Goal: Task Accomplishment & Management: Manage account settings

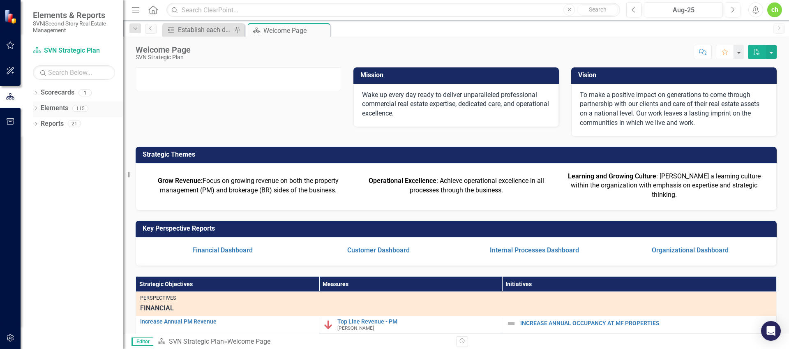
click at [45, 104] on link "Elements" at bounding box center [55, 108] width 28 height 9
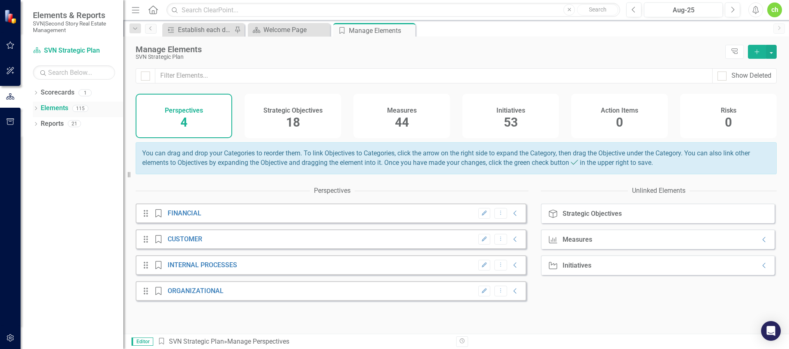
click at [41, 111] on link "Elements" at bounding box center [55, 108] width 28 height 9
click at [39, 108] on div "Dropdown Elements 115" at bounding box center [78, 109] width 90 height 16
click at [37, 108] on icon "Dropdown" at bounding box center [36, 109] width 6 height 5
click at [74, 138] on link "Measure Measures" at bounding box center [65, 139] width 41 height 9
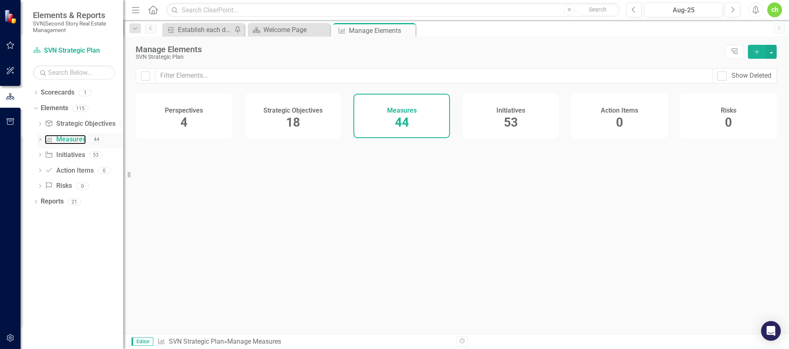
checkbox input "false"
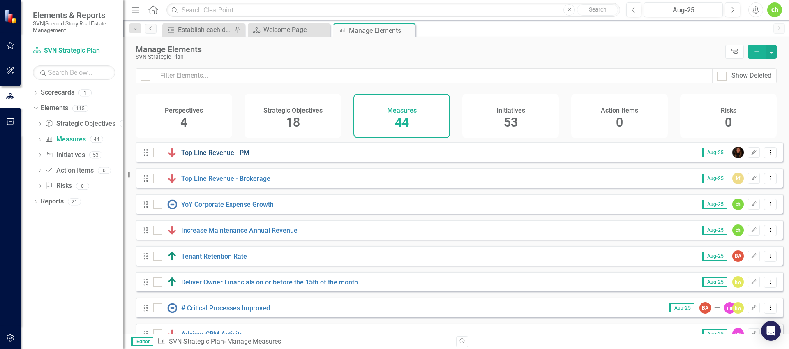
click at [214, 157] on link "Top Line Revenue - PM" at bounding box center [215, 153] width 68 height 8
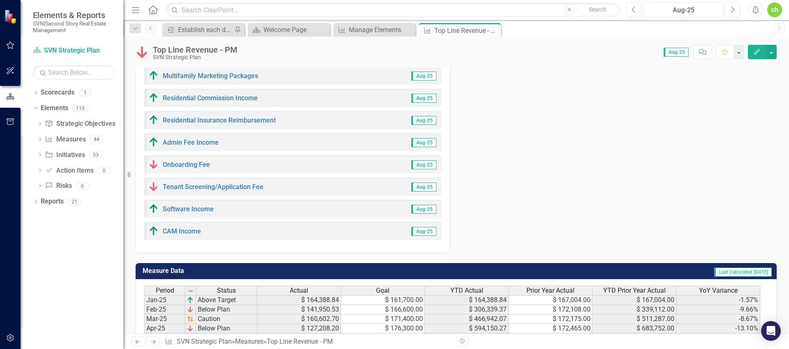
scroll to position [429, 0]
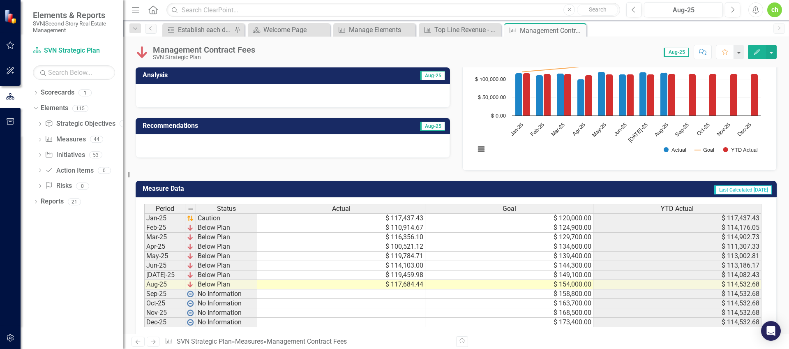
scroll to position [116, 0]
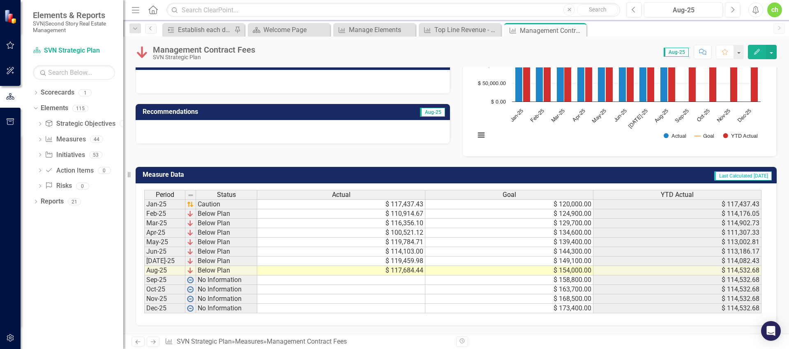
click at [401, 272] on td "$ 117,684.44" at bounding box center [341, 270] width 168 height 9
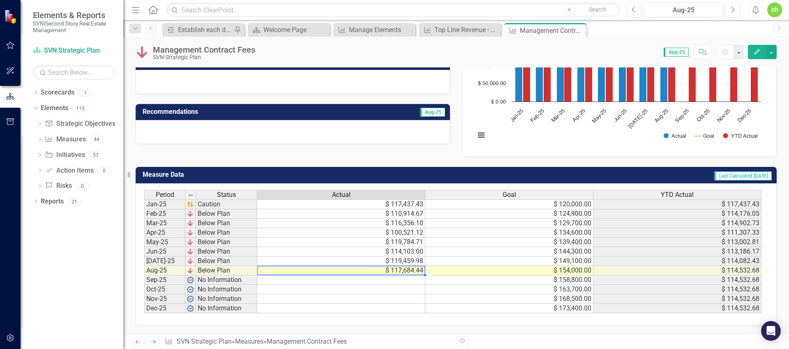
click at [412, 263] on td "$ 119,459.98" at bounding box center [341, 260] width 168 height 9
click at [411, 263] on td "$ 119,459.98" at bounding box center [341, 260] width 168 height 9
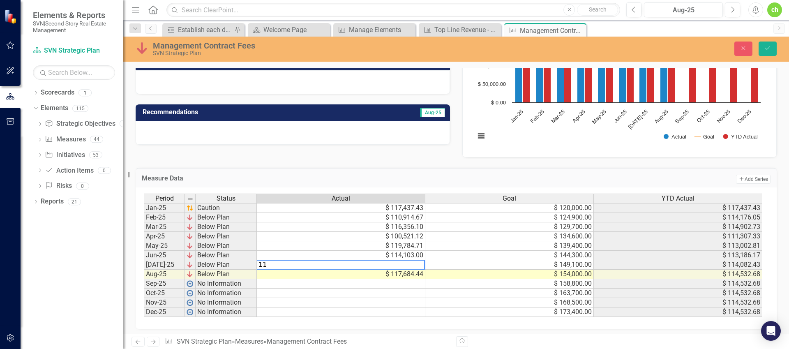
type textarea "1"
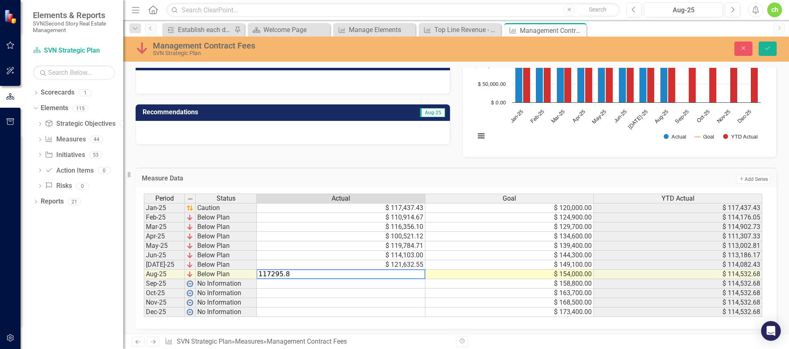
type textarea "117295.89"
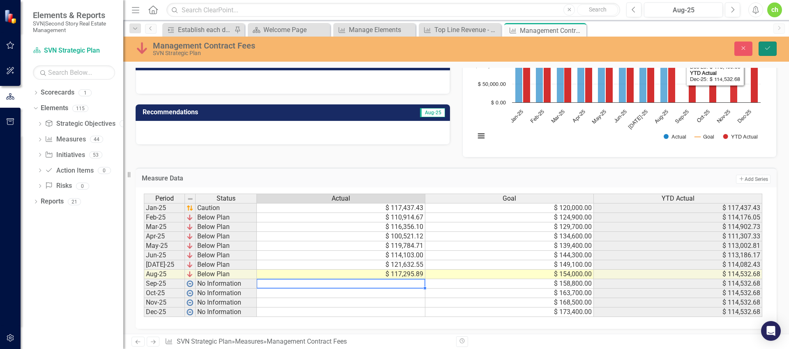
click at [572, 51] on button "Save" at bounding box center [767, 48] width 18 height 14
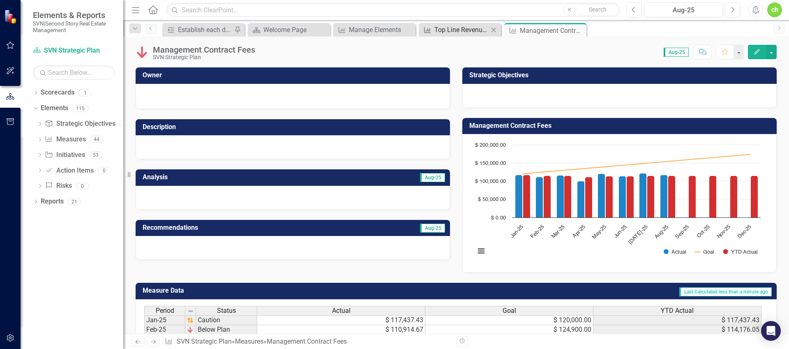
click at [461, 30] on div "Top Line Revenue - PM" at bounding box center [461, 30] width 54 height 10
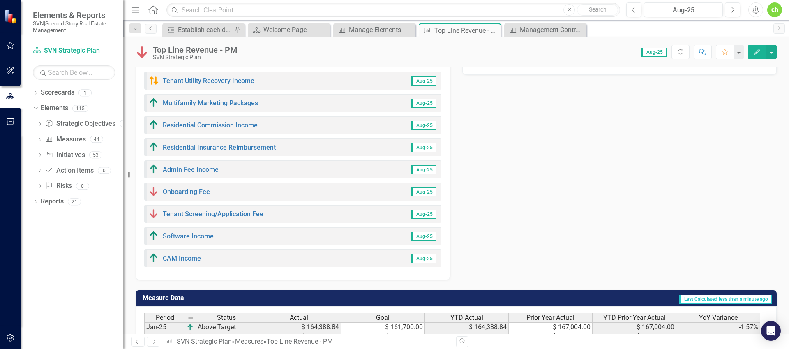
scroll to position [477, 0]
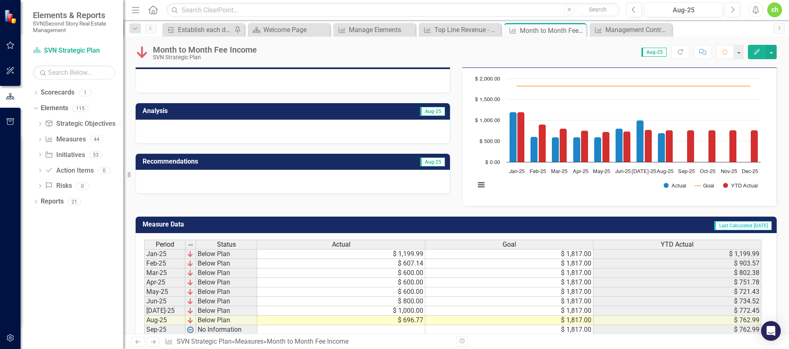
scroll to position [116, 0]
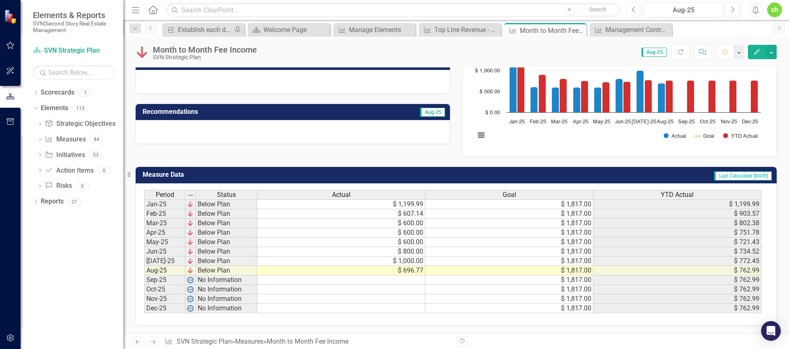
click at [401, 205] on td "$ 1,199.99" at bounding box center [341, 204] width 168 height 10
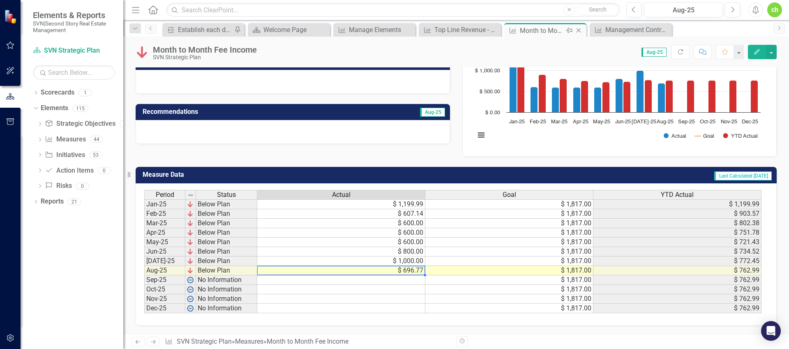
click at [572, 29] on icon "Close" at bounding box center [578, 30] width 8 height 7
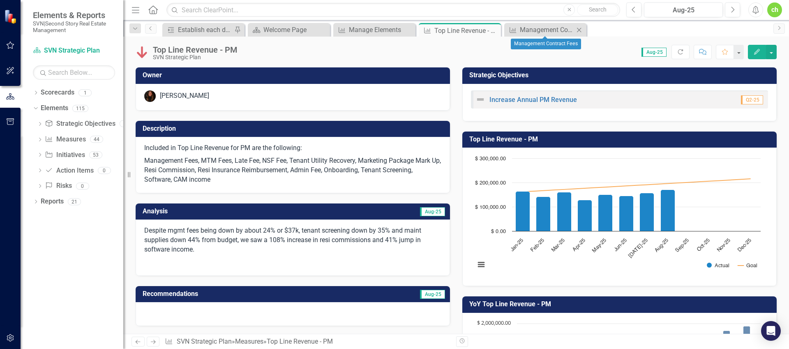
click at [572, 29] on icon "Close" at bounding box center [579, 30] width 8 height 7
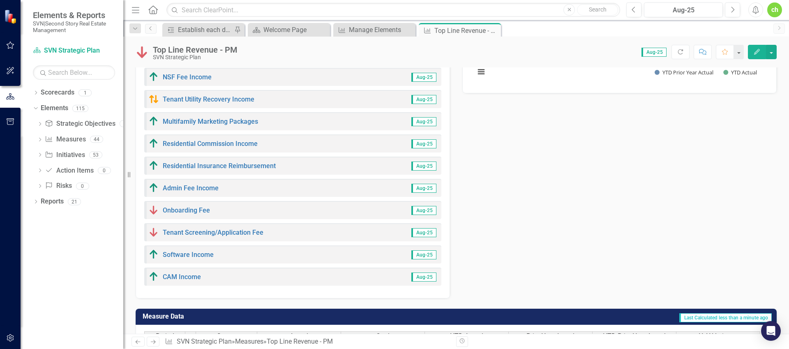
scroll to position [369, 0]
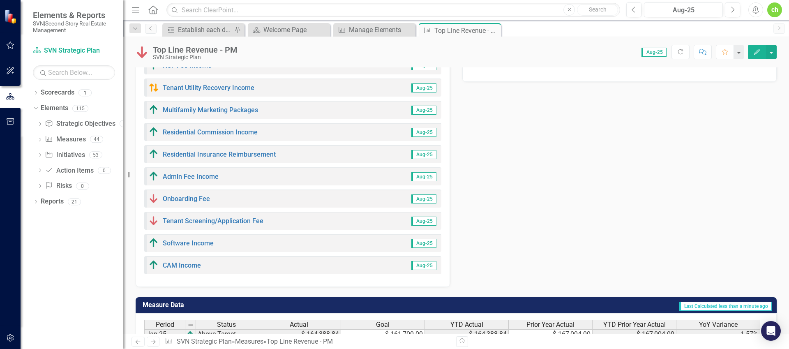
click at [189, 47] on link "Late Fee Income" at bounding box center [188, 43] width 50 height 8
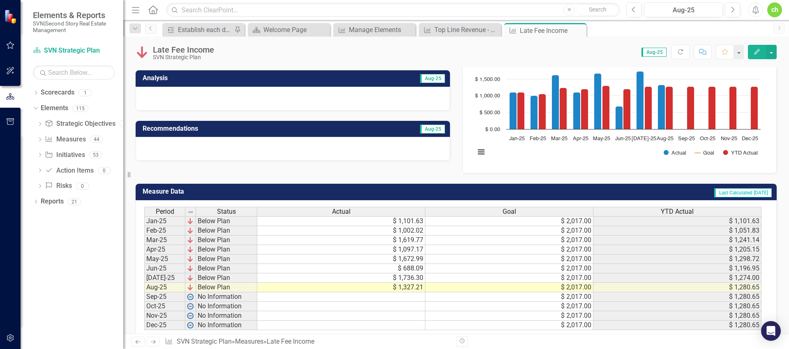
scroll to position [116, 0]
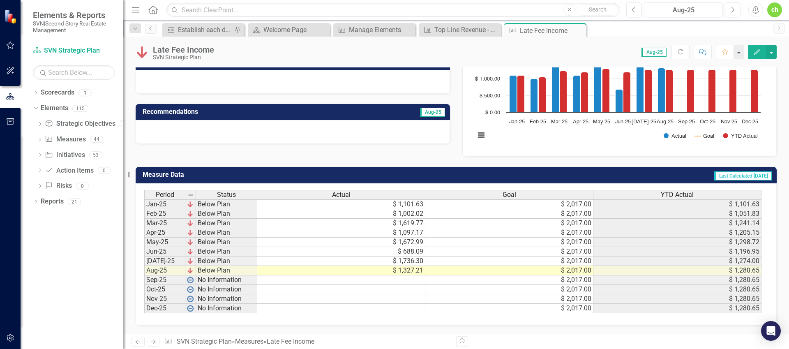
click at [403, 262] on td "$ 1,736.30" at bounding box center [341, 260] width 168 height 9
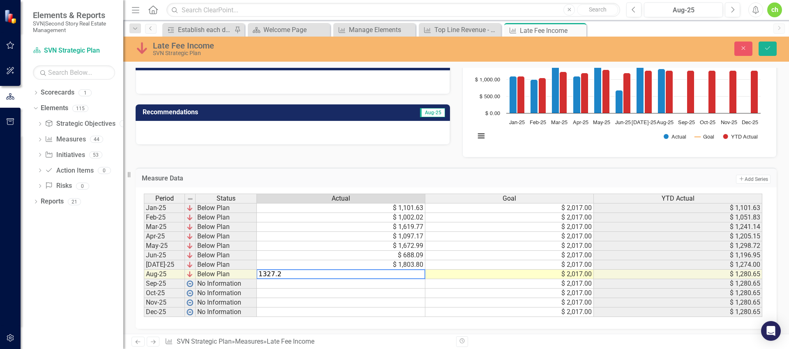
type textarea "1327.21"
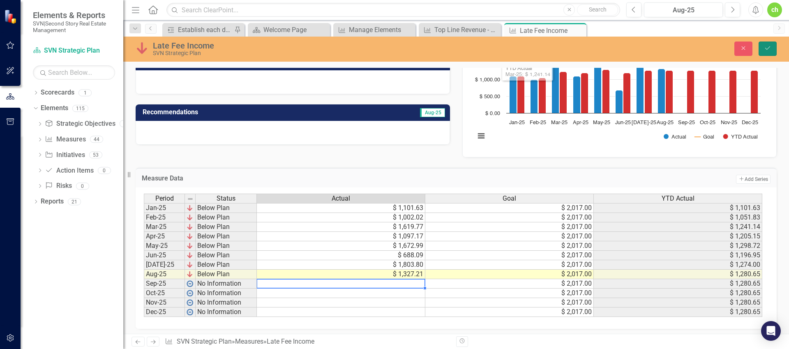
click at [572, 44] on button "Save" at bounding box center [767, 48] width 18 height 14
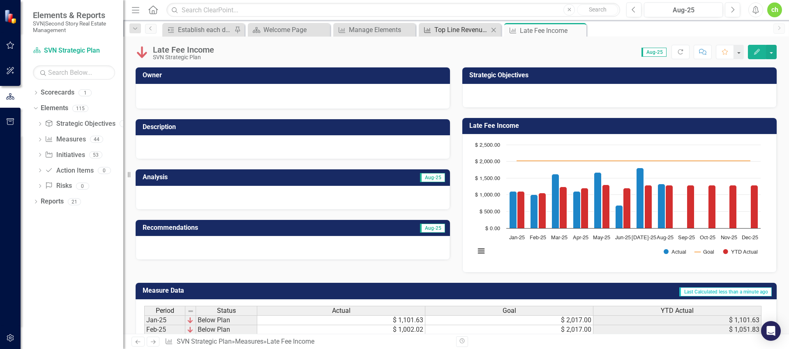
click at [454, 30] on div "Top Line Revenue - PM" at bounding box center [461, 30] width 54 height 10
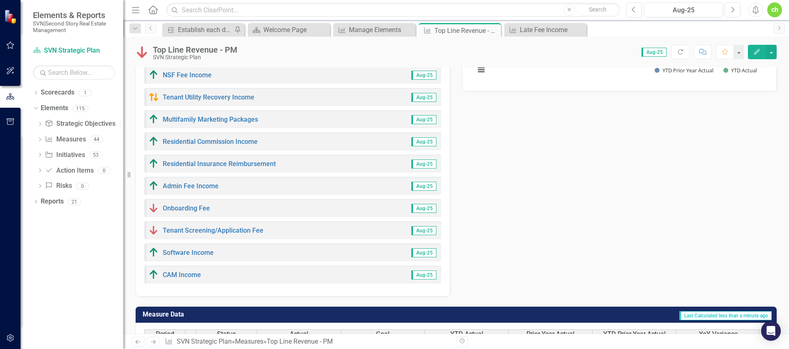
scroll to position [549, 0]
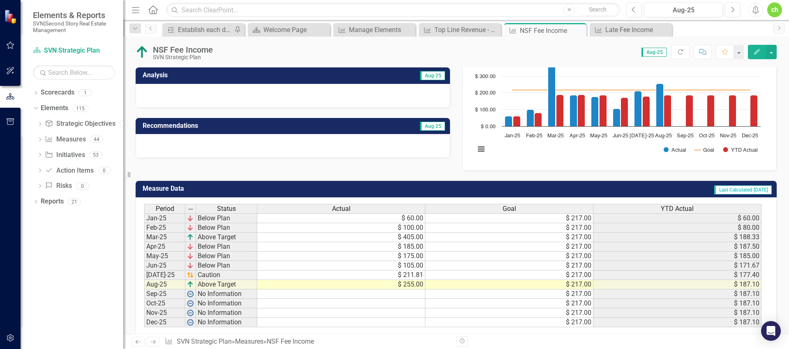
scroll to position [116, 0]
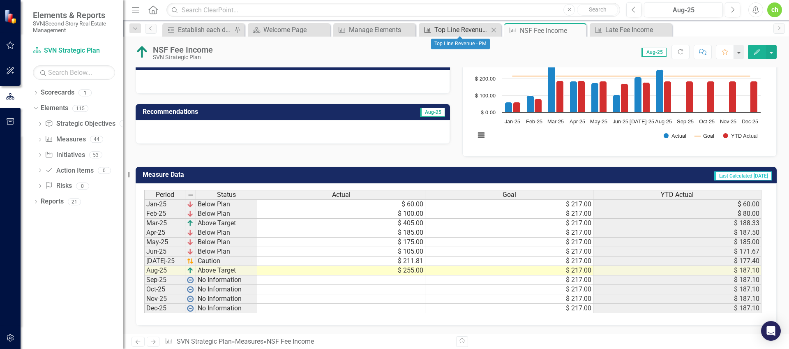
click at [462, 32] on div "Top Line Revenue - PM" at bounding box center [461, 30] width 54 height 10
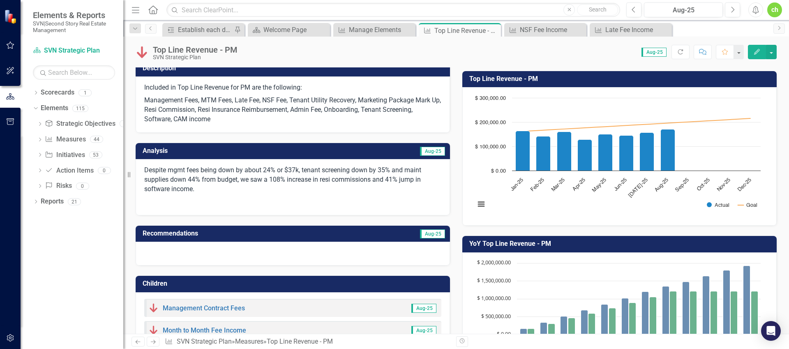
scroll to position [545, 0]
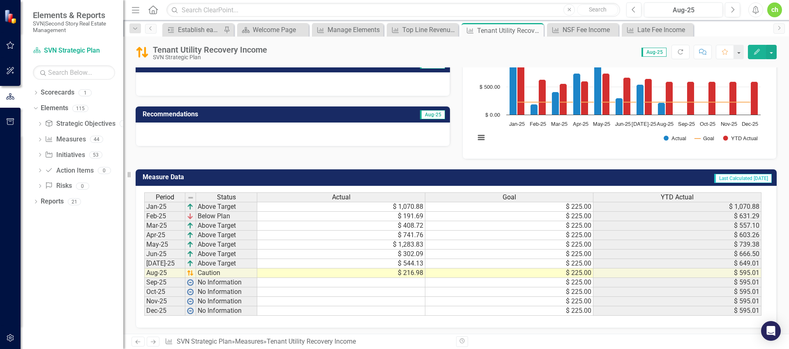
scroll to position [114, 0]
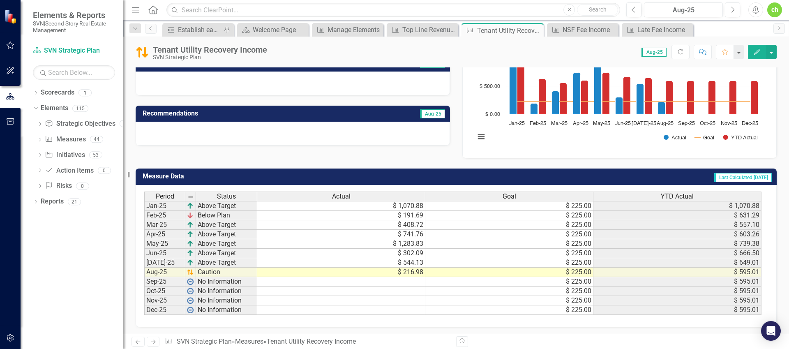
click at [411, 271] on td "$ 216.98" at bounding box center [341, 271] width 168 height 9
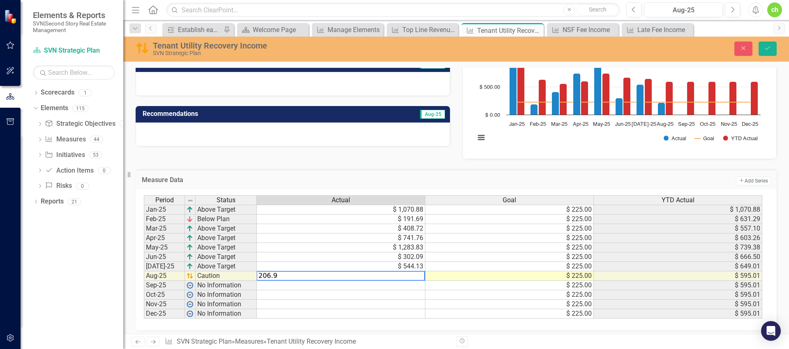
type textarea "206.98"
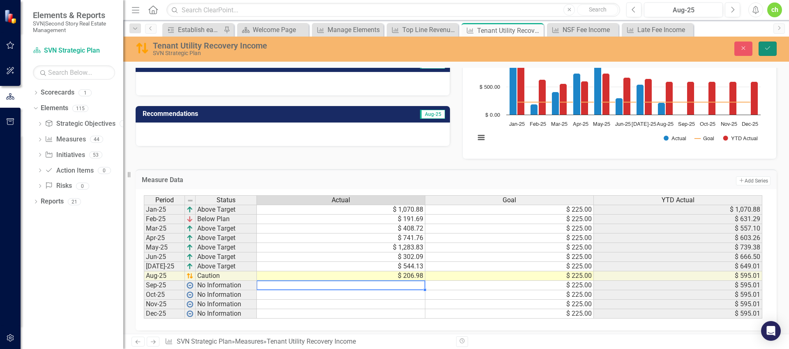
click at [572, 52] on button "Save" at bounding box center [767, 48] width 18 height 14
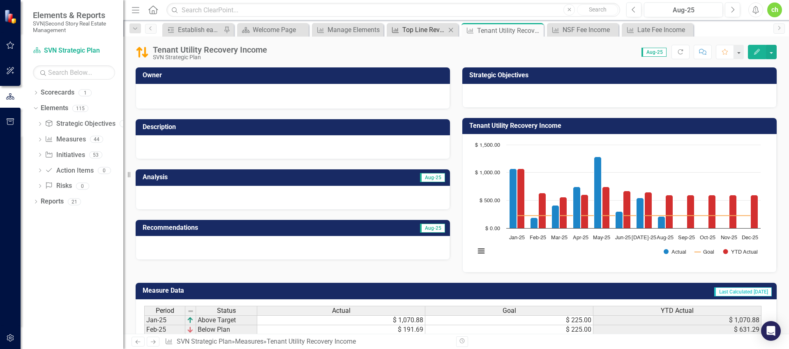
click at [411, 28] on div "Top Line Revenue - PM" at bounding box center [424, 30] width 44 height 10
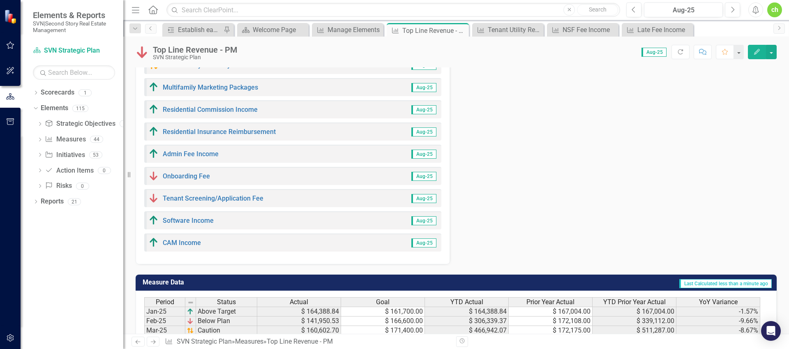
scroll to position [498, 0]
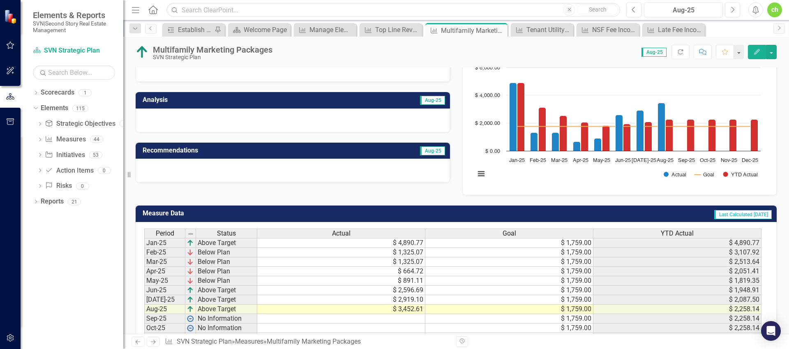
scroll to position [116, 0]
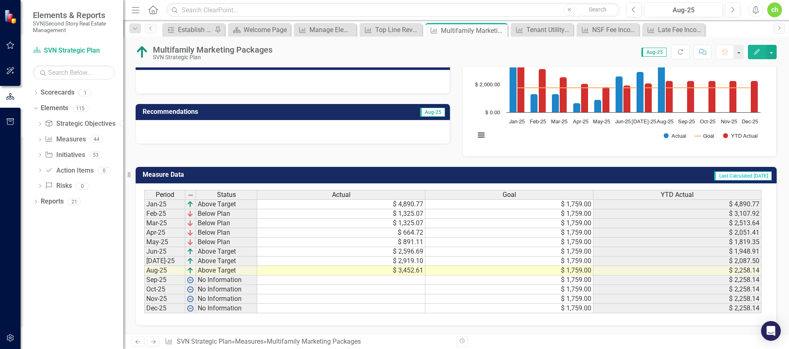
click at [144, 274] on div "Period Status Actual Goal YTD Actual Jan-25 Above Target $ 4,890.77 $ 1,759.00 …" at bounding box center [144, 251] width 0 height 123
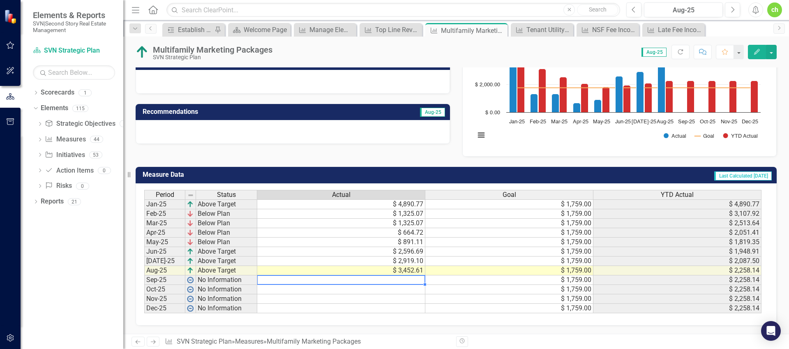
click at [412, 271] on td "$ 3,452.61" at bounding box center [341, 270] width 168 height 9
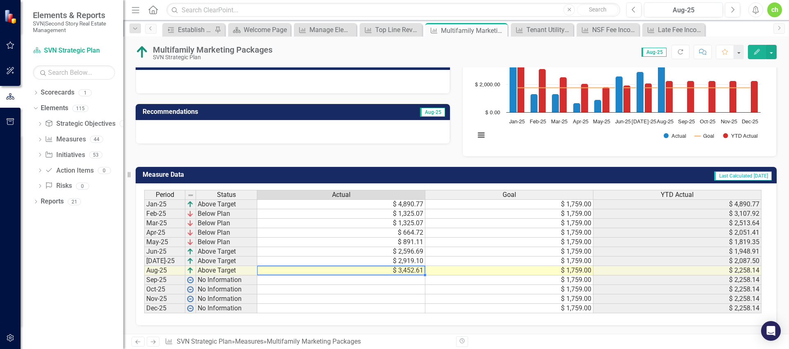
click at [408, 223] on td "$ 1,325.07" at bounding box center [341, 223] width 168 height 9
click at [384, 29] on div "Top Line Revenue - PM" at bounding box center [392, 30] width 35 height 10
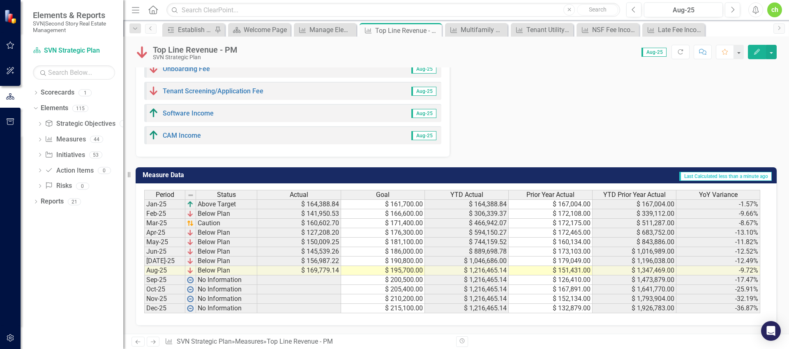
scroll to position [509, 0]
click at [223, 6] on link "Residential Commission Income" at bounding box center [210, 2] width 95 height 8
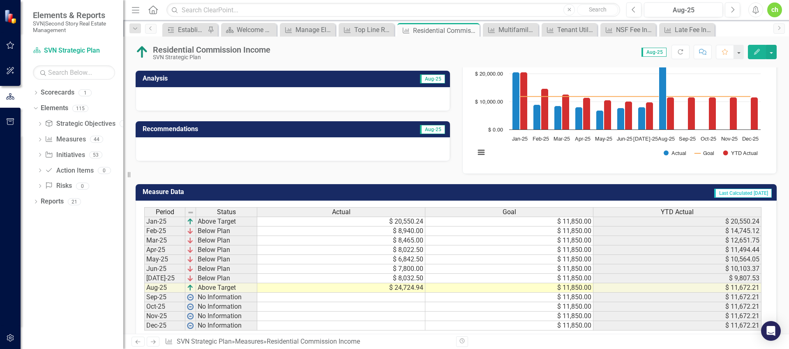
scroll to position [102, 0]
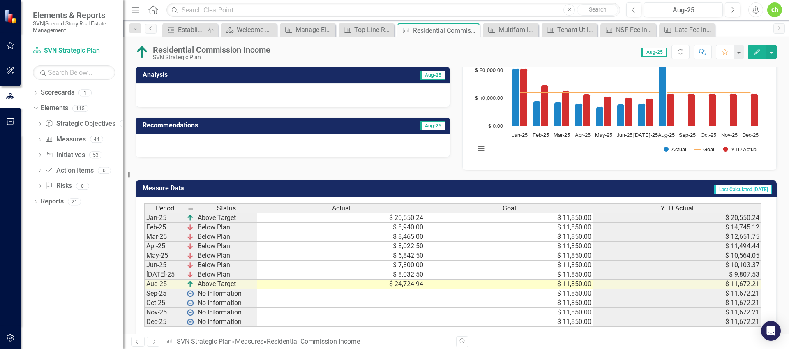
drag, startPoint x: 392, startPoint y: 219, endPoint x: 400, endPoint y: 219, distance: 7.4
click at [392, 219] on td "$ 20,550.24" at bounding box center [341, 218] width 168 height 10
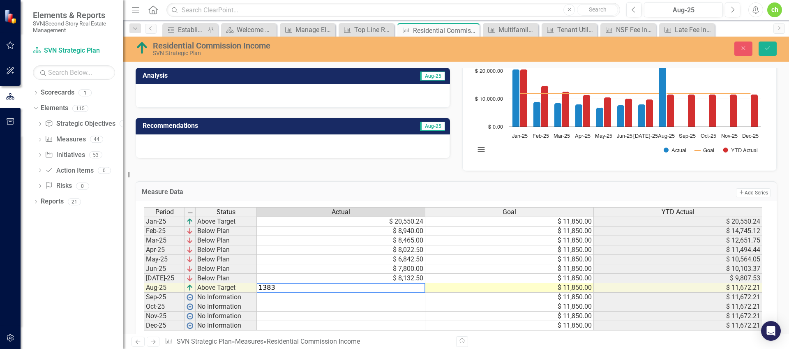
type textarea "13837"
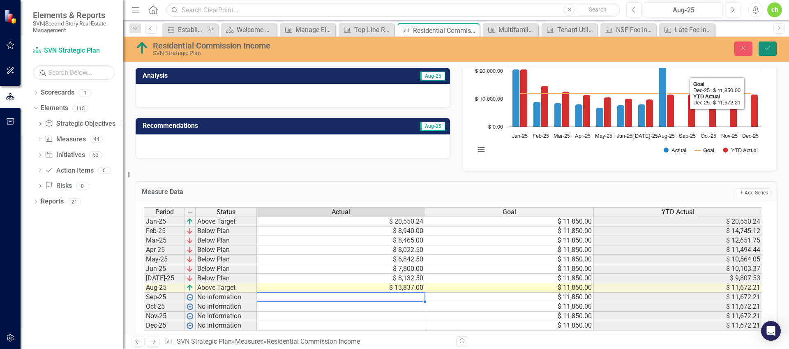
click at [572, 48] on button "Save" at bounding box center [767, 48] width 18 height 14
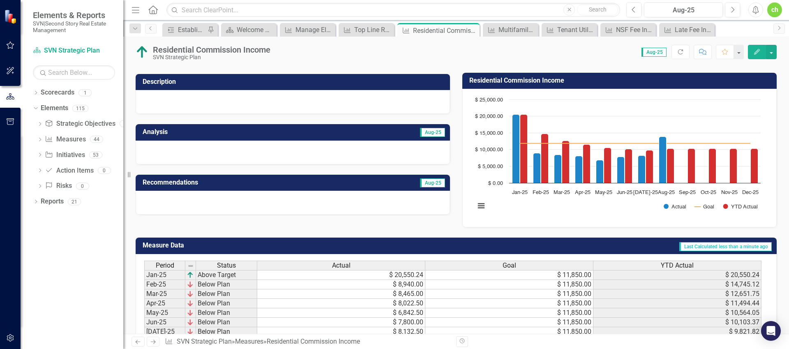
scroll to position [45, 0]
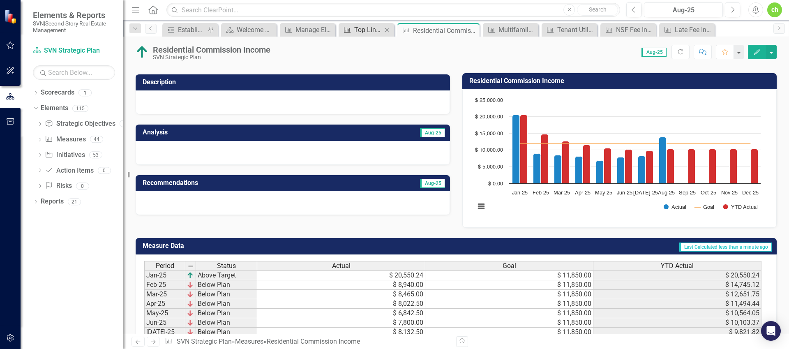
click at [372, 26] on div "Top Line Revenue - PM" at bounding box center [368, 30] width 28 height 10
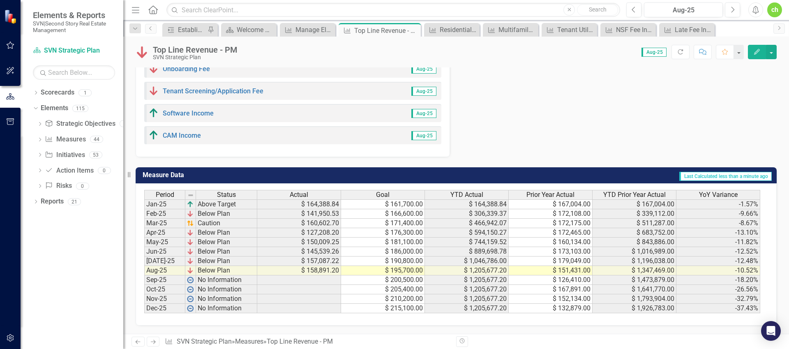
scroll to position [522, 0]
click at [235, 28] on link "Residential Insurance Reimbursement" at bounding box center [219, 25] width 113 height 8
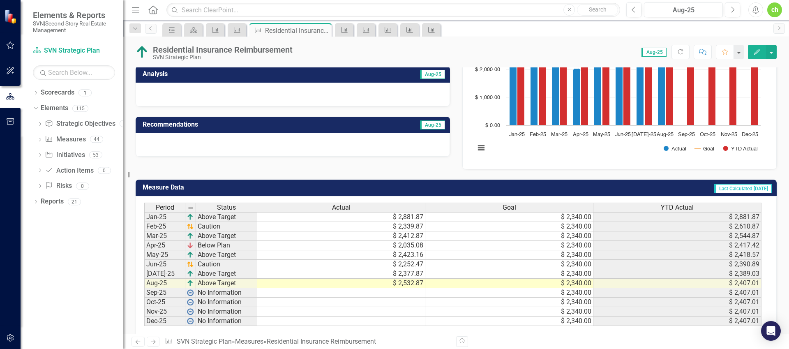
scroll to position [116, 0]
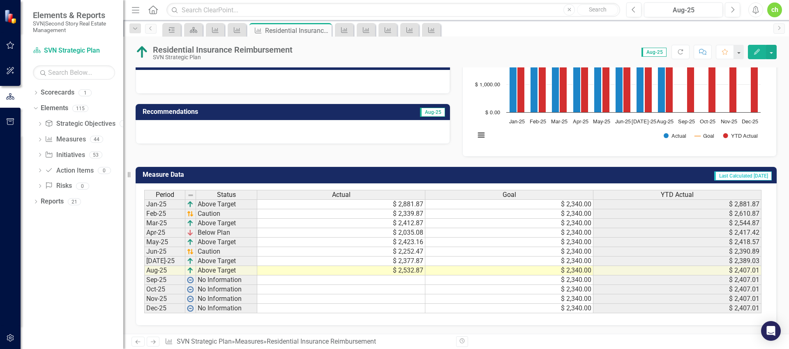
click at [403, 214] on td "$ 2,339.87" at bounding box center [341, 213] width 168 height 9
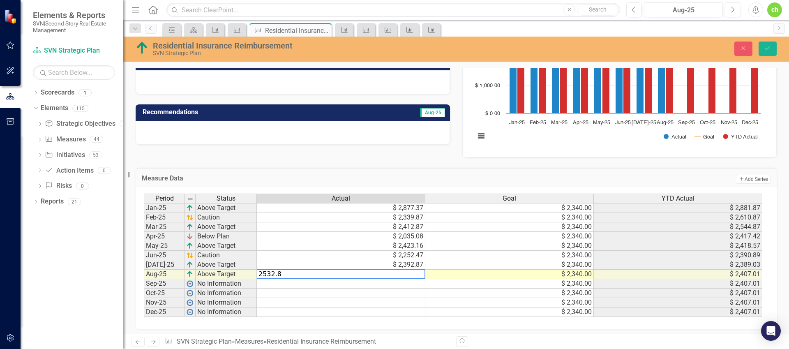
type textarea "2532.87"
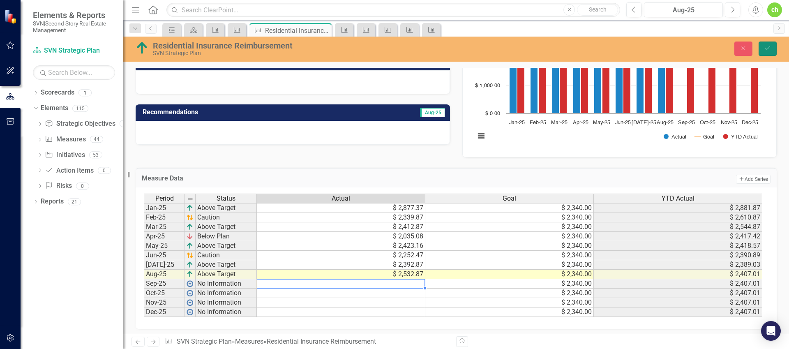
click at [572, 49] on icon "Save" at bounding box center [767, 48] width 7 height 6
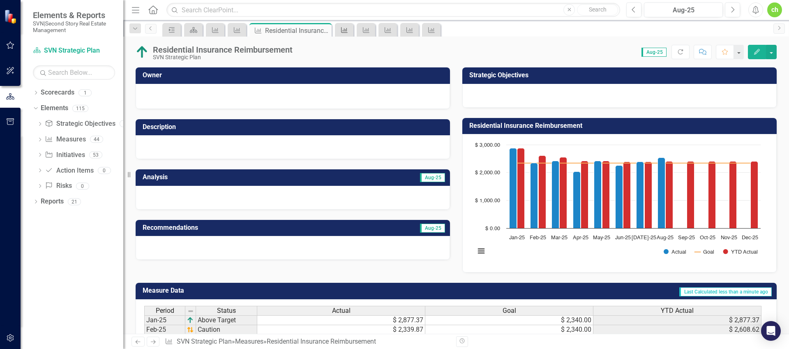
click at [347, 30] on icon "Measure" at bounding box center [344, 30] width 8 height 7
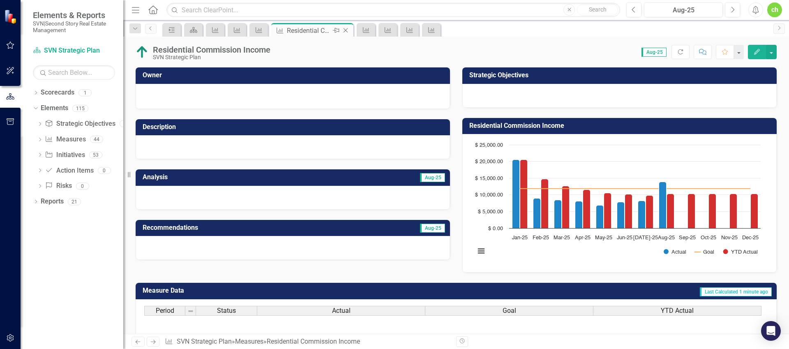
click at [346, 30] on icon "Close" at bounding box center [345, 30] width 8 height 7
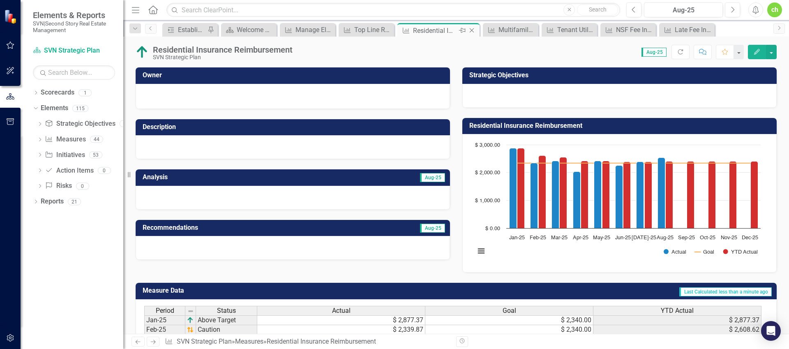
click at [472, 30] on icon at bounding box center [472, 30] width 5 height 5
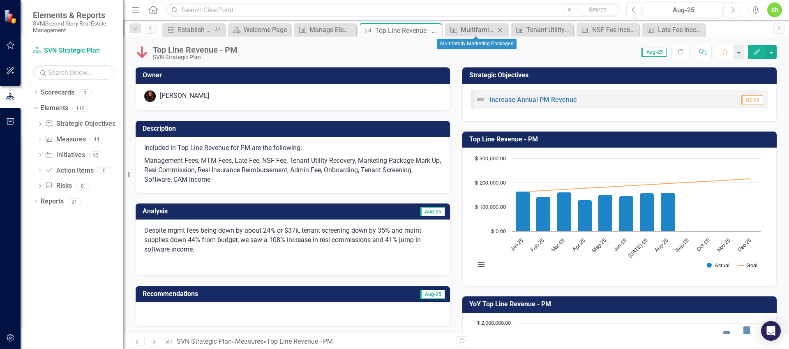
click at [500, 30] on icon at bounding box center [500, 30] width 5 height 5
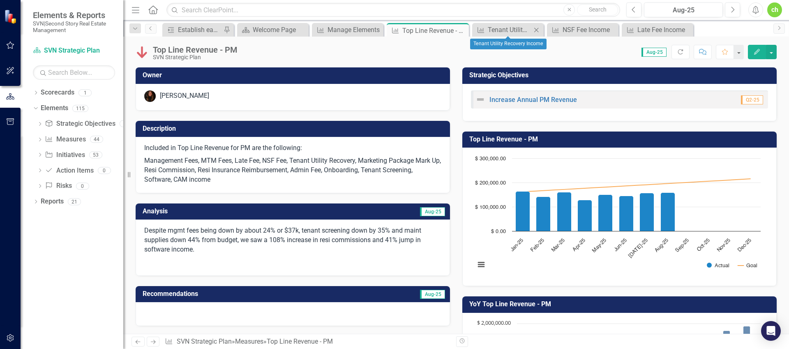
click at [540, 29] on div "Close" at bounding box center [536, 30] width 10 height 10
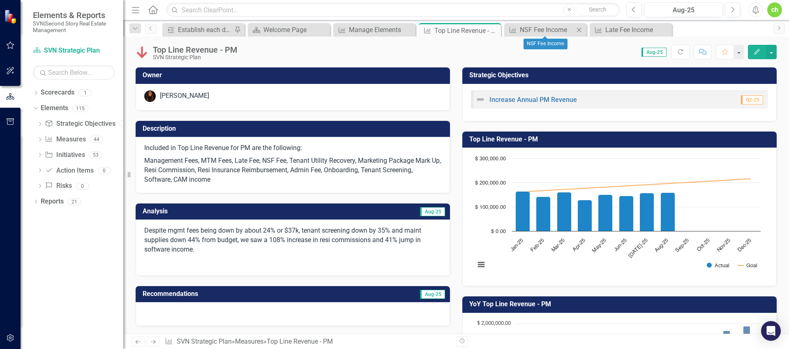
click at [572, 29] on icon "Close" at bounding box center [579, 30] width 8 height 7
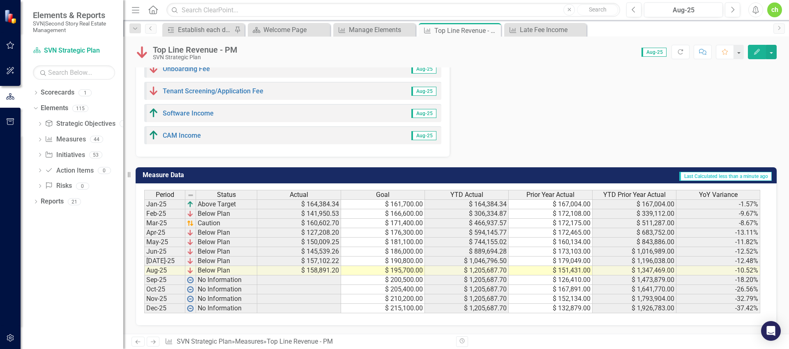
scroll to position [562, 0]
click at [191, 51] on link "Admin Fee Income" at bounding box center [191, 47] width 56 height 8
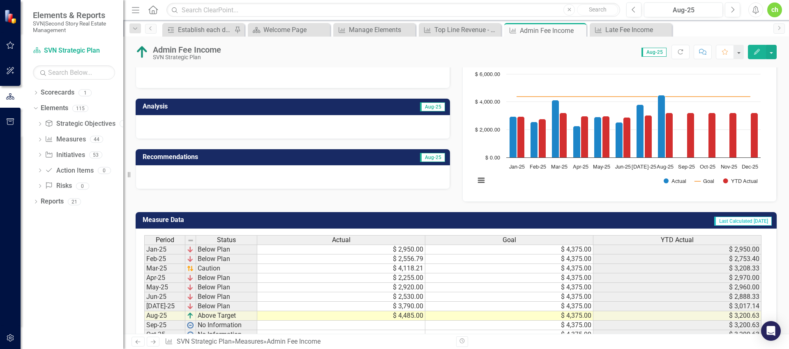
scroll to position [116, 0]
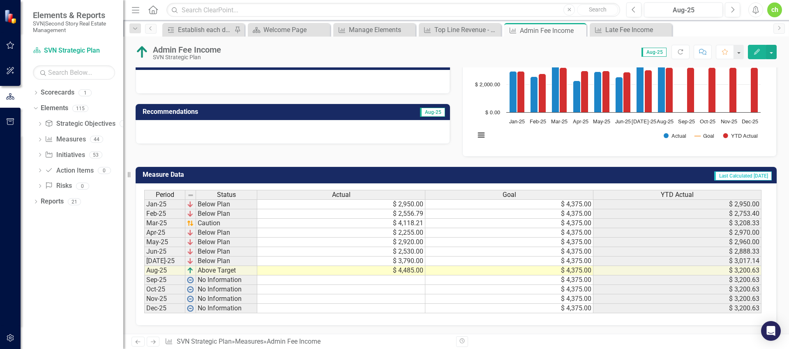
click at [397, 202] on td "$ 2,950.00" at bounding box center [341, 204] width 168 height 10
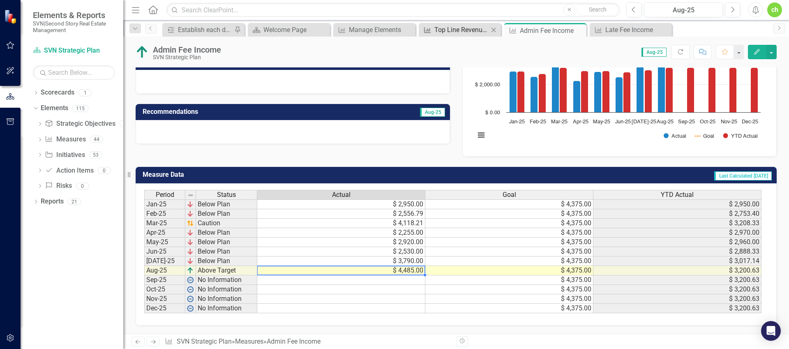
click at [448, 27] on div "Top Line Revenue - PM" at bounding box center [461, 30] width 54 height 10
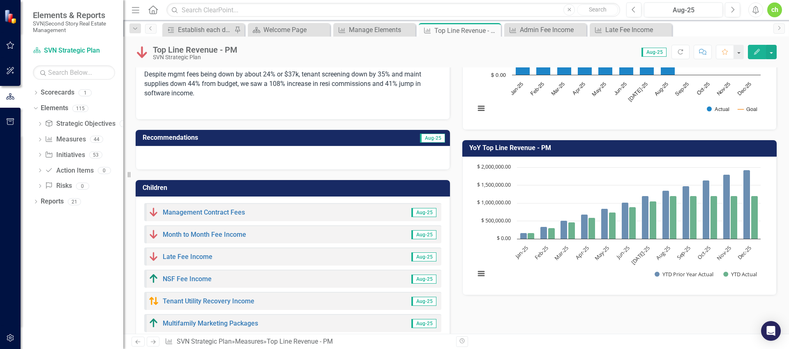
scroll to position [591, 0]
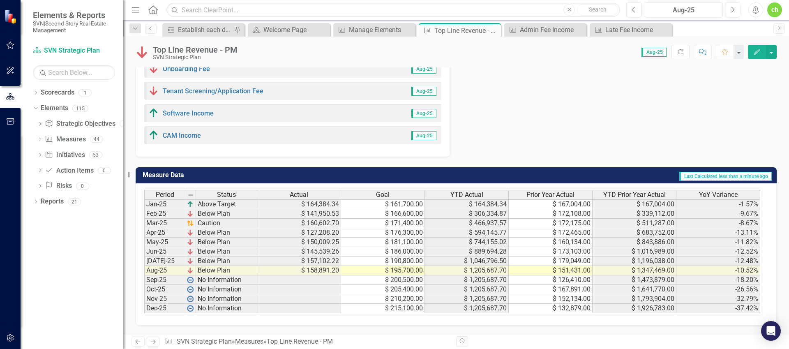
click at [189, 78] on div "Onboarding Fee Aug-25" at bounding box center [292, 69] width 297 height 18
click at [193, 73] on link "Onboarding Fee" at bounding box center [186, 69] width 47 height 8
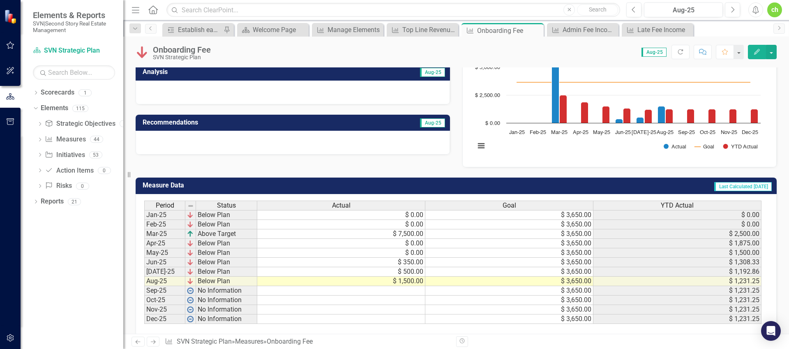
scroll to position [106, 0]
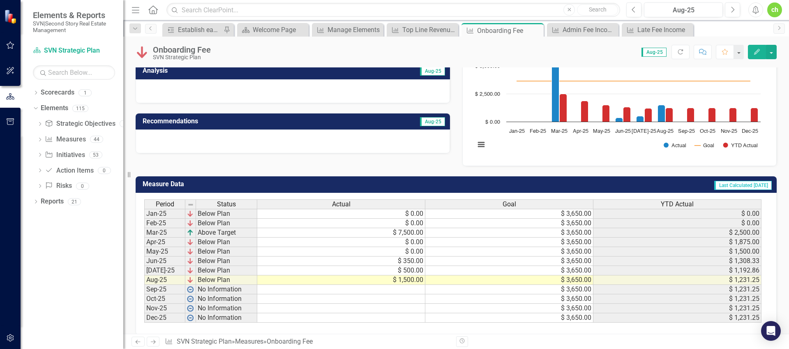
click at [368, 213] on td "$ 0.00" at bounding box center [341, 214] width 168 height 10
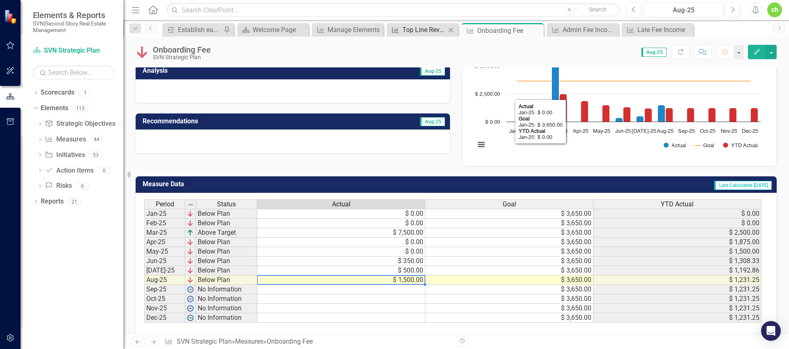
click at [419, 32] on div "Top Line Revenue - PM" at bounding box center [424, 30] width 44 height 10
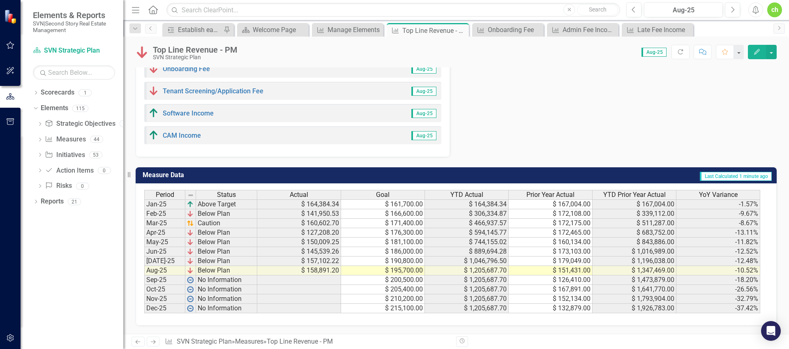
scroll to position [629, 0]
click at [221, 95] on link "Tenant Screening/Application Fee" at bounding box center [213, 91] width 101 height 8
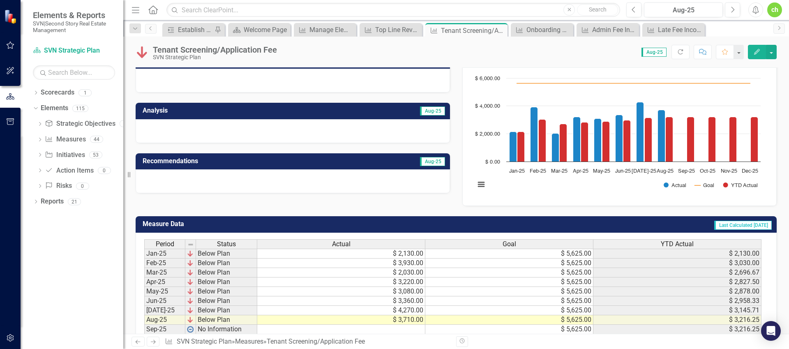
scroll to position [116, 0]
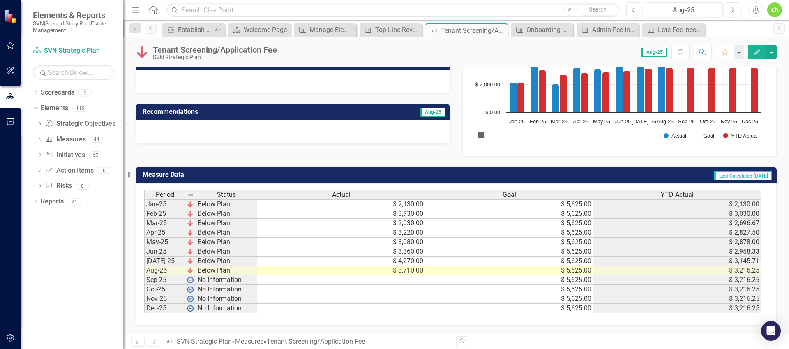
click at [401, 202] on td "$ 2,130.00" at bounding box center [341, 204] width 168 height 10
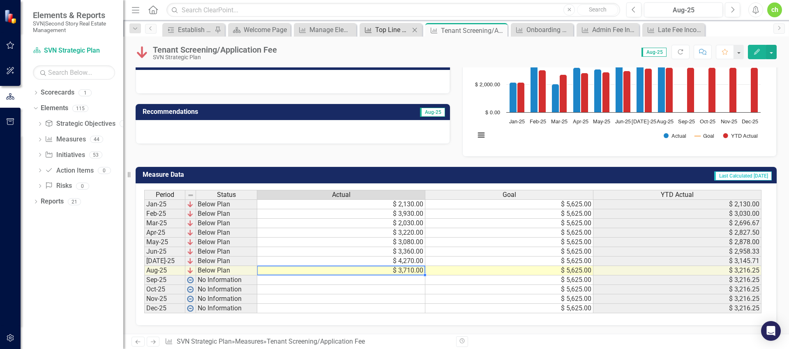
click at [401, 29] on div "Top Line Revenue - PM" at bounding box center [392, 30] width 35 height 10
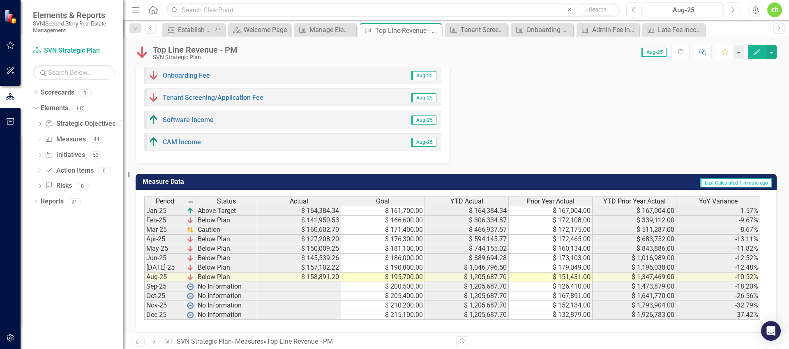
scroll to position [673, 0]
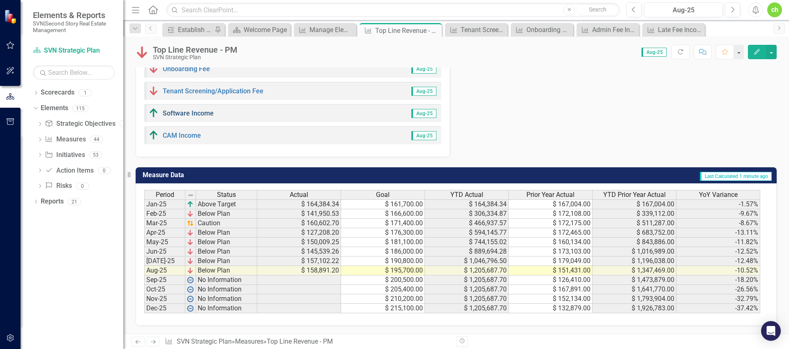
click at [205, 117] on link "Software Income" at bounding box center [188, 113] width 51 height 8
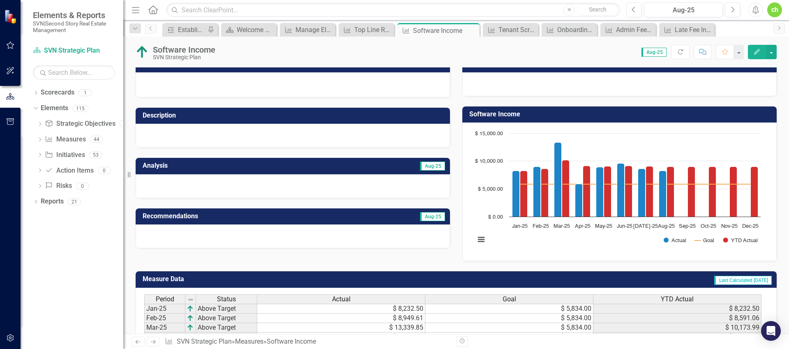
scroll to position [116, 0]
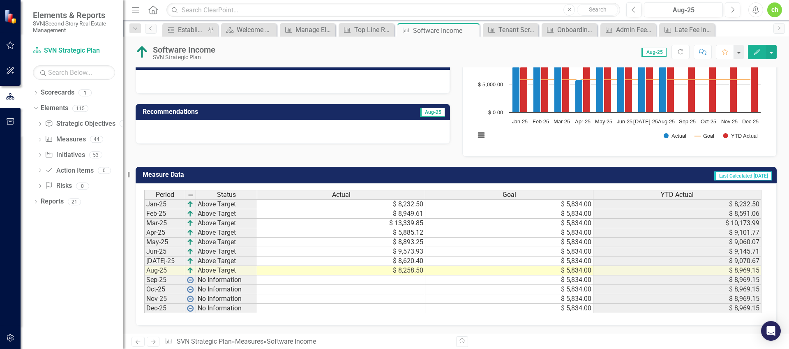
click at [386, 204] on td "$ 8,232.50" at bounding box center [341, 204] width 168 height 10
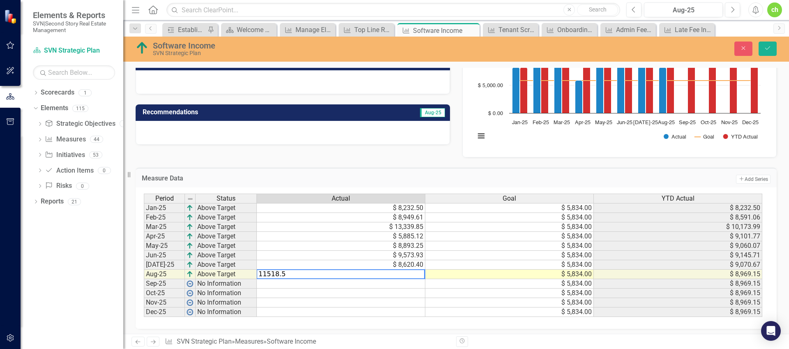
type textarea "11518.50"
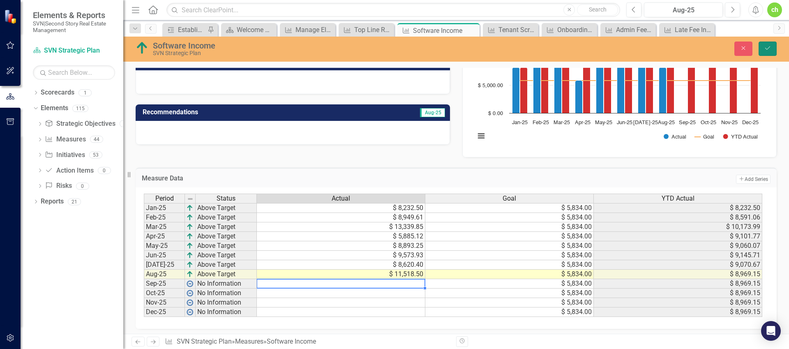
click at [572, 50] on button "Save" at bounding box center [767, 48] width 18 height 14
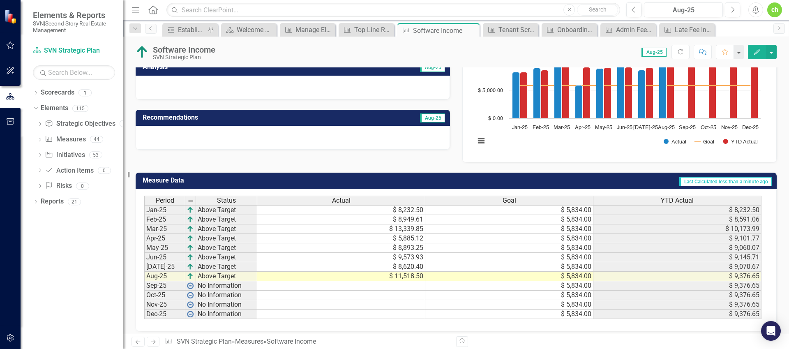
scroll to position [114, 0]
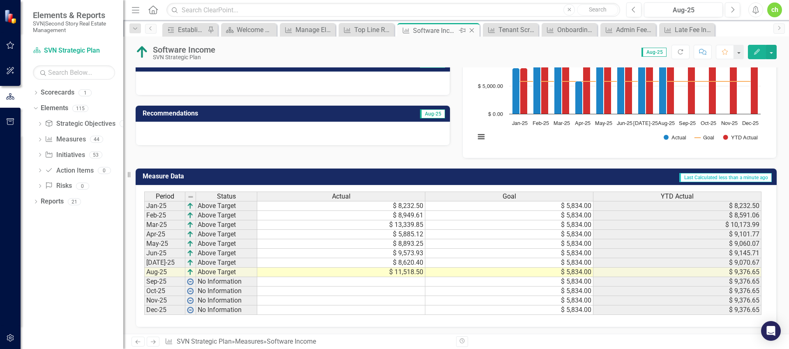
click at [440, 27] on div "Software Income" at bounding box center [435, 30] width 44 height 10
click at [471, 30] on icon "Close" at bounding box center [472, 30] width 8 height 7
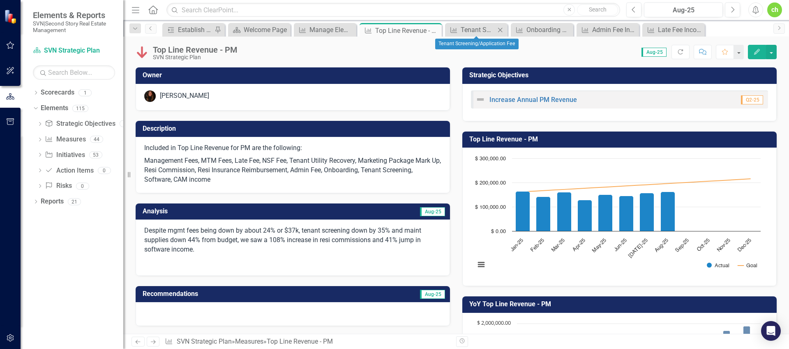
click at [503, 29] on icon "Close" at bounding box center [500, 30] width 8 height 7
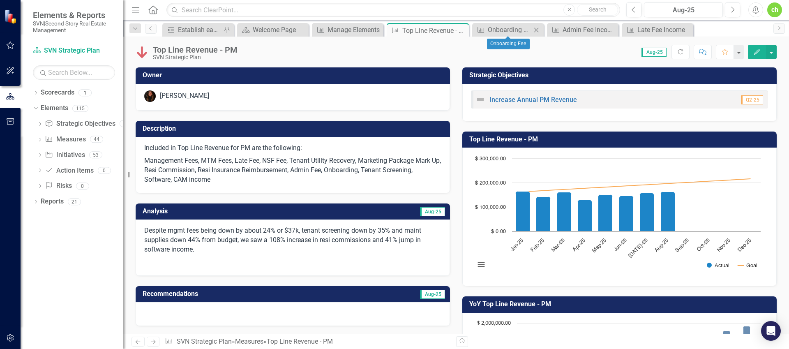
click at [537, 28] on icon "Close" at bounding box center [536, 30] width 8 height 7
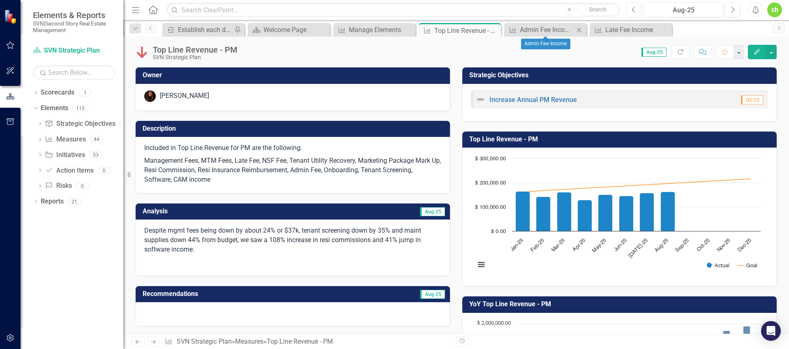
click at [572, 28] on icon "Close" at bounding box center [579, 30] width 8 height 7
click at [572, 30] on icon "Close" at bounding box center [579, 30] width 8 height 7
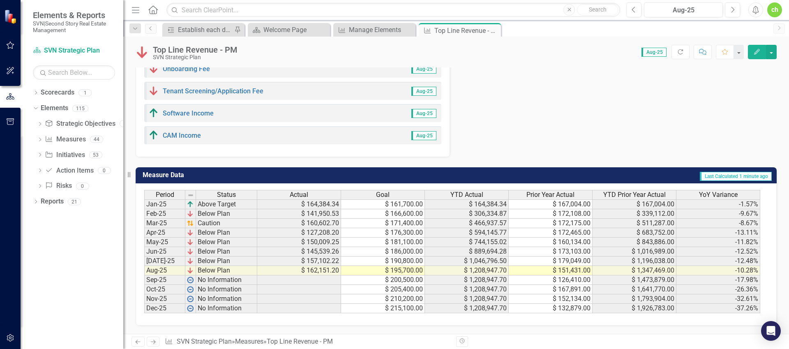
scroll to position [633, 0]
click at [175, 139] on link "CAM Income" at bounding box center [182, 135] width 38 height 8
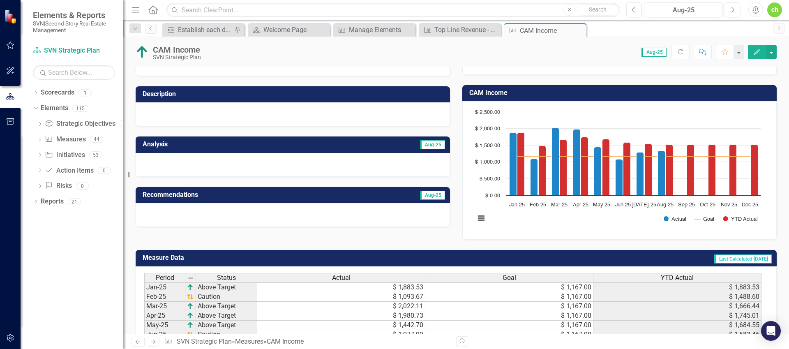
scroll to position [116, 0]
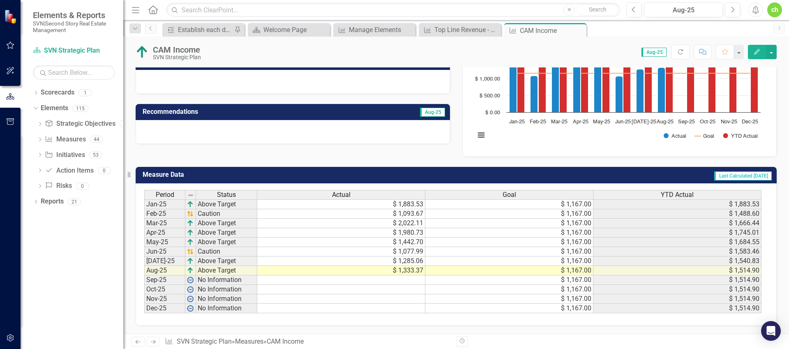
click at [412, 203] on td "$ 1,883.53" at bounding box center [341, 204] width 168 height 10
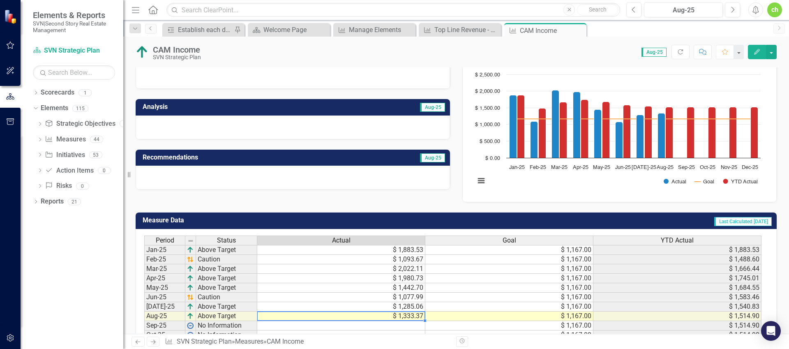
scroll to position [0, 0]
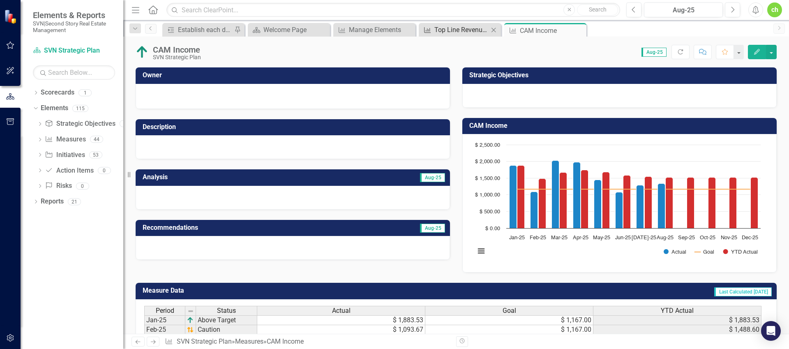
click at [445, 34] on div "Top Line Revenue - PM" at bounding box center [461, 30] width 54 height 10
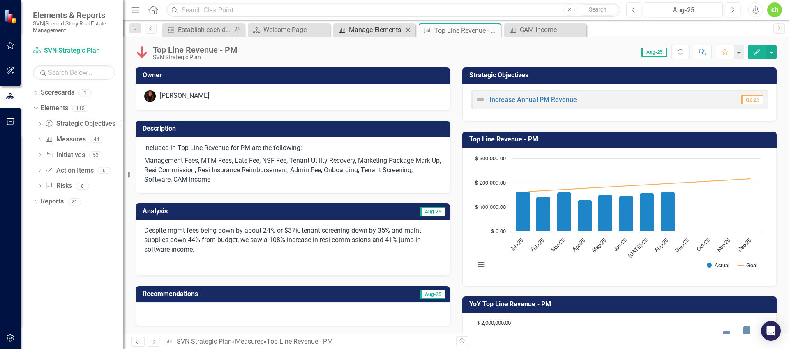
click at [367, 29] on div "Manage Elements" at bounding box center [376, 30] width 54 height 10
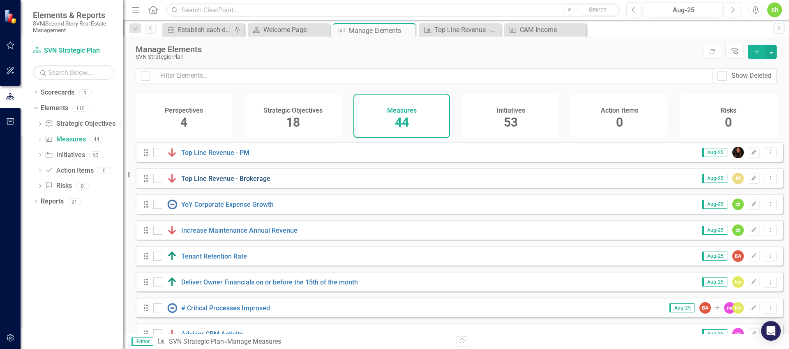
click at [233, 182] on link "Top Line Revenue - Brokerage" at bounding box center [225, 179] width 89 height 8
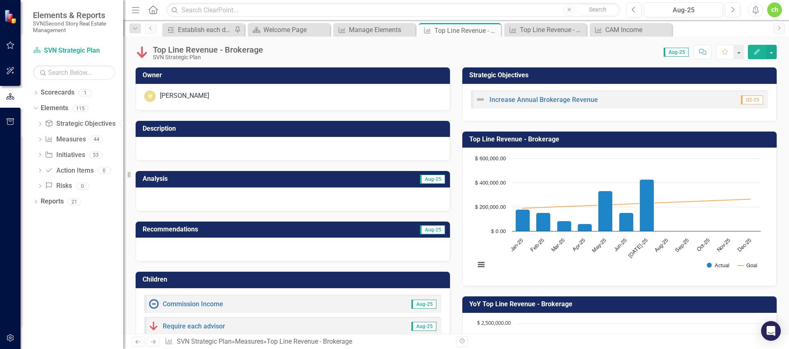
scroll to position [150, 0]
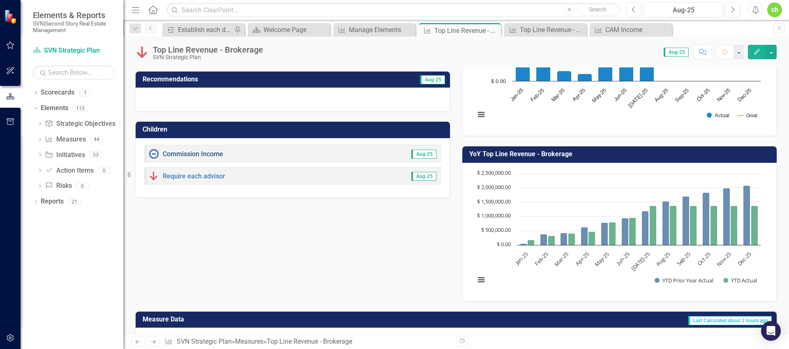
click at [210, 153] on link "Commission Income" at bounding box center [193, 154] width 60 height 8
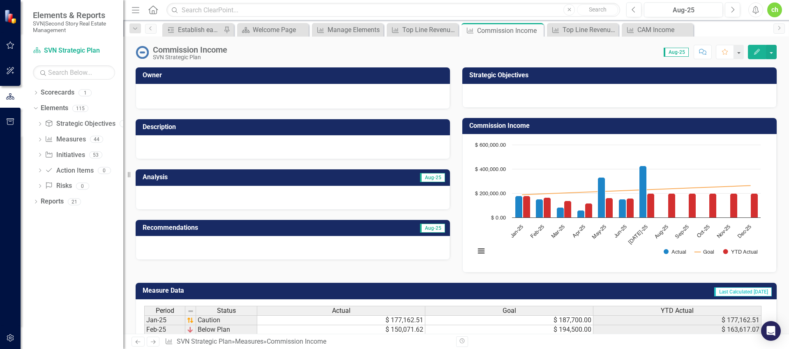
scroll to position [107, 0]
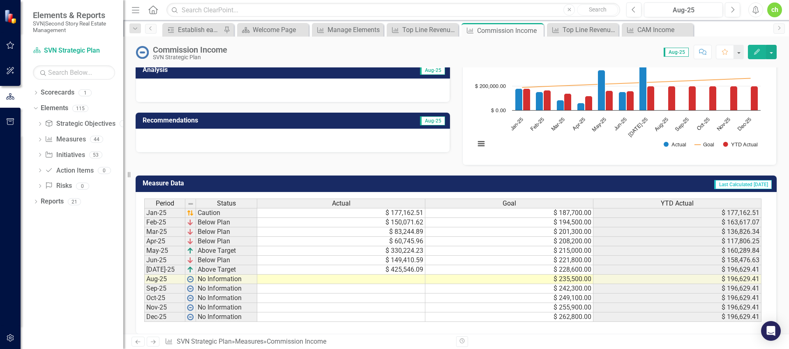
click at [408, 209] on div "Period Status Actual Goal YTD Actual" at bounding box center [452, 203] width 617 height 11
click at [406, 212] on td "$ 177,162.51" at bounding box center [341, 213] width 168 height 10
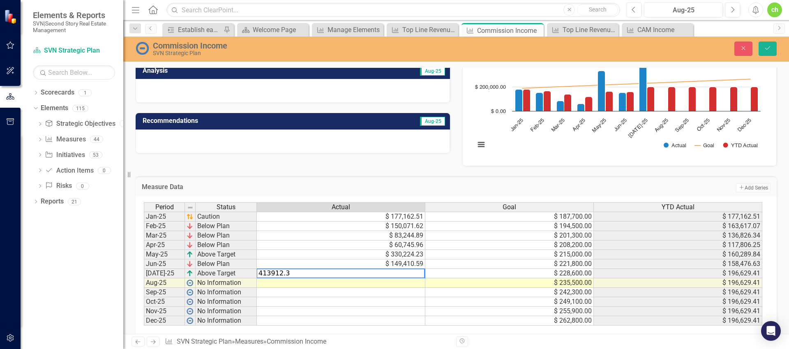
type textarea "413912.39"
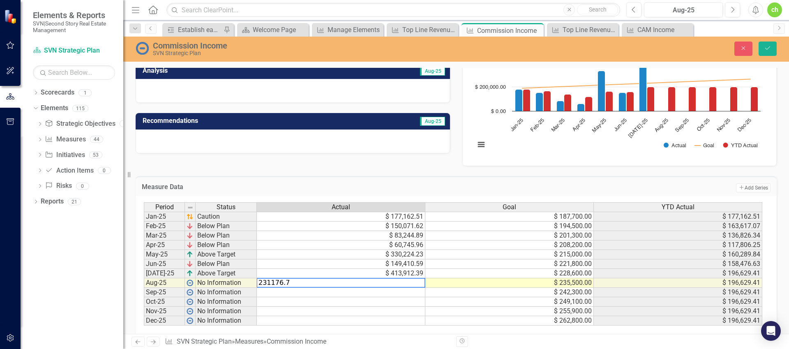
type textarea "231176.79"
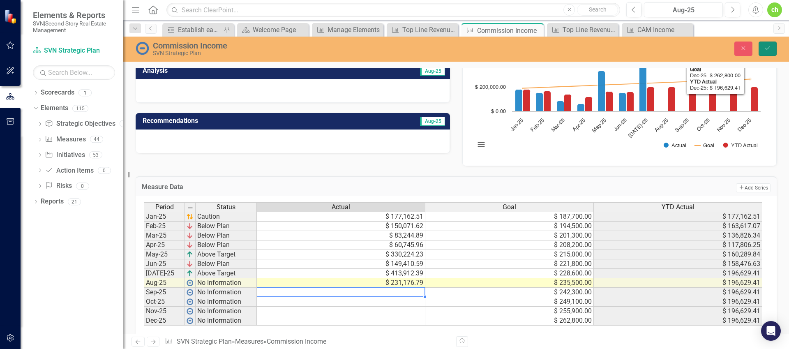
click at [572, 48] on icon "Save" at bounding box center [767, 48] width 7 height 6
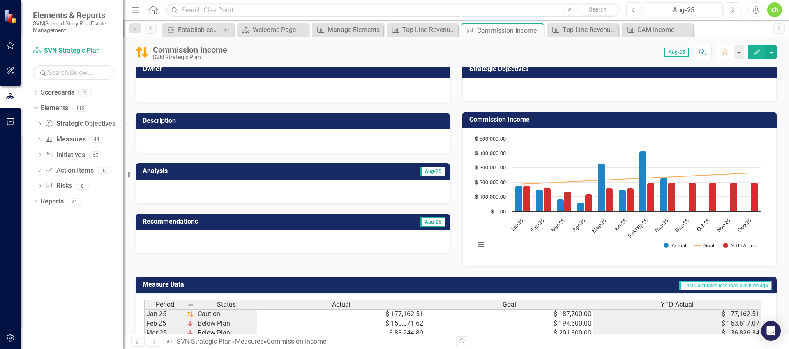
scroll to position [0, 0]
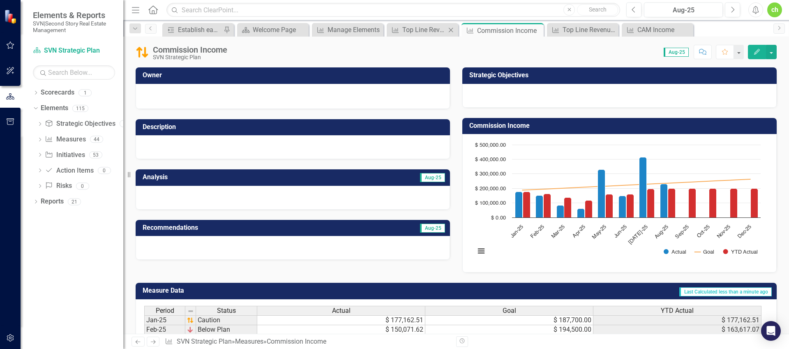
click at [426, 35] on div "Measure Top Line Revenue - Brokerage Close" at bounding box center [422, 30] width 71 height 14
click at [412, 25] on div "Top Line Revenue - Brokerage" at bounding box center [424, 30] width 44 height 10
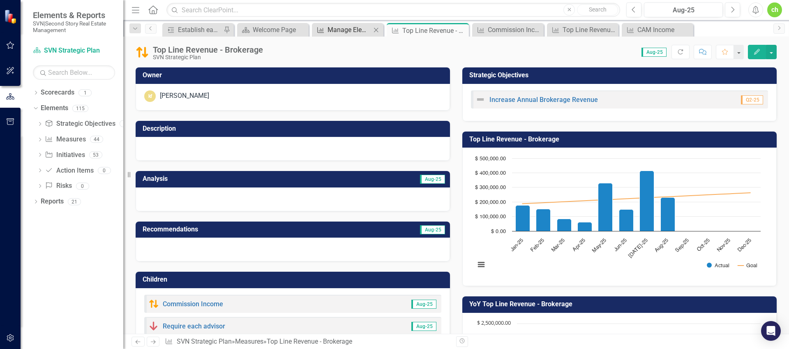
click at [365, 31] on div "Manage Elements" at bounding box center [349, 30] width 44 height 10
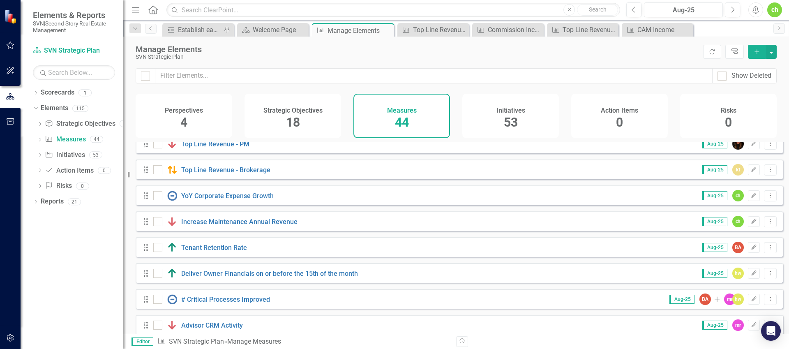
scroll to position [19, 0]
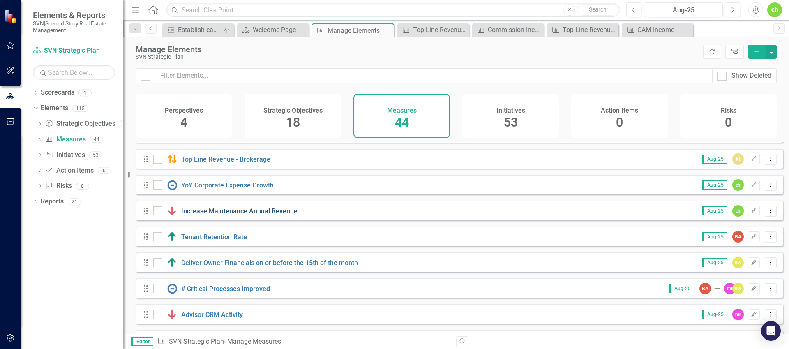
click at [240, 214] on link "Increase Maintenance Annual Revenue" at bounding box center [239, 211] width 116 height 8
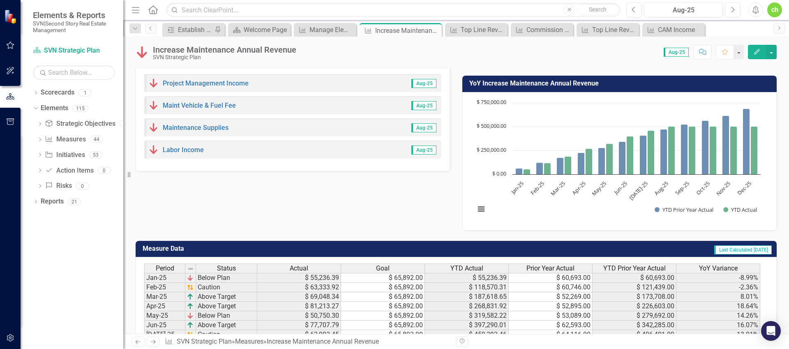
scroll to position [128, 0]
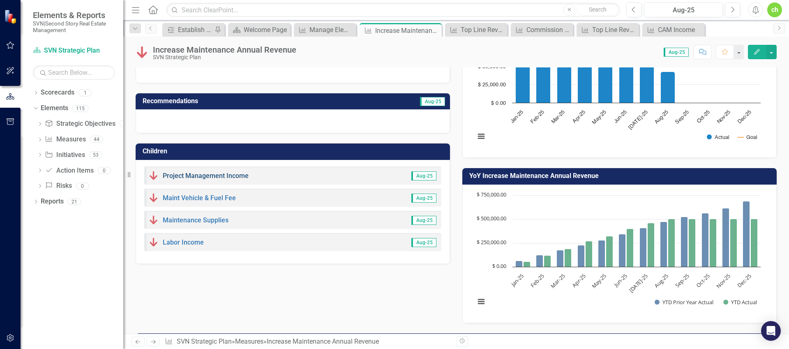
click at [223, 173] on link "Project Management Income" at bounding box center [206, 176] width 86 height 8
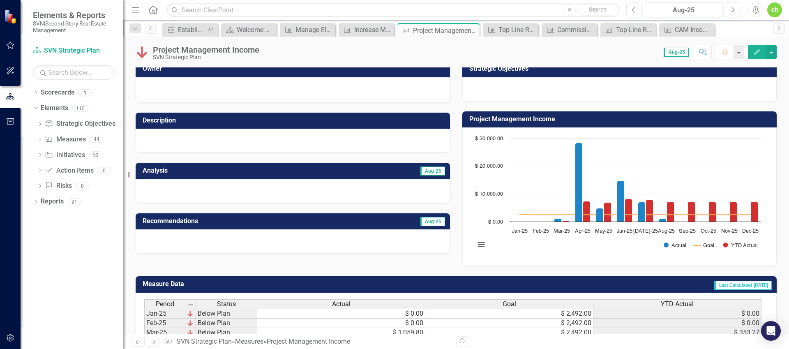
scroll to position [69, 0]
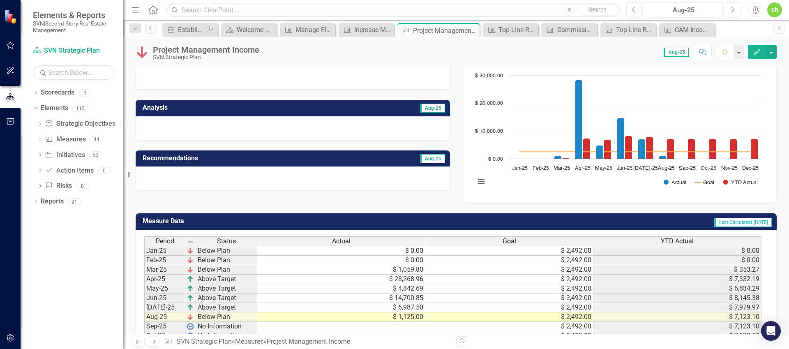
click at [398, 256] on td "$ 0.00" at bounding box center [341, 260] width 168 height 9
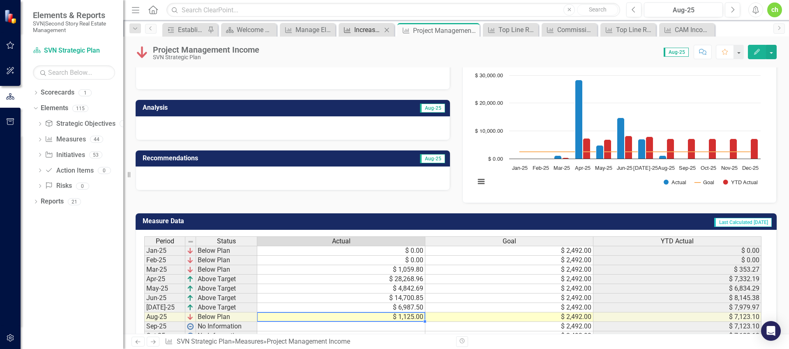
click at [366, 29] on div "Increase Maintenance Annual Revenue" at bounding box center [368, 30] width 28 height 10
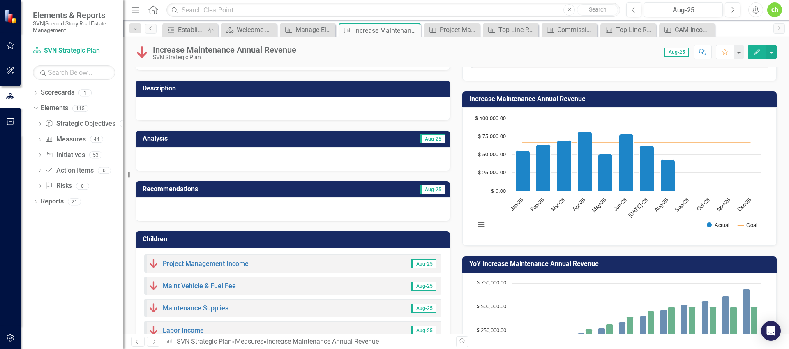
scroll to position [63, 0]
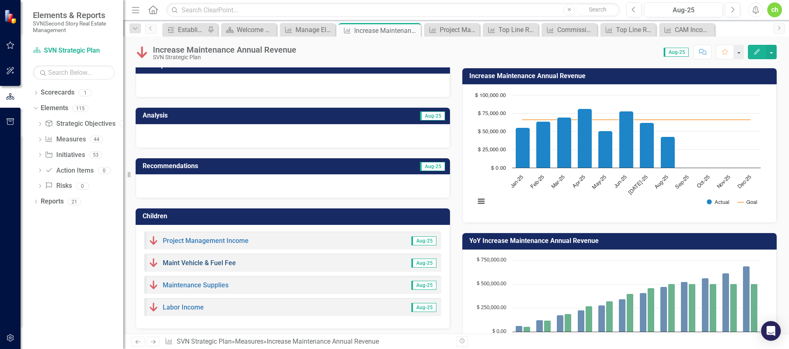
click at [189, 264] on link "Maint Vehicle & Fuel Fee" at bounding box center [199, 263] width 73 height 8
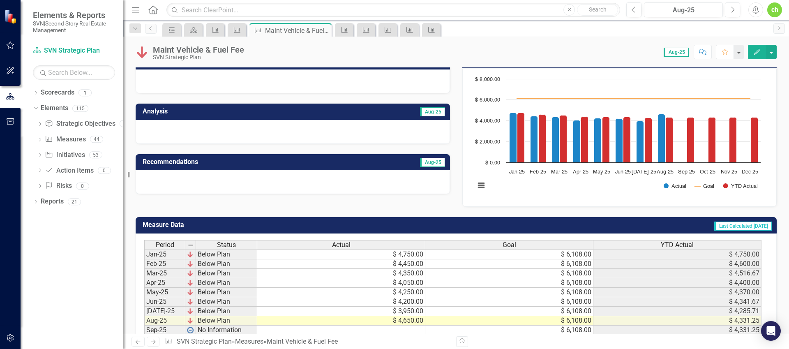
scroll to position [116, 0]
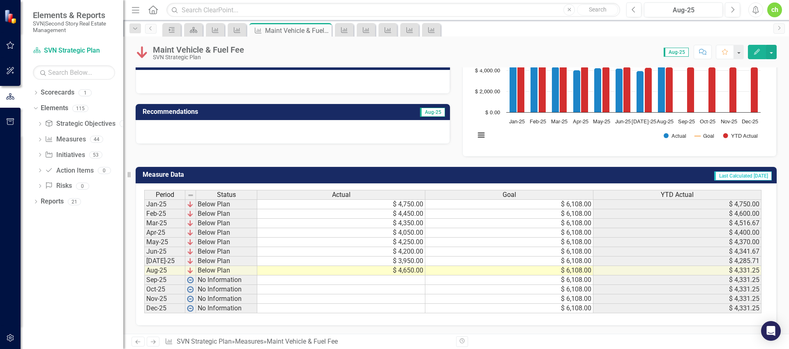
click at [144, 208] on div "Period Status Actual Goal YTD Actual Jan-25 Below Plan $ 4,750.00 $ 6,108.00 $ …" at bounding box center [144, 251] width 0 height 123
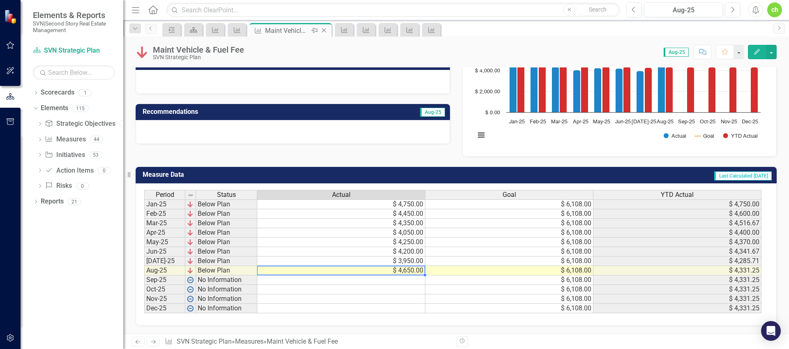
click at [325, 30] on icon "Close" at bounding box center [324, 30] width 8 height 7
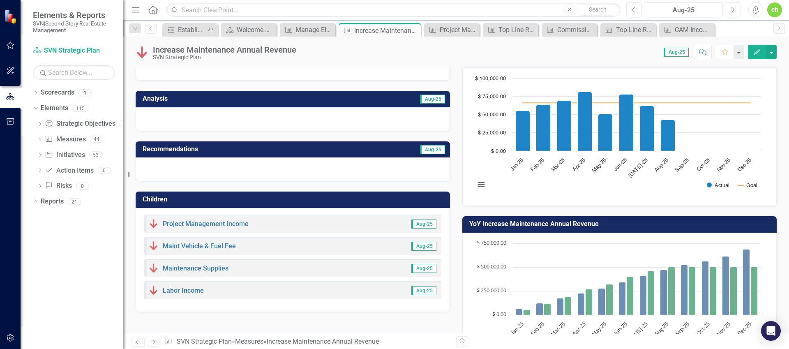
scroll to position [92, 0]
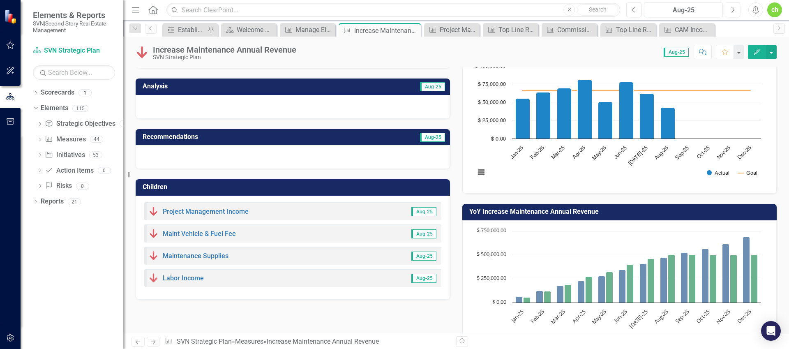
click at [207, 260] on div "Maintenance Supplies" at bounding box center [189, 256] width 80 height 10
click at [209, 255] on link "Maintenance Supplies" at bounding box center [196, 256] width 66 height 8
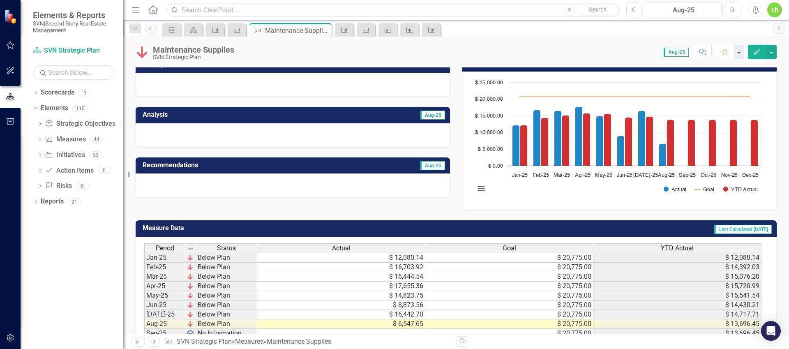
scroll to position [75, 0]
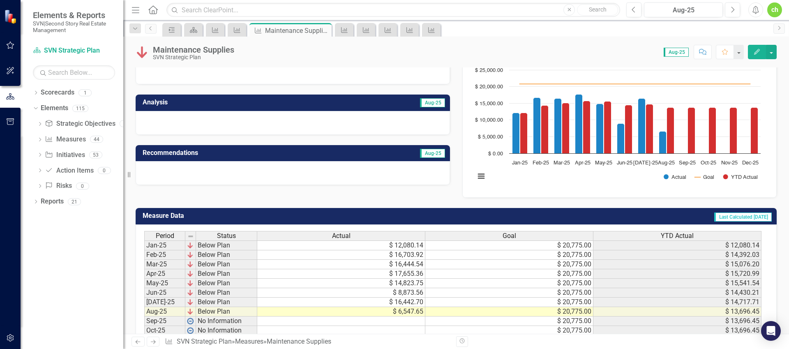
click at [400, 252] on td "$ 16,703.92" at bounding box center [341, 254] width 168 height 9
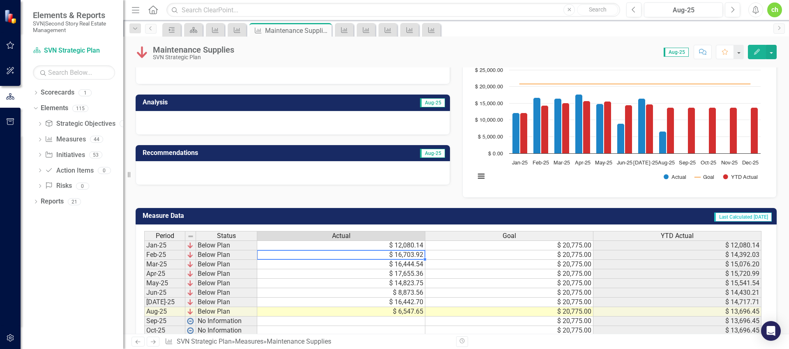
click at [404, 244] on td "$ 12,080.14" at bounding box center [341, 245] width 168 height 10
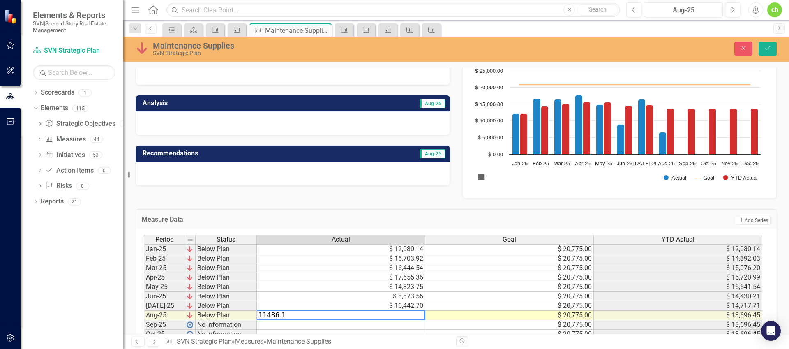
type textarea "11436.13"
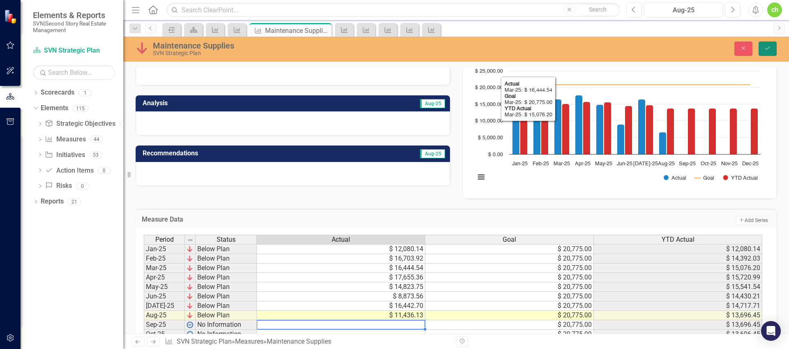
click at [774, 46] on button "Save" at bounding box center [767, 48] width 18 height 14
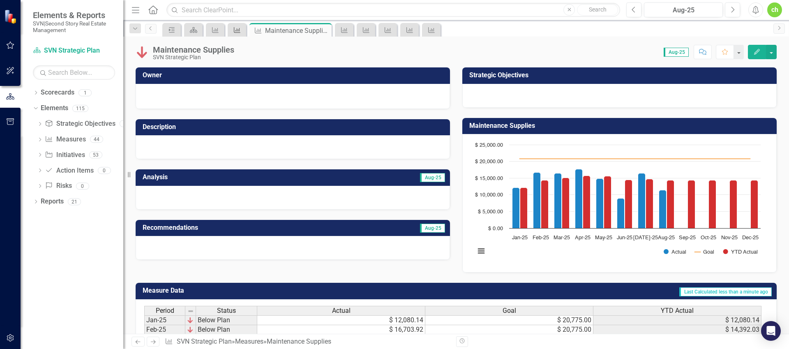
click at [235, 29] on icon "Measure" at bounding box center [237, 30] width 8 height 7
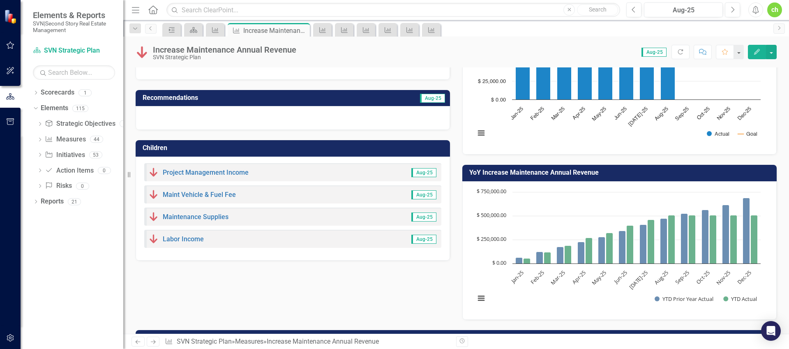
scroll to position [158, 0]
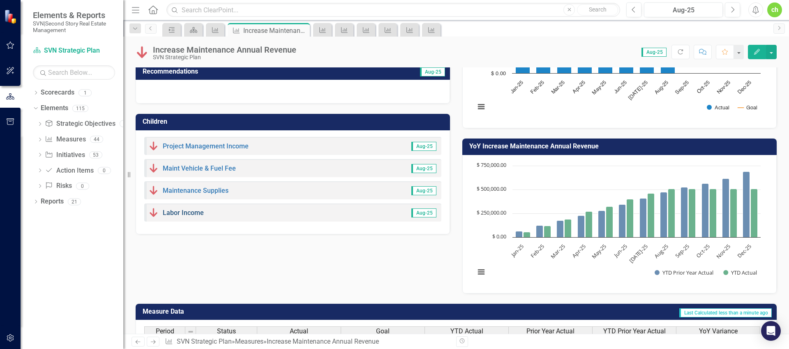
click at [194, 212] on link "Labor Income" at bounding box center [183, 213] width 41 height 8
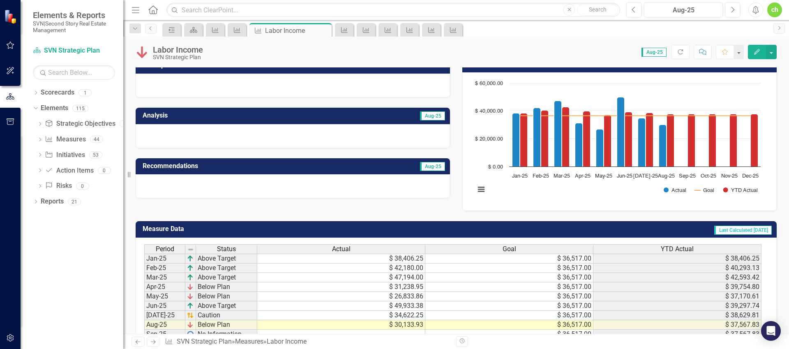
scroll to position [116, 0]
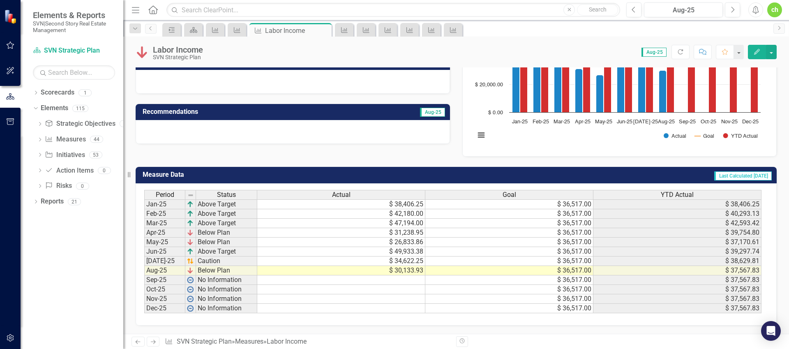
click at [403, 260] on td "$ 34,622.25" at bounding box center [341, 260] width 168 height 9
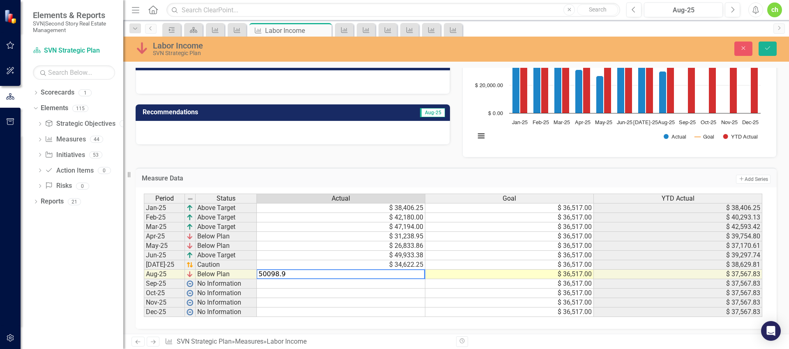
type textarea "50098.93"
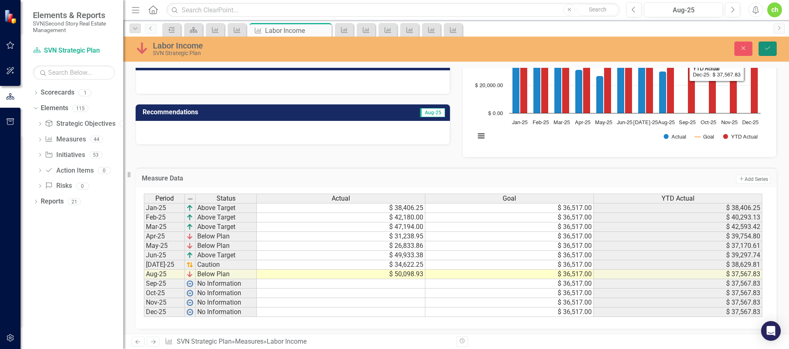
click at [773, 46] on button "Save" at bounding box center [767, 48] width 18 height 14
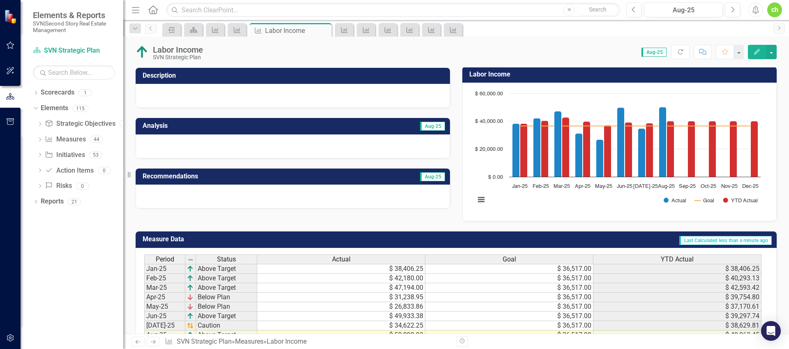
scroll to position [0, 0]
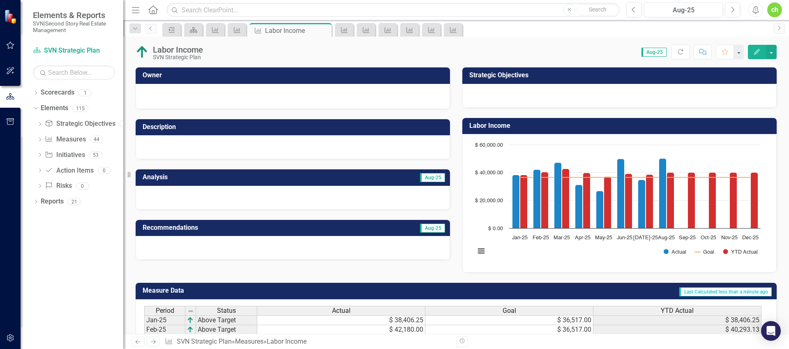
click at [756, 50] on icon "Edit" at bounding box center [756, 52] width 7 height 6
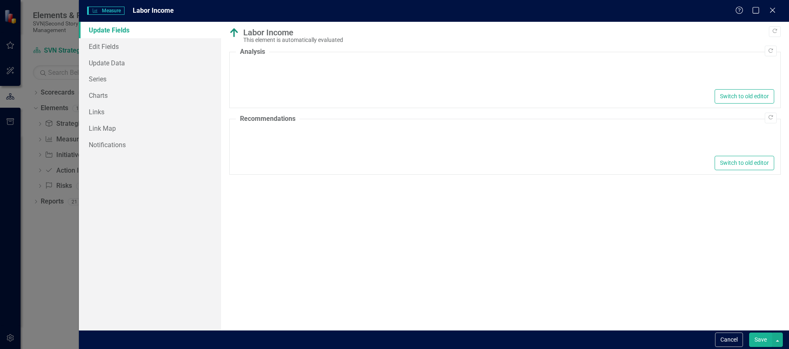
click at [300, 90] on div "Switch to old editor" at bounding box center [505, 96] width 538 height 14
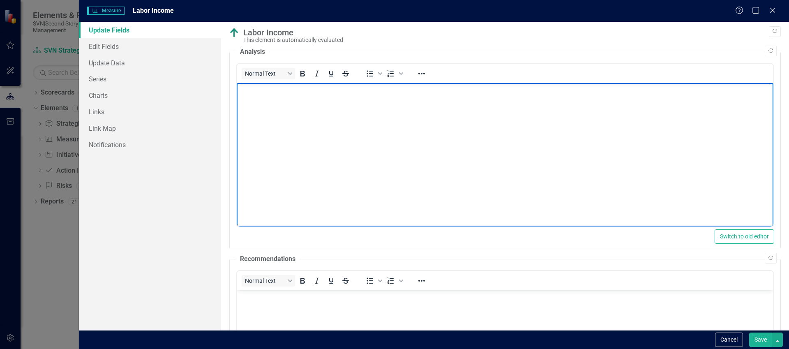
click at [346, 142] on body "Rich Text Area. Press ALT-0 for help." at bounding box center [504, 144] width 537 height 123
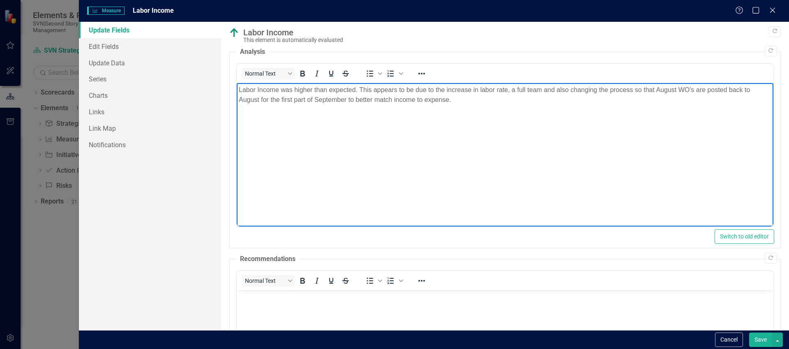
click at [753, 342] on button "Save" at bounding box center [760, 339] width 23 height 14
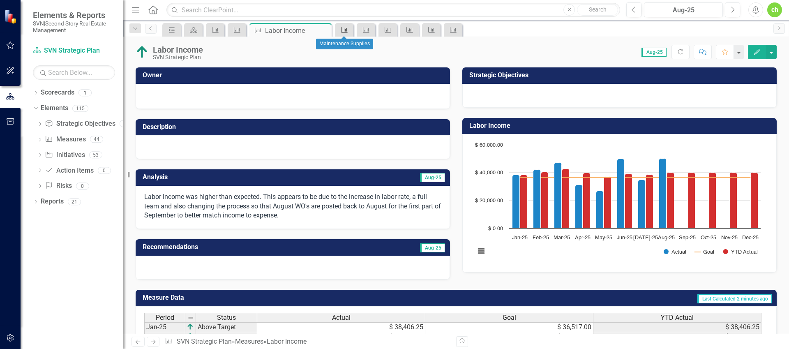
click at [346, 30] on icon "Measure" at bounding box center [344, 30] width 8 height 7
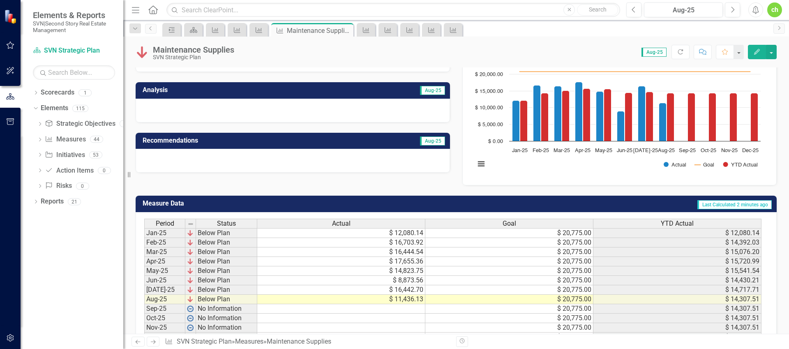
scroll to position [99, 0]
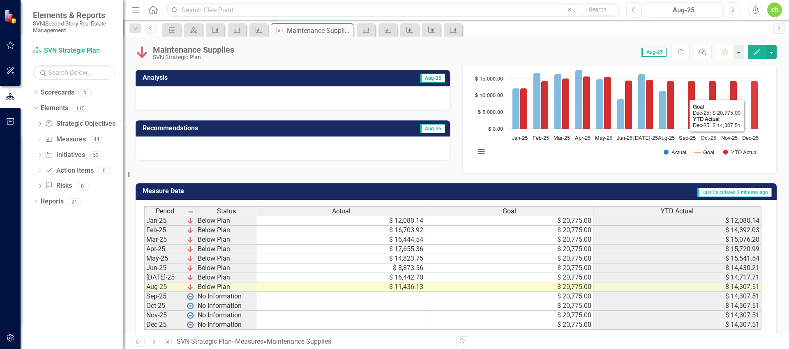
click at [761, 50] on button "Edit" at bounding box center [757, 52] width 18 height 14
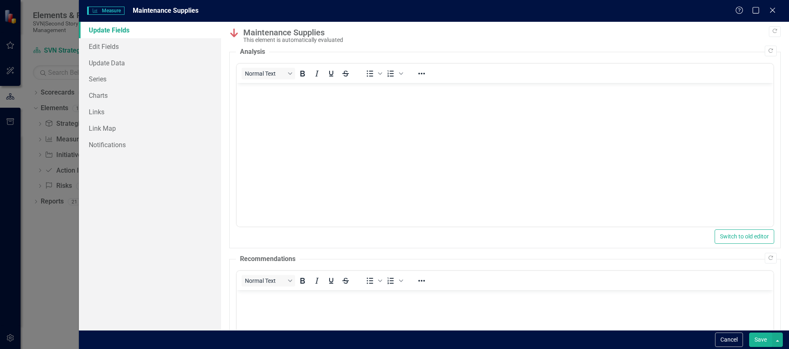
scroll to position [0, 0]
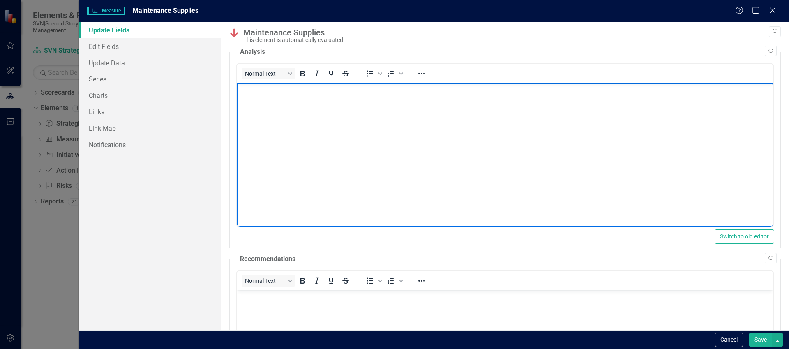
click at [307, 148] on body "Rich Text Area. Press ALT-0 for help." at bounding box center [504, 144] width 537 height 123
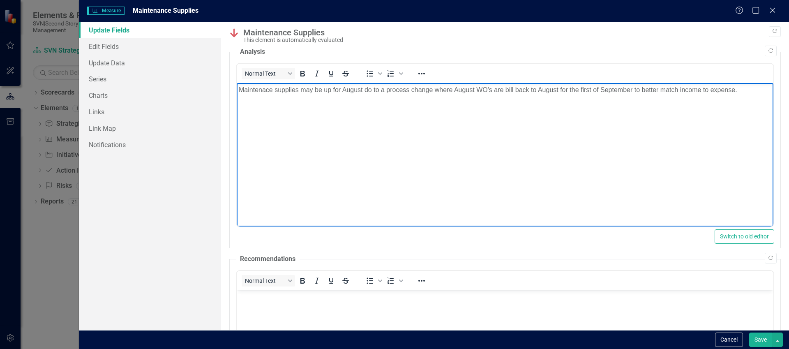
click at [252, 91] on p "Maintenace supplies may be up for August do to a process change where August WO…" at bounding box center [504, 90] width 532 height 10
click at [517, 90] on p "Maintenance supplies may be up for August do to a process change where August W…" at bounding box center [504, 90] width 532 height 10
click at [605, 89] on p "Maintenance supplies may be up for August do to a process change where August W…" at bounding box center [504, 90] width 532 height 10
click at [759, 338] on button "Save" at bounding box center [760, 339] width 23 height 14
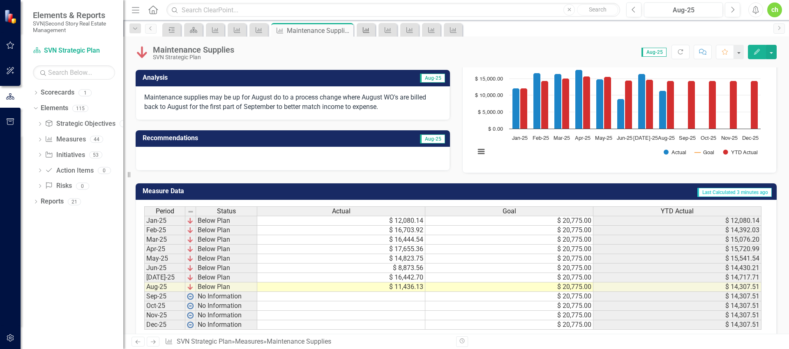
click at [369, 33] on icon "Measure" at bounding box center [366, 30] width 8 height 7
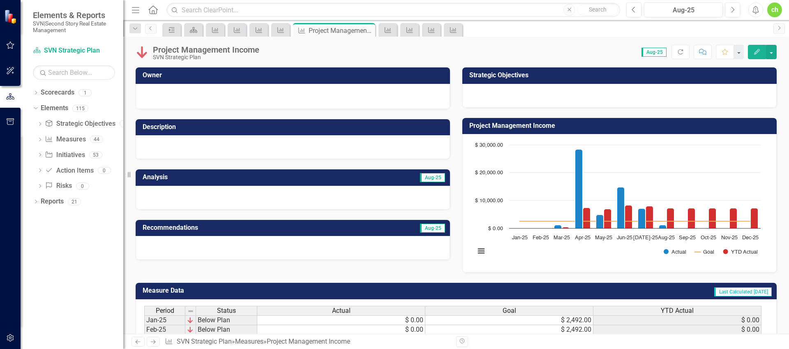
click at [753, 52] on icon "Edit" at bounding box center [756, 52] width 7 height 6
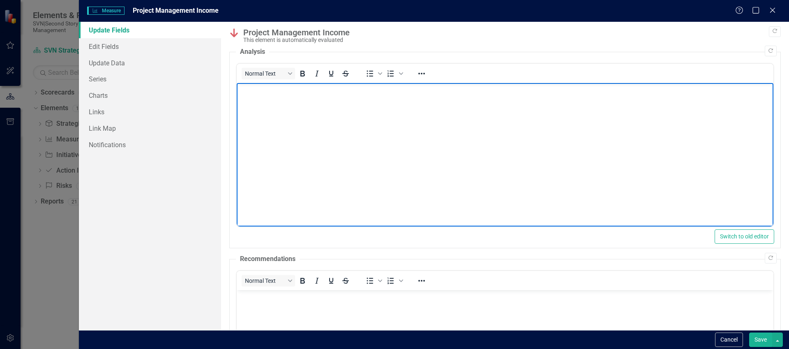
click at [329, 131] on body "Rich Text Area. Press ALT-0 for help." at bounding box center [504, 144] width 537 height 123
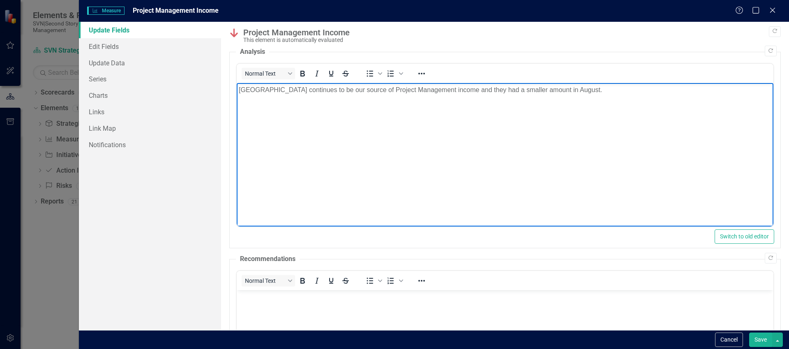
click at [406, 108] on body "[GEOGRAPHIC_DATA] continues to be our source of Project Management income and t…" at bounding box center [504, 144] width 537 height 123
click at [758, 336] on button "Save" at bounding box center [760, 339] width 23 height 14
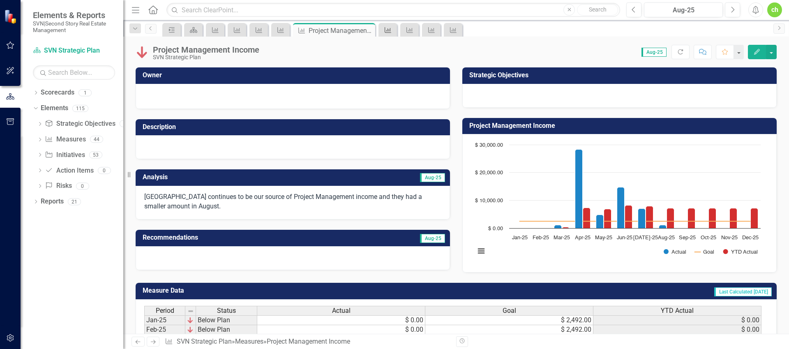
click at [391, 29] on icon "Measure" at bounding box center [388, 30] width 8 height 7
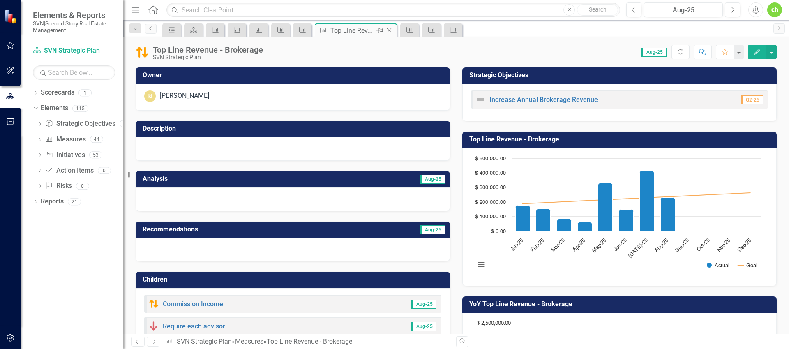
click at [358, 30] on div "Top Line Revenue - Brokerage" at bounding box center [352, 30] width 44 height 10
click at [302, 30] on icon "Measure" at bounding box center [302, 30] width 8 height 7
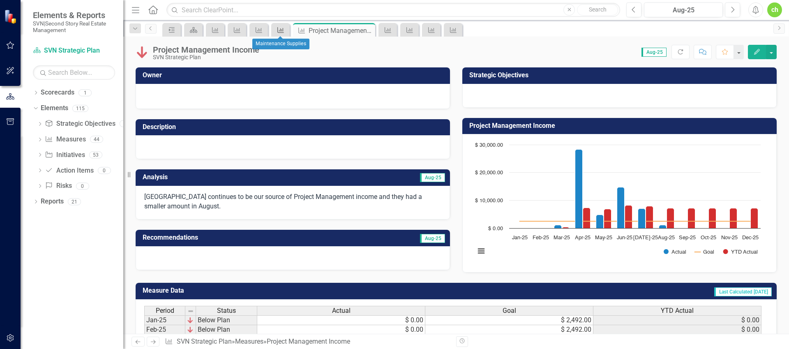
click at [283, 29] on icon at bounding box center [280, 30] width 7 height 6
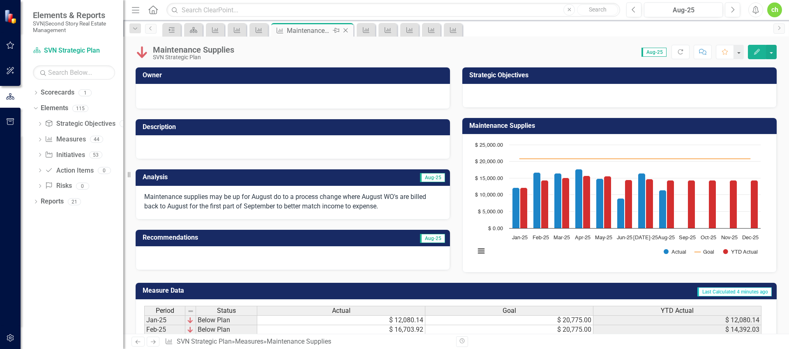
click at [347, 29] on icon "Close" at bounding box center [345, 30] width 8 height 7
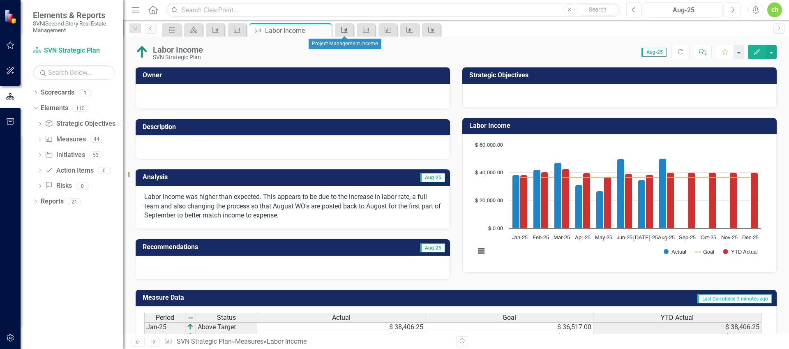
click at [347, 30] on icon "Measure" at bounding box center [344, 30] width 8 height 7
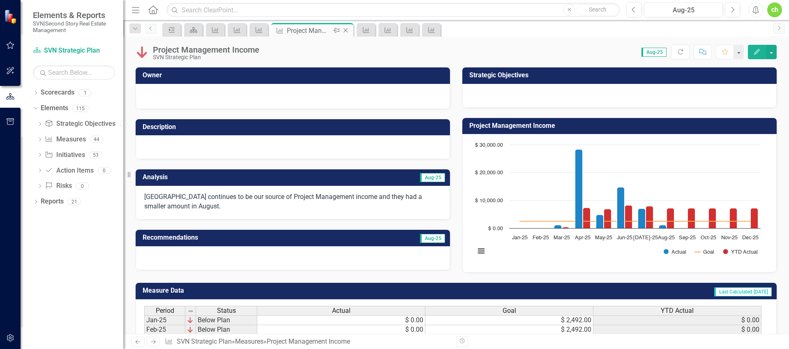
click at [348, 29] on icon "Close" at bounding box center [345, 30] width 8 height 7
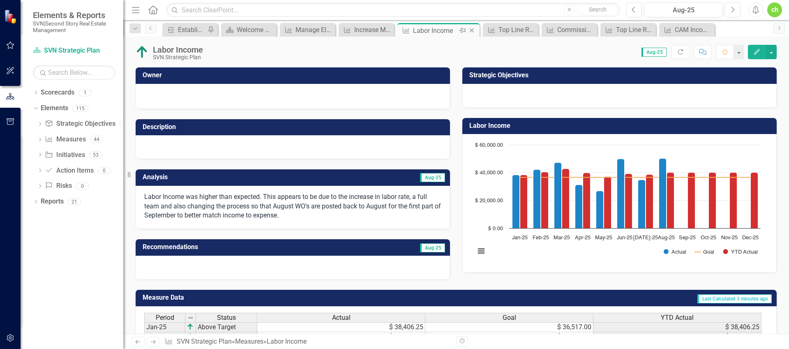
click at [470, 30] on icon "Close" at bounding box center [472, 30] width 8 height 7
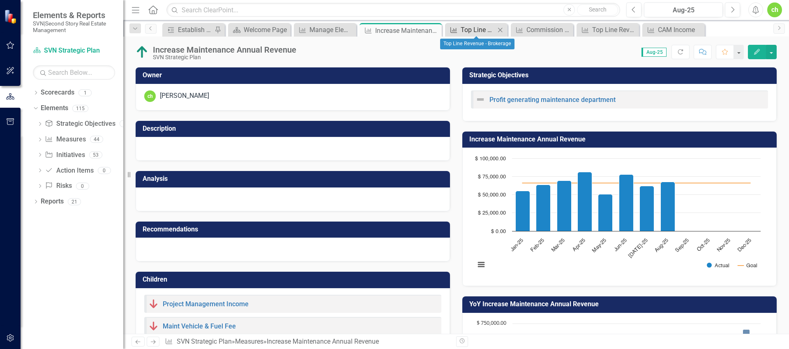
click at [484, 29] on div "Top Line Revenue - Brokerage" at bounding box center [478, 30] width 35 height 10
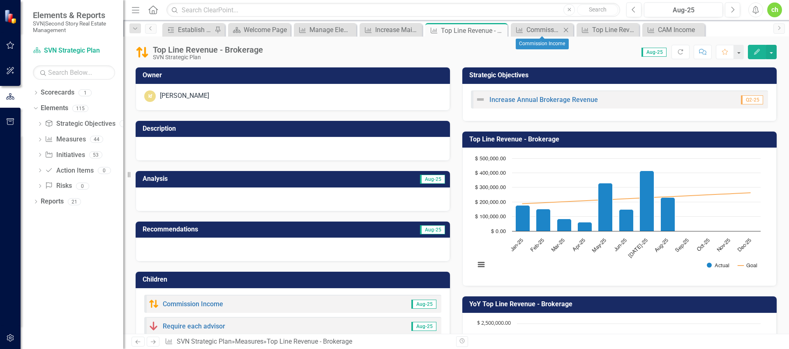
click at [567, 29] on icon "Close" at bounding box center [566, 30] width 8 height 7
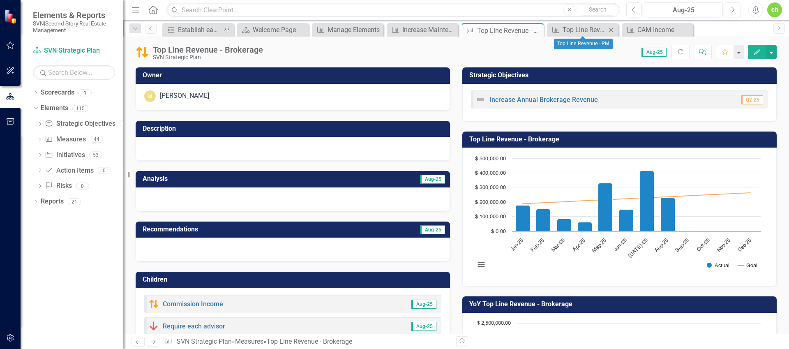
click at [610, 30] on icon "Close" at bounding box center [611, 30] width 8 height 7
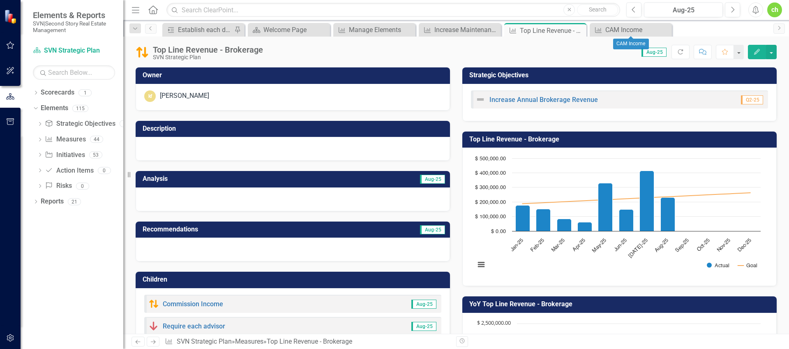
click at [0, 0] on icon "Close" at bounding box center [0, 0] width 0 height 0
click at [481, 28] on div "Increase Maintenance Annual Revenue" at bounding box center [461, 30] width 54 height 10
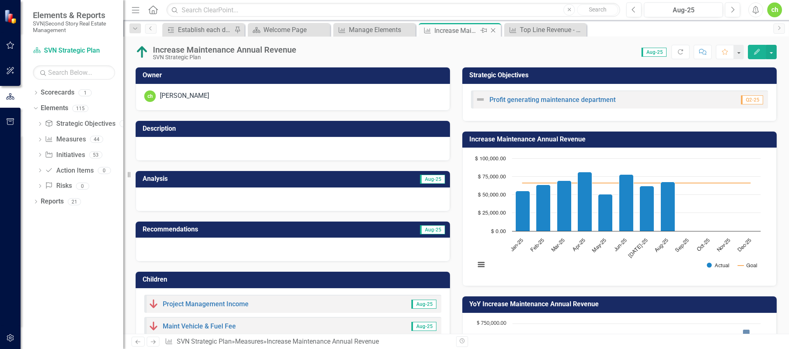
click at [492, 30] on icon "Close" at bounding box center [493, 30] width 8 height 7
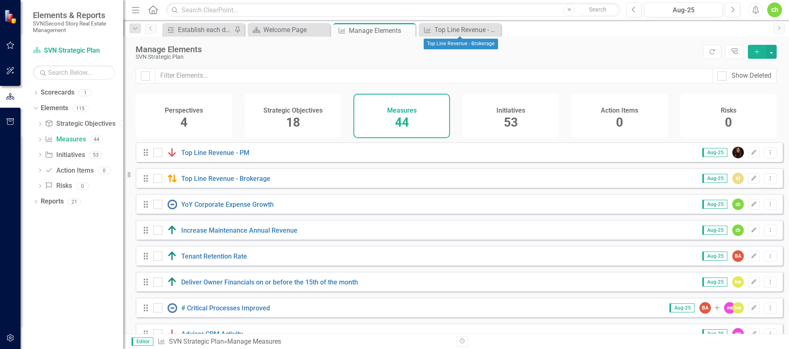
click at [0, 0] on icon at bounding box center [0, 0] width 0 height 0
click at [210, 157] on link "Top Line Revenue - PM" at bounding box center [215, 153] width 68 height 8
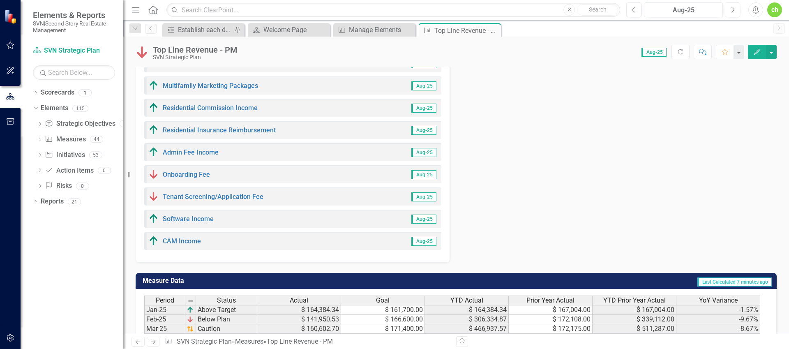
scroll to position [420, 0]
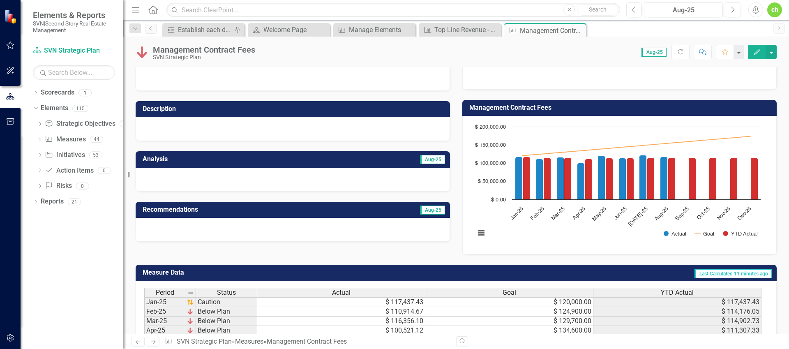
scroll to position [19, 0]
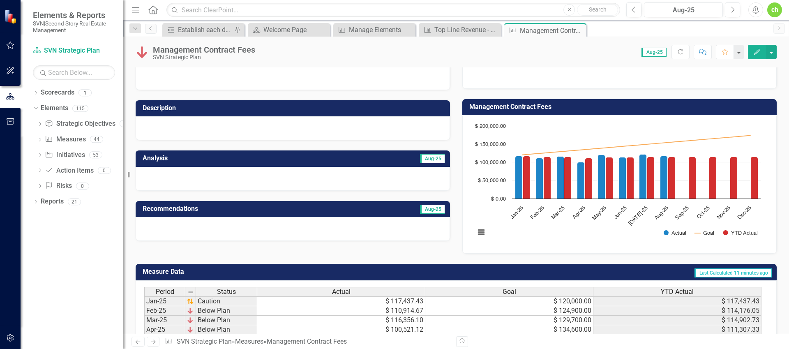
click at [753, 50] on icon "Edit" at bounding box center [756, 52] width 7 height 6
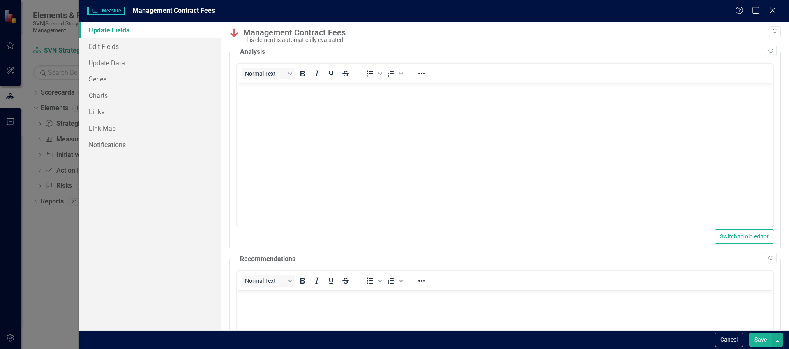
scroll to position [0, 0]
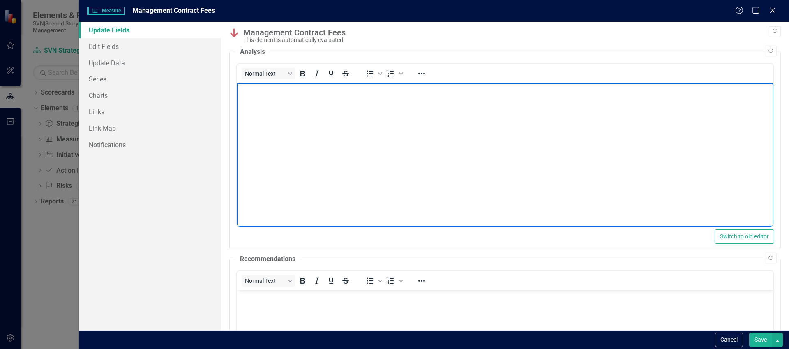
click at [585, 144] on body "Rich Text Area. Press ALT-0 for help." at bounding box center [504, 144] width 537 height 123
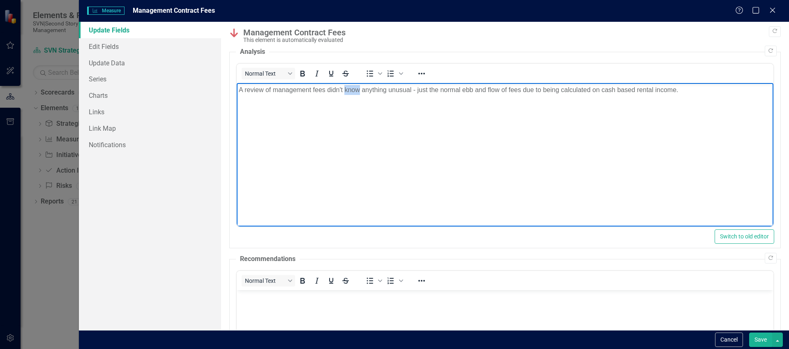
drag, startPoint x: 359, startPoint y: 91, endPoint x: 345, endPoint y: 90, distance: 14.4
click at [345, 90] on p "A review of management fees didn't know anything unusual - just the normal ebb …" at bounding box center [504, 90] width 532 height 10
click at [753, 340] on button "Save" at bounding box center [760, 339] width 23 height 14
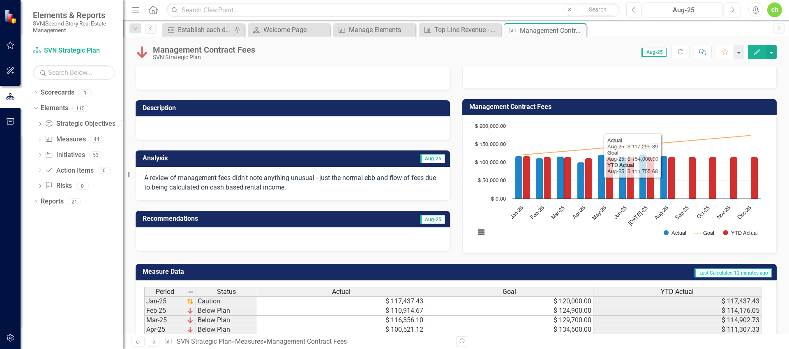
click at [749, 55] on button "Edit" at bounding box center [757, 52] width 18 height 14
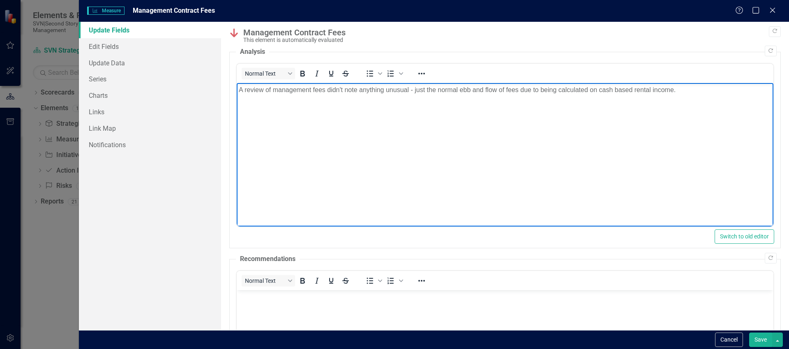
click at [704, 91] on p "A review of management fees didn't note anything unusual - just the normal ebb …" at bounding box center [504, 90] width 532 height 10
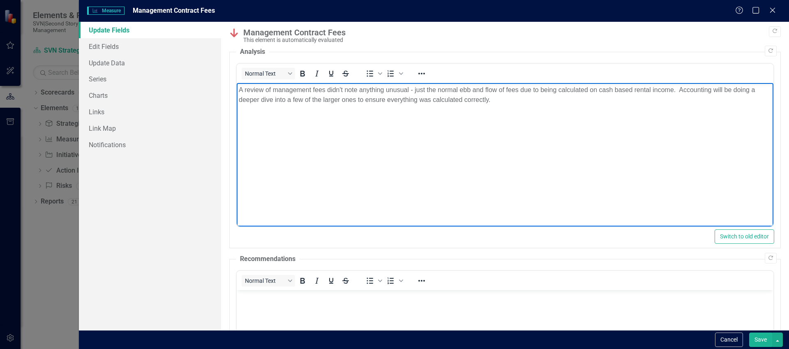
click at [758, 336] on button "Save" at bounding box center [760, 339] width 23 height 14
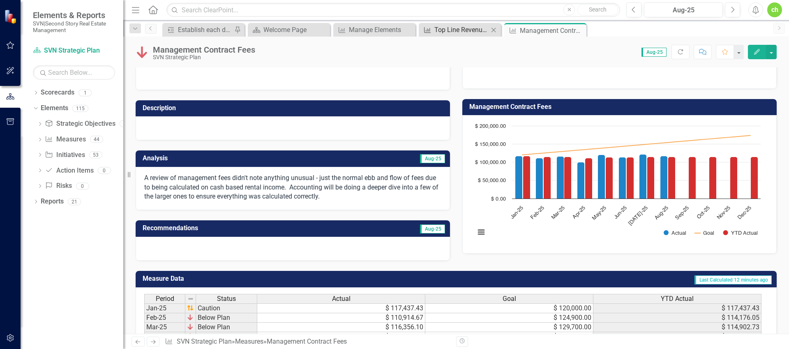
click at [468, 32] on div "Top Line Revenue - PM" at bounding box center [461, 30] width 54 height 10
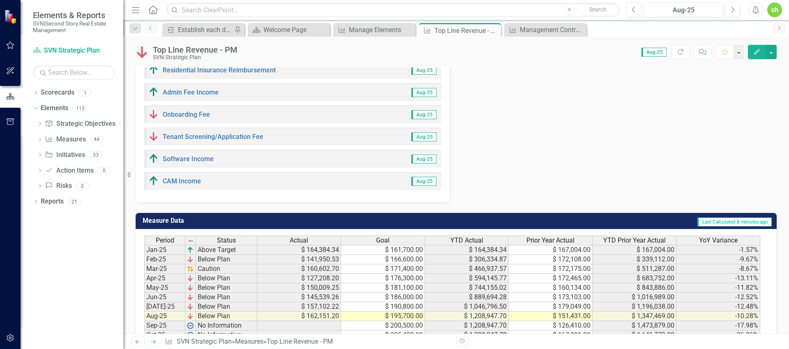
scroll to position [480, 0]
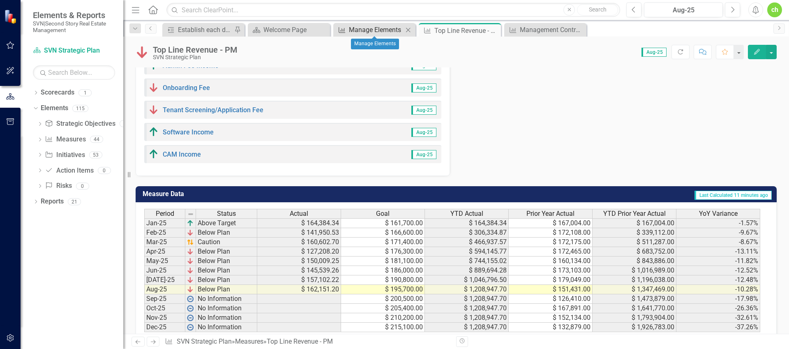
click at [389, 29] on div "Manage Elements" at bounding box center [376, 30] width 54 height 10
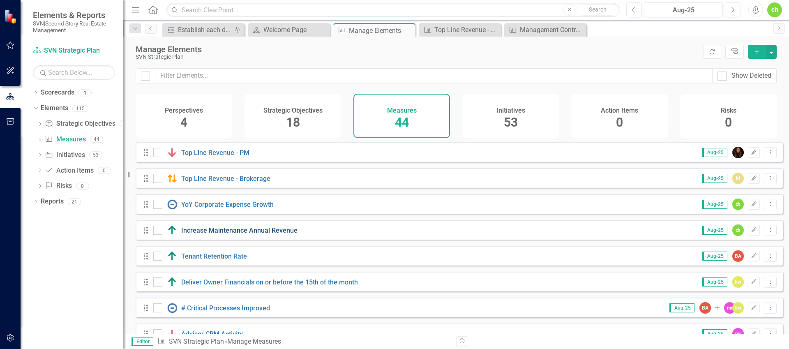
click at [223, 234] on link "Increase Maintenance Annual Revenue" at bounding box center [239, 230] width 116 height 8
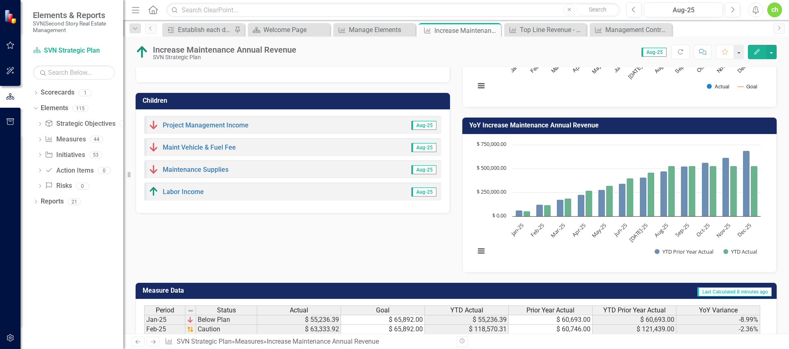
scroll to position [162, 0]
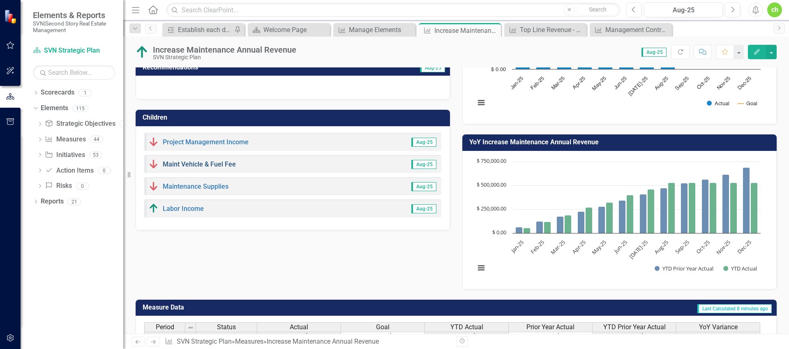
click at [206, 164] on link "Maint Vehicle & Fuel Fee" at bounding box center [199, 164] width 73 height 8
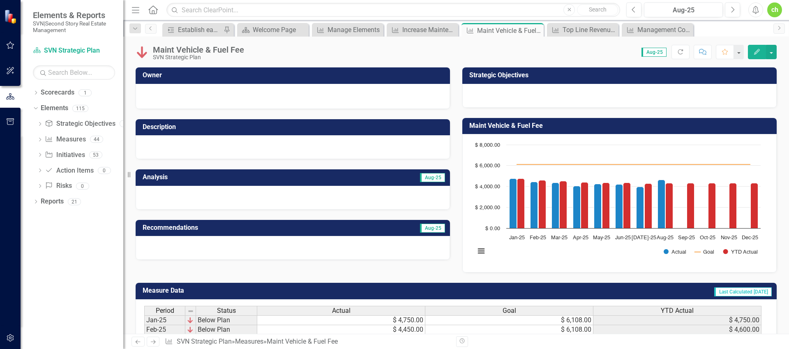
click at [754, 50] on icon "Edit" at bounding box center [756, 52] width 7 height 6
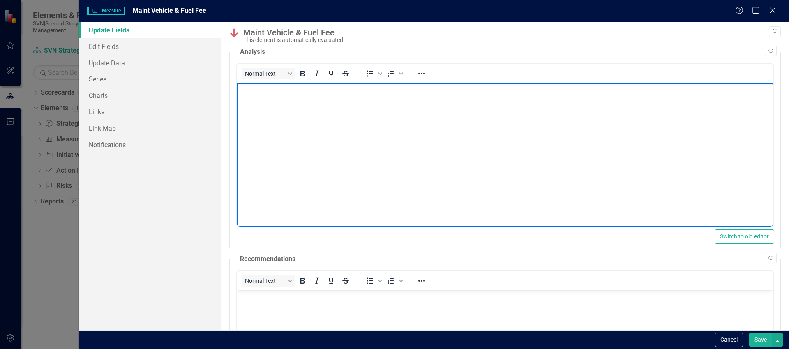
click at [302, 165] on body "Rich Text Area. Press ALT-0 for help." at bounding box center [504, 144] width 537 height 123
click at [251, 91] on p "Genereal incrase related to a few new properties coming on board." at bounding box center [504, 90] width 532 height 10
click at [277, 86] on p "General incrase related to a few new properties coming on board." at bounding box center [504, 90] width 532 height 10
click at [754, 337] on button "Save" at bounding box center [760, 339] width 23 height 14
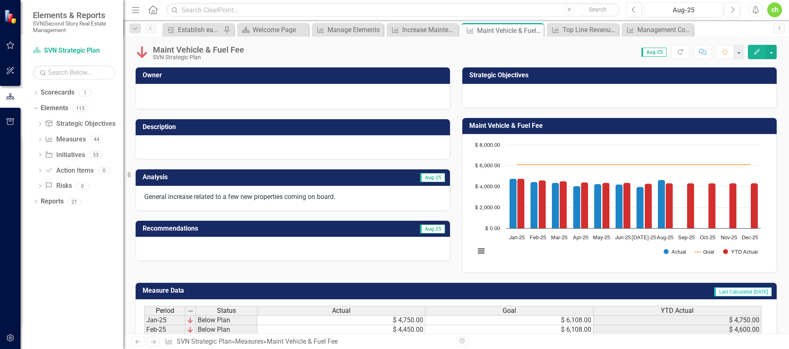
click at [420, 19] on div "Menu Home Search Close Search Previous Aug-25 Next Alerts ch User Edit Profile …" at bounding box center [456, 10] width 666 height 20
click at [422, 26] on div "Increase Maintenance Annual Revenue" at bounding box center [424, 30] width 44 height 10
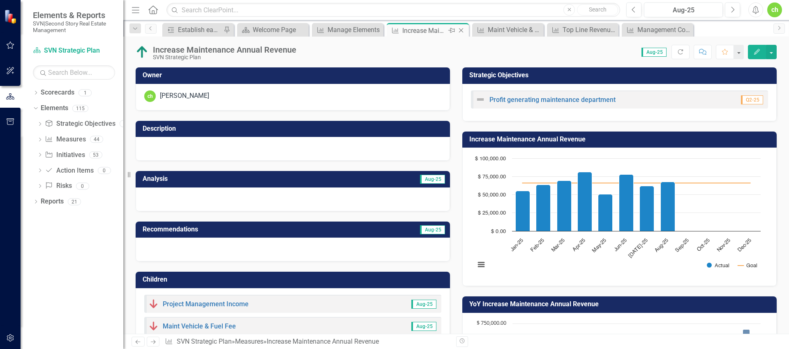
click at [464, 29] on icon "Close" at bounding box center [461, 30] width 8 height 7
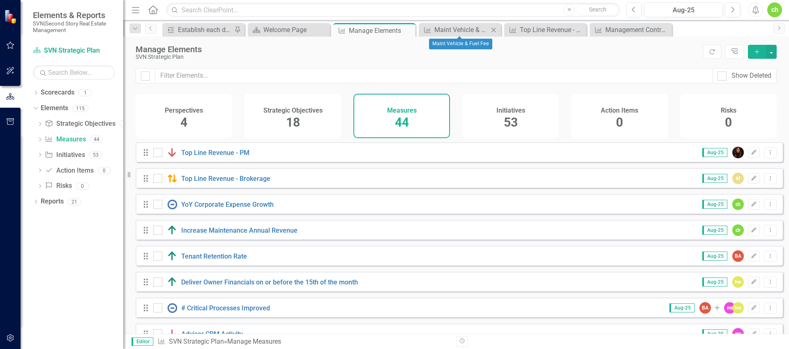
click at [495, 29] on icon "Close" at bounding box center [493, 30] width 8 height 7
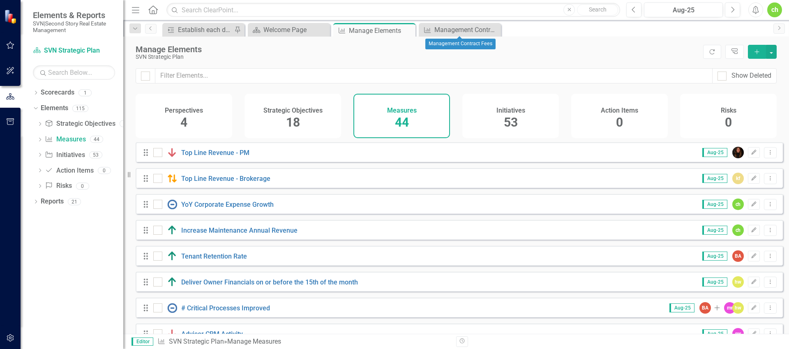
click at [0, 0] on icon "Close" at bounding box center [0, 0] width 0 height 0
click at [227, 157] on link "Top Line Revenue - PM" at bounding box center [215, 153] width 68 height 8
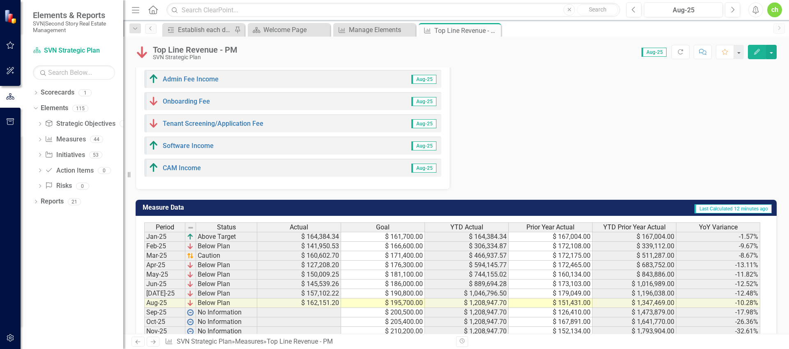
scroll to position [489, 0]
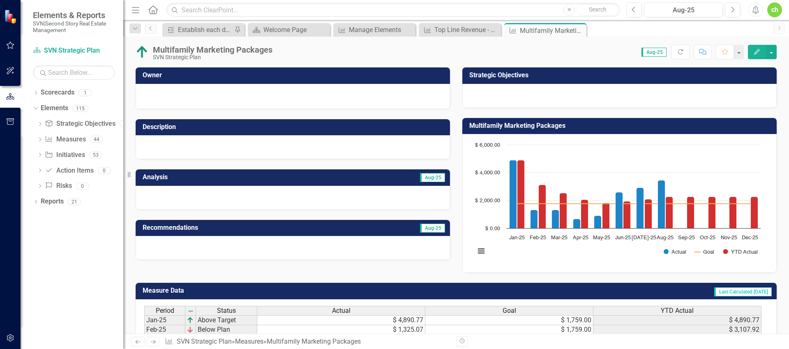
click at [755, 51] on icon "Edit" at bounding box center [756, 52] width 7 height 6
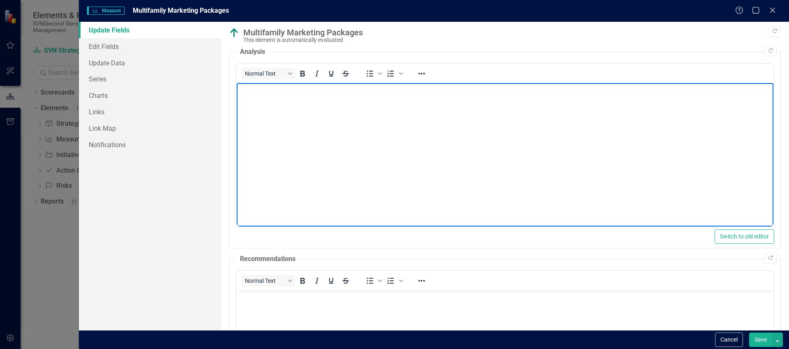
click at [299, 165] on body "Rich Text Area. Press ALT-0 for help." at bounding box center [504, 144] width 537 height 123
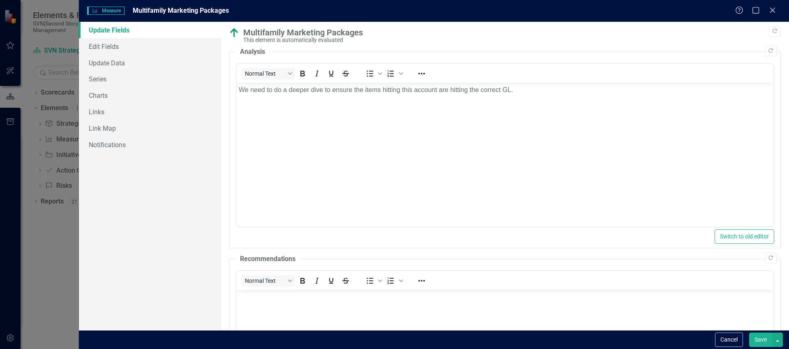
click at [760, 343] on button "Save" at bounding box center [760, 339] width 23 height 14
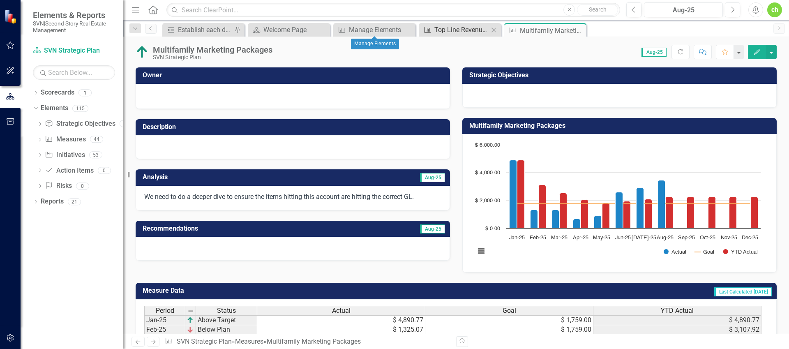
click at [449, 29] on div "Top Line Revenue - PM" at bounding box center [461, 30] width 54 height 10
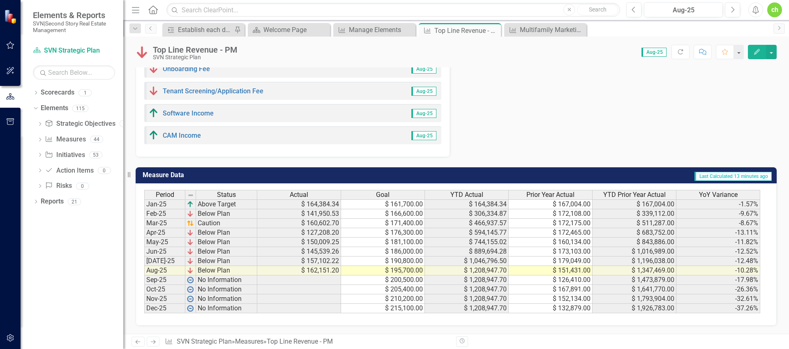
scroll to position [616, 0]
drag, startPoint x: 222, startPoint y: 110, endPoint x: 57, endPoint y: 156, distance: 171.6
click at [222, 6] on link "Residential Commission Income" at bounding box center [210, 2] width 95 height 8
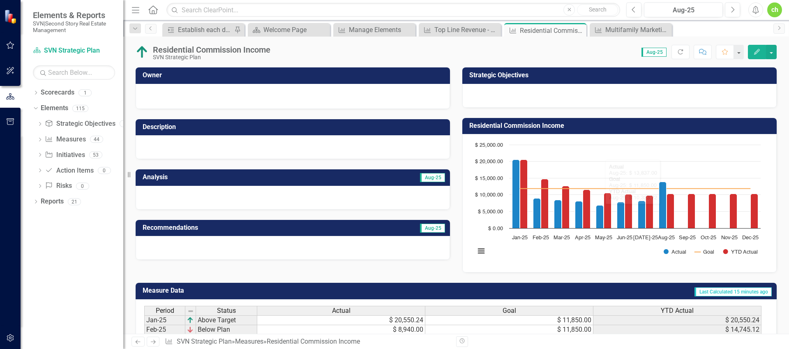
click at [763, 49] on button "Edit" at bounding box center [757, 52] width 18 height 14
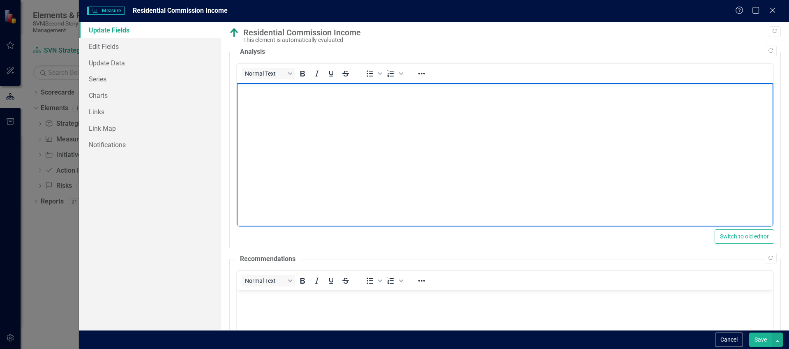
click at [302, 166] on body "Rich Text Area. Press ALT-0 for help." at bounding box center [504, 144] width 537 height 123
click at [238, 90] on p "Review of the account doesn't indicate anyhting out of the ordinary" at bounding box center [504, 90] width 532 height 10
click at [479, 90] on p "Income up compared to last month. A review of the account doesn't indicate anyh…" at bounding box center [504, 90] width 532 height 10
click at [553, 92] on p "Income up compared to last month. A review of the account doesn't indicate anyt…" at bounding box center [504, 90] width 532 height 10
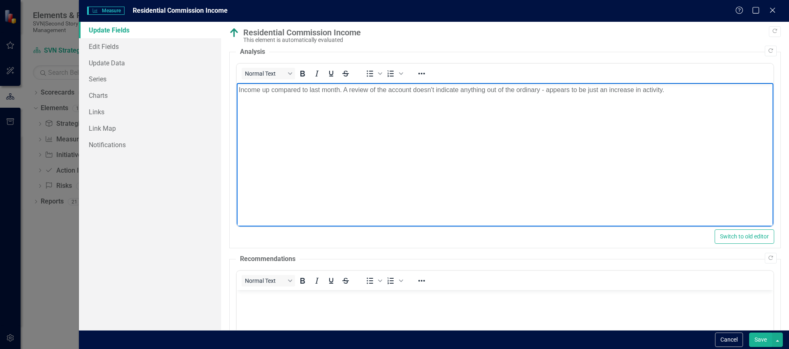
click at [573, 119] on body "Income up compared to last month. A review of the account doesn't indicate anyt…" at bounding box center [504, 144] width 537 height 123
drag, startPoint x: 758, startPoint y: 339, endPoint x: 441, endPoint y: 233, distance: 334.0
click at [758, 339] on button "Save" at bounding box center [760, 339] width 23 height 14
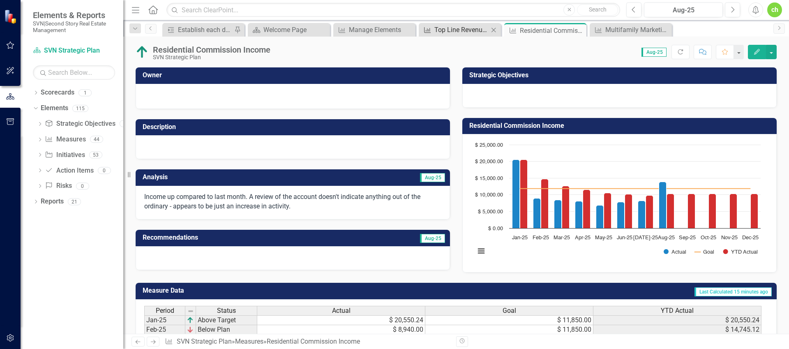
click at [460, 30] on div "Top Line Revenue - PM" at bounding box center [461, 30] width 54 height 10
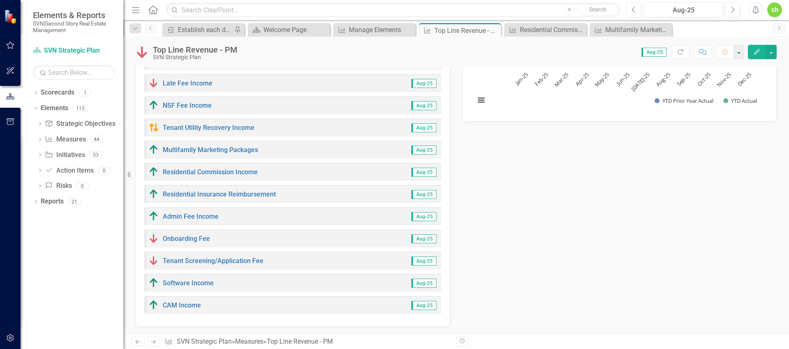
scroll to position [597, 0]
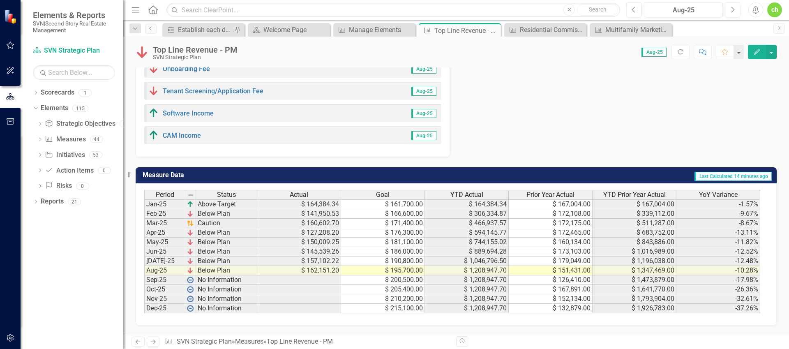
click at [178, 51] on link "Admin Fee Income" at bounding box center [191, 47] width 56 height 8
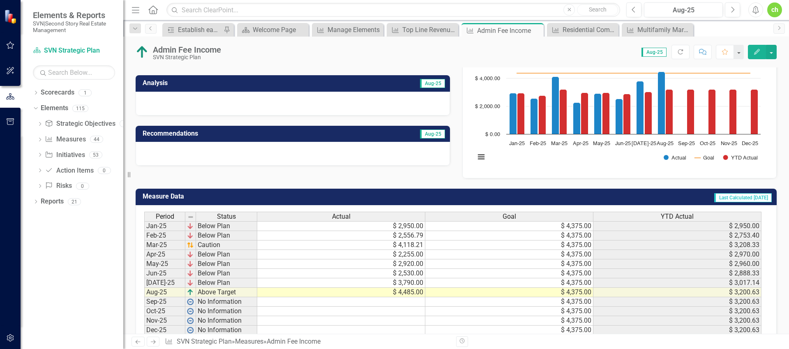
scroll to position [92, 0]
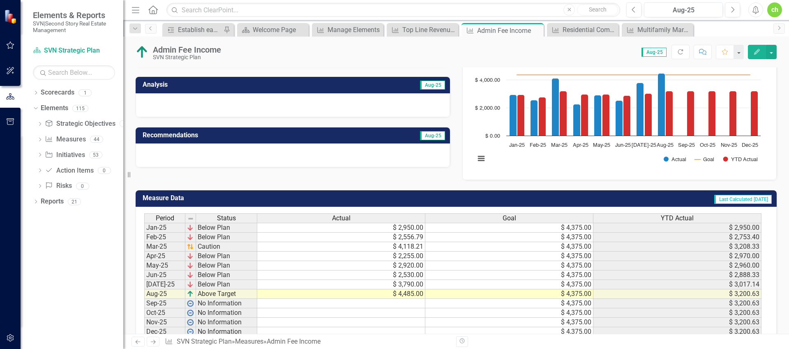
click at [756, 55] on button "Edit" at bounding box center [757, 52] width 18 height 14
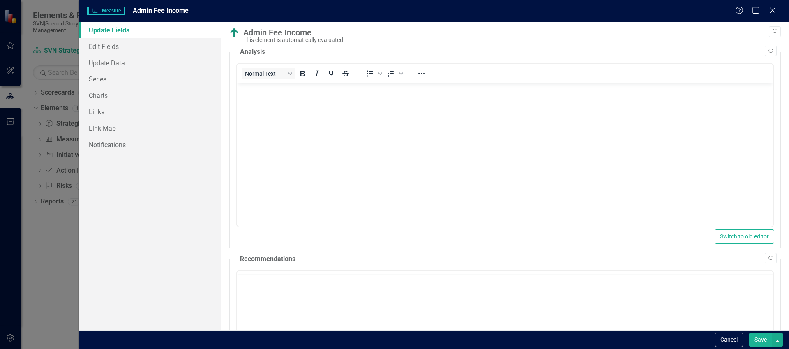
scroll to position [0, 0]
click at [335, 137] on body "Rich Text Area. Press ALT-0 for help." at bounding box center [504, 144] width 537 height 123
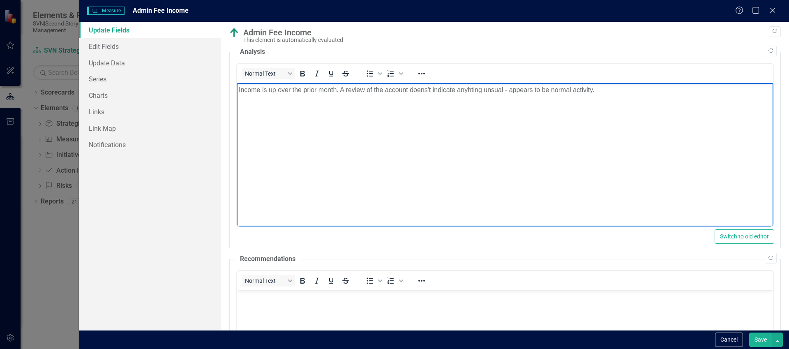
click at [425, 90] on p "Income is up over the prior month. A review of the account doens't indicate any…" at bounding box center [504, 90] width 532 height 10
click at [464, 86] on p "Income is up over the prior month. A review of the account doesn't indicate any…" at bounding box center [504, 90] width 532 height 10
click at [606, 92] on p "Income is up over the prior month. A review of the account doesn't indicate any…" at bounding box center [504, 90] width 532 height 10
click at [756, 337] on button "Save" at bounding box center [760, 339] width 23 height 14
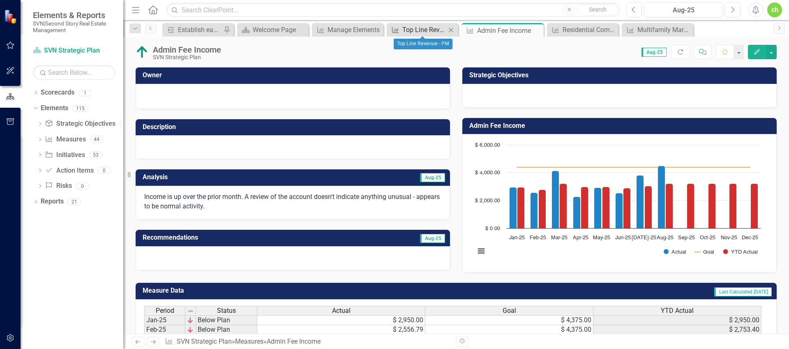
click at [428, 30] on div "Top Line Revenue - PM" at bounding box center [424, 30] width 44 height 10
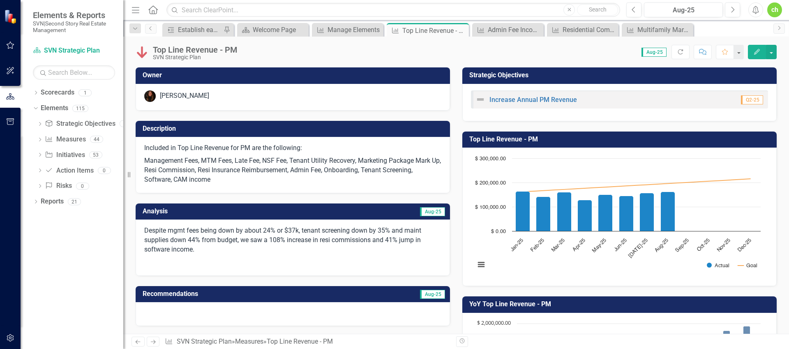
scroll to position [601, 0]
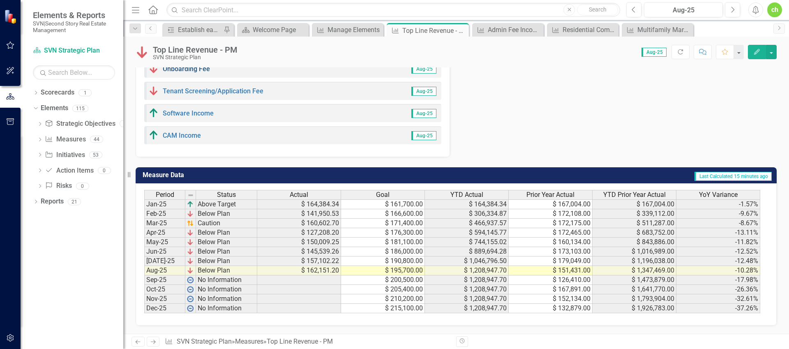
click at [186, 73] on link "Onboarding Fee" at bounding box center [186, 69] width 47 height 8
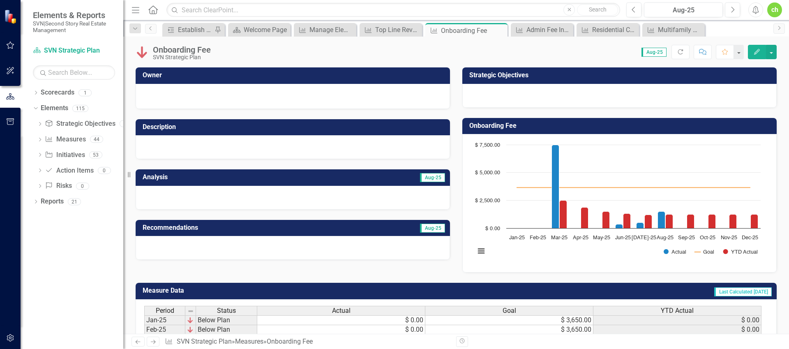
click at [751, 51] on button "Edit" at bounding box center [757, 52] width 18 height 14
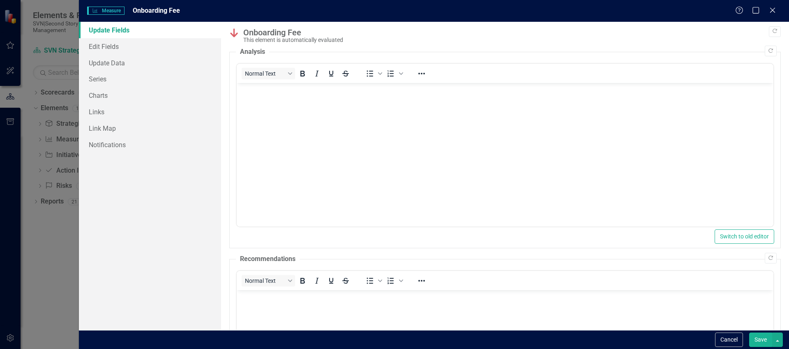
click at [300, 153] on body "Rich Text Area. Press ALT-0 for help." at bounding box center [504, 144] width 537 height 123
click at [757, 341] on button "Save" at bounding box center [760, 339] width 23 height 14
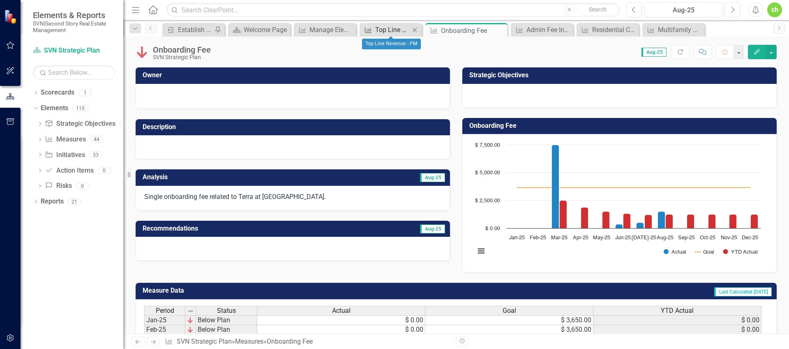
click at [387, 29] on div "Top Line Revenue - PM" at bounding box center [392, 30] width 35 height 10
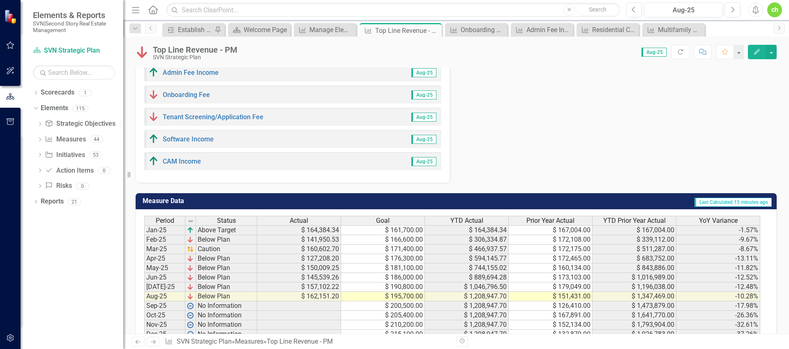
scroll to position [712, 0]
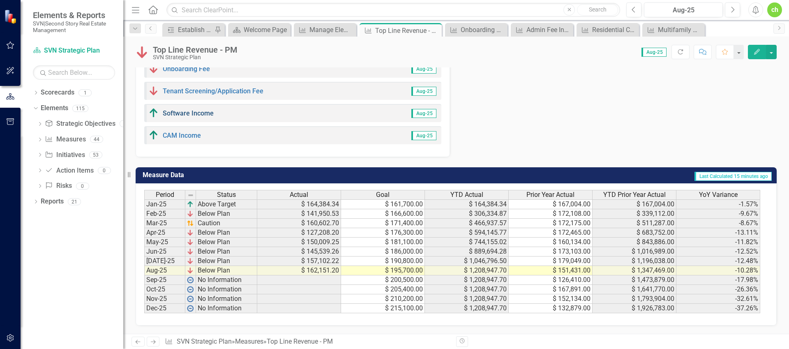
click at [194, 117] on link "Software Income" at bounding box center [188, 113] width 51 height 8
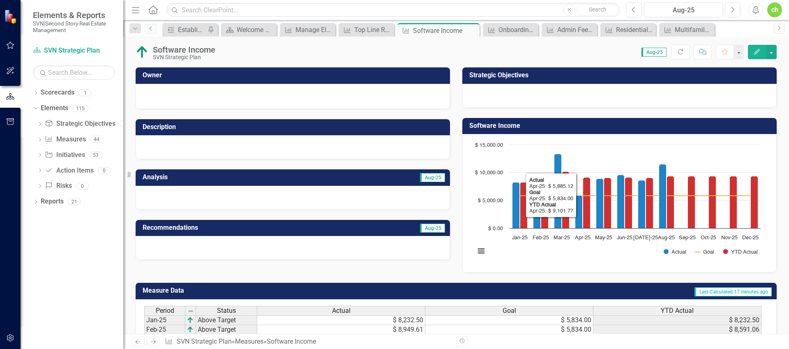
click at [749, 54] on button "Edit" at bounding box center [757, 52] width 18 height 14
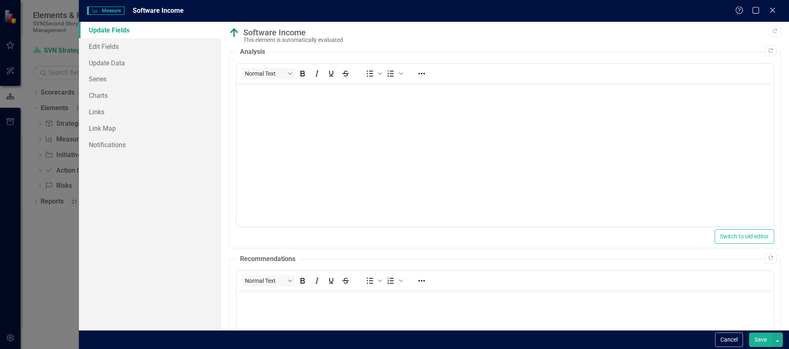
click at [290, 134] on body "Rich Text Area. Press ALT-0 for help." at bounding box center [504, 144] width 537 height 123
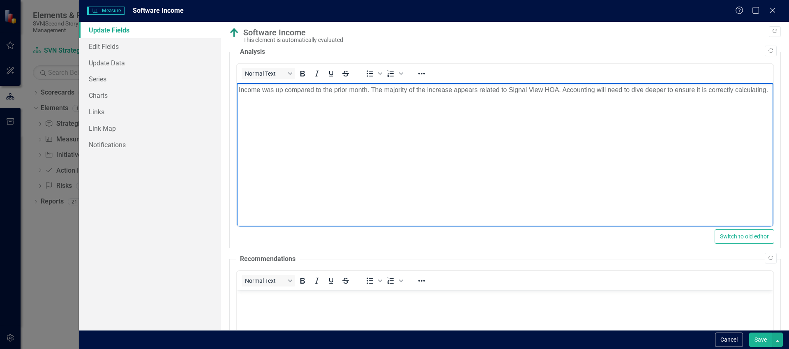
click at [759, 336] on button "Save" at bounding box center [760, 339] width 23 height 14
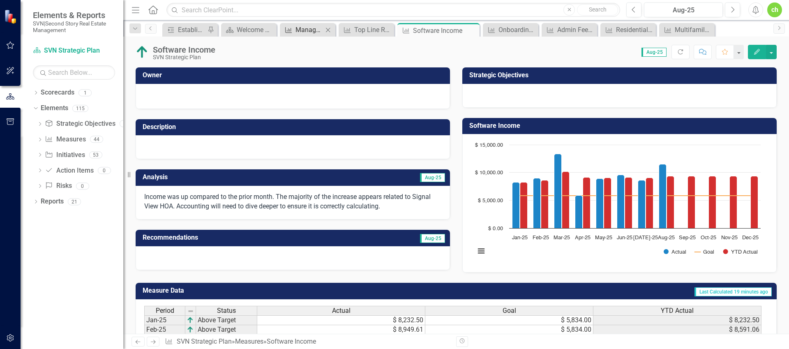
click at [315, 35] on div "Manage Elements" at bounding box center [309, 30] width 28 height 10
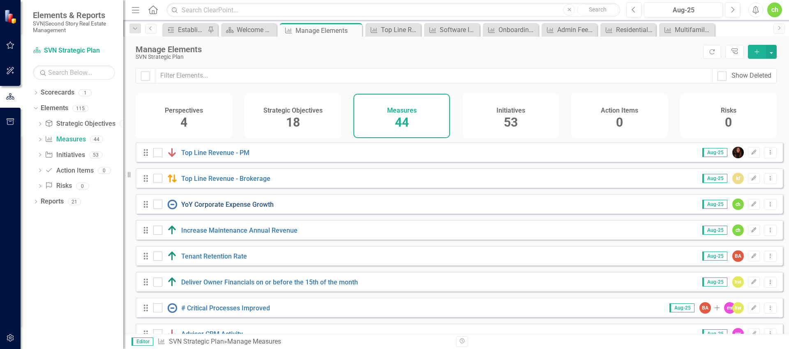
click at [235, 208] on link "YoY Corporate Expense Growth" at bounding box center [227, 204] width 92 height 8
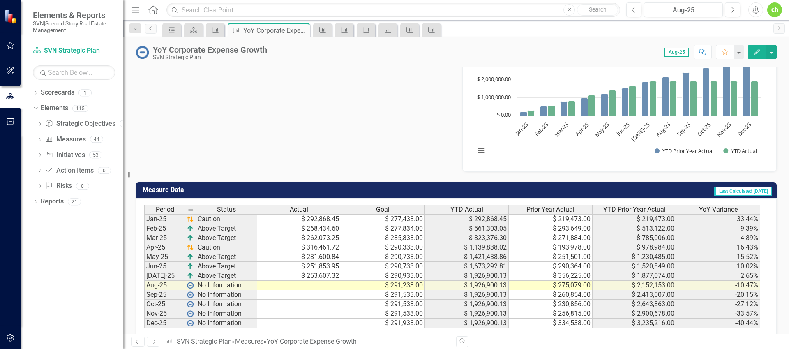
scroll to position [280, 0]
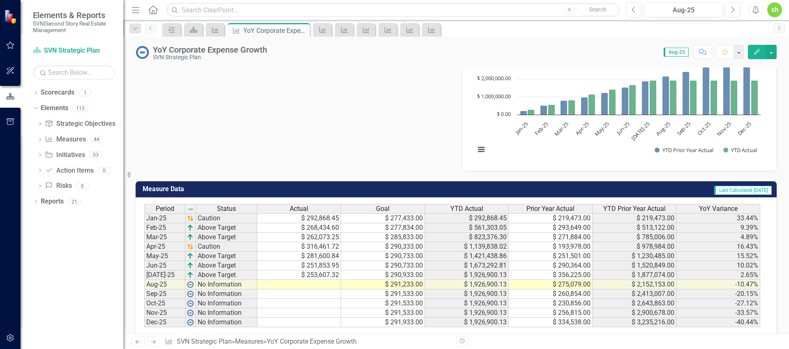
drag, startPoint x: 317, startPoint y: 220, endPoint x: 327, endPoint y: 221, distance: 9.9
click at [317, 220] on td "$ 292,868.45" at bounding box center [299, 218] width 84 height 10
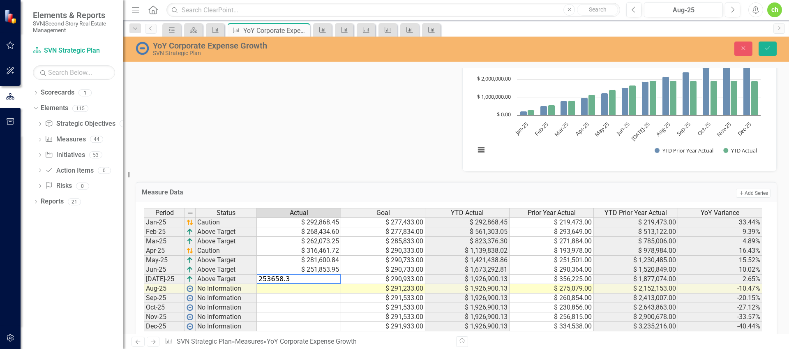
type textarea "253658.32"
type textarea "238618.80"
click at [762, 48] on button "Save" at bounding box center [767, 48] width 18 height 14
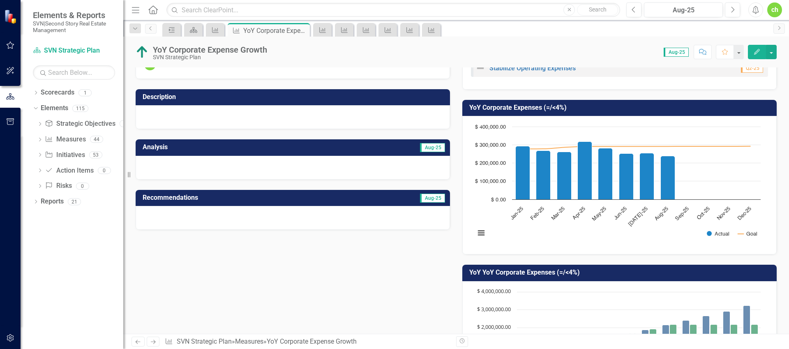
scroll to position [35, 0]
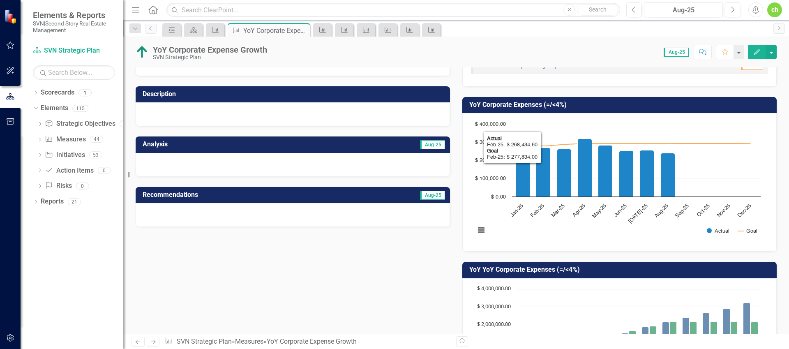
click at [755, 57] on button "Edit" at bounding box center [757, 52] width 18 height 14
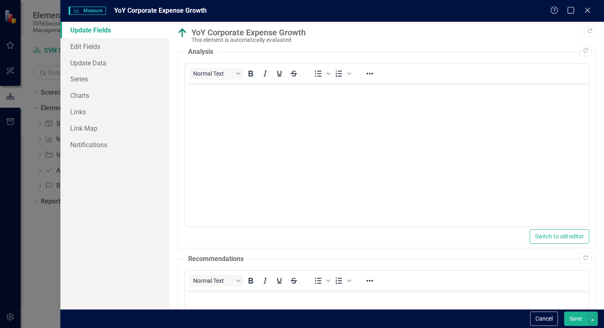
click at [268, 134] on body "Rich Text Area. Press ALT-0 for help." at bounding box center [385, 144] width 403 height 123
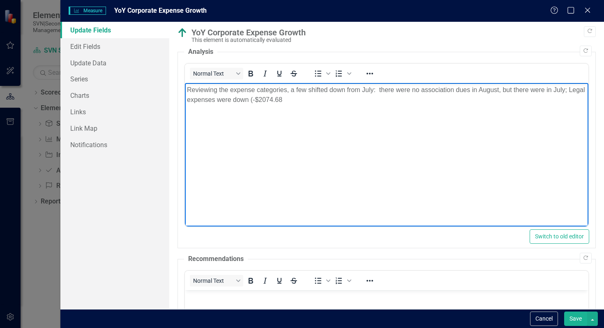
drag, startPoint x: 279, startPoint y: 99, endPoint x: 276, endPoint y: 107, distance: 8.3
click at [279, 100] on p "Reviewing the expense categories, a few shifted down from July: there were no a…" at bounding box center [386, 95] width 399 height 20
click at [564, 90] on p "Reviewing the expense categories, a few shifted down from July: there were no a…" at bounding box center [386, 95] width 399 height 20
drag, startPoint x: 499, startPoint y: 90, endPoint x: 567, endPoint y: 88, distance: 68.2
click at [567, 88] on p "Reviewing the expense categories, a few shifted down from July: there were no a…" at bounding box center [386, 95] width 399 height 20
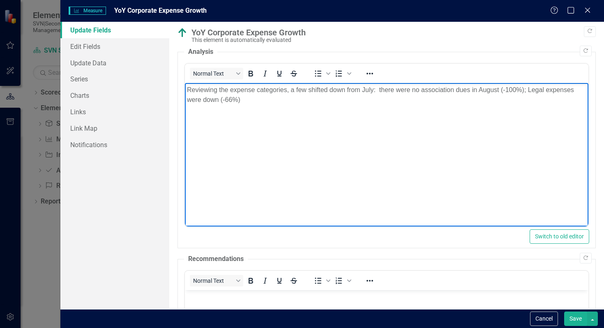
click at [271, 103] on p "Reviewing the expense categories, a few shifted down from July: there were no a…" at bounding box center [386, 95] width 399 height 20
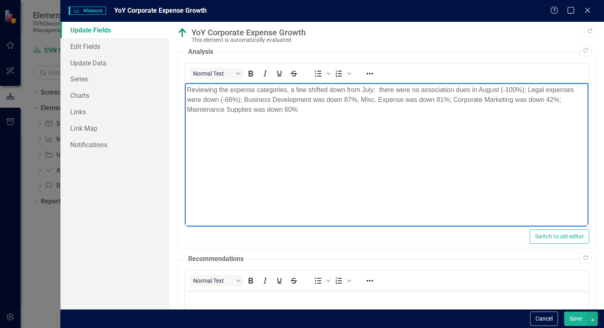
click at [188, 110] on p "Reviewing the expense categories, a few shifted down from July: there were no a…" at bounding box center [386, 100] width 399 height 30
click at [561, 99] on p "Reviewing the expense categories, a few shifted down from July: there were no a…" at bounding box center [386, 100] width 399 height 30
click at [258, 111] on p "Reviewing the expense categories, a few shifted down from July: there were no a…" at bounding box center [386, 100] width 399 height 30
click at [266, 126] on body "Reviewing the expense categories, a few shifted down from July: there were no a…" at bounding box center [385, 144] width 403 height 123
drag, startPoint x: 221, startPoint y: 101, endPoint x: 232, endPoint y: 105, distance: 12.0
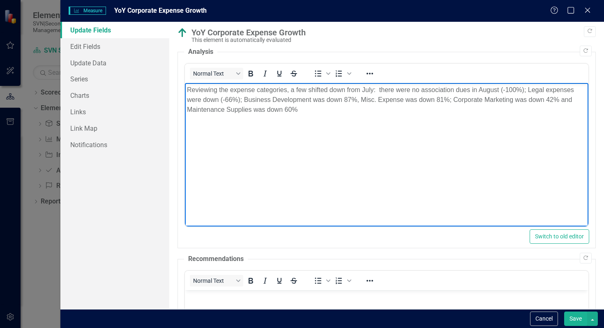
click at [221, 100] on p "Reviewing the expense categories, a few shifted down from July: there were no a…" at bounding box center [386, 100] width 399 height 30
click at [526, 92] on p "Reviewing the expense categories, a few shifted down from July: there were no a…" at bounding box center [386, 100] width 399 height 30
click at [235, 99] on p "Reviewing the expense categories, a few shifted down from July: there were no a…" at bounding box center [386, 100] width 399 height 30
drag, startPoint x: 353, startPoint y: 99, endPoint x: 359, endPoint y: 110, distance: 12.4
click at [353, 100] on p "Reviewing the expense categories, a few shifted down from July: there were no a…" at bounding box center [386, 100] width 399 height 30
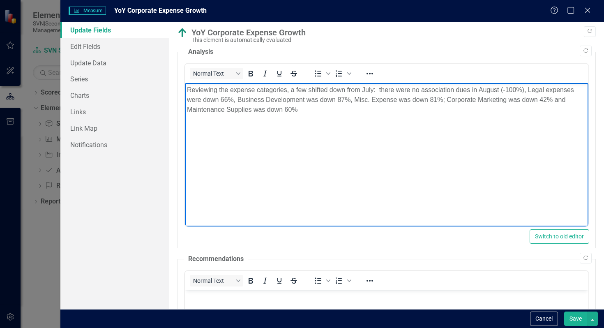
drag, startPoint x: 445, startPoint y: 101, endPoint x: 446, endPoint y: 106, distance: 5.1
click at [445, 101] on p "Reviewing the expense categories, a few shifted down from July: there were no a…" at bounding box center [386, 100] width 399 height 30
click at [353, 119] on body "Reviewing the expense categories, a few shifted down from July: there were no a…" at bounding box center [385, 144] width 403 height 123
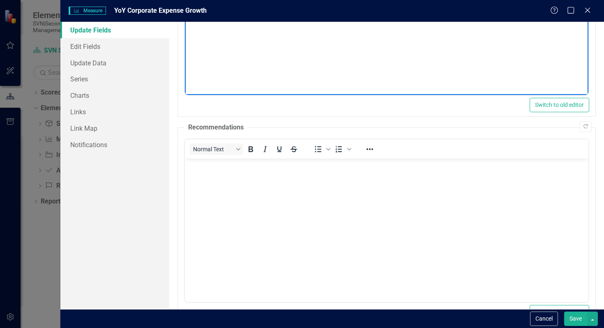
scroll to position [159, 0]
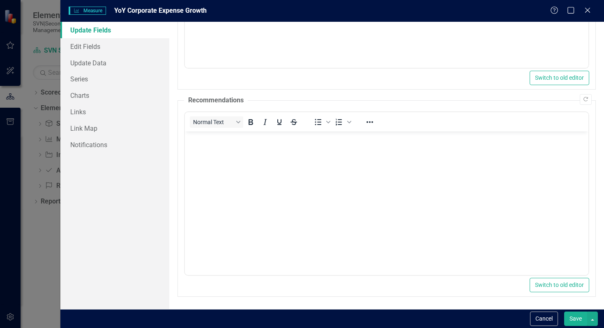
drag, startPoint x: 574, startPoint y: 316, endPoint x: 580, endPoint y: 301, distance: 16.3
click at [574, 316] on button "Save" at bounding box center [575, 318] width 23 height 14
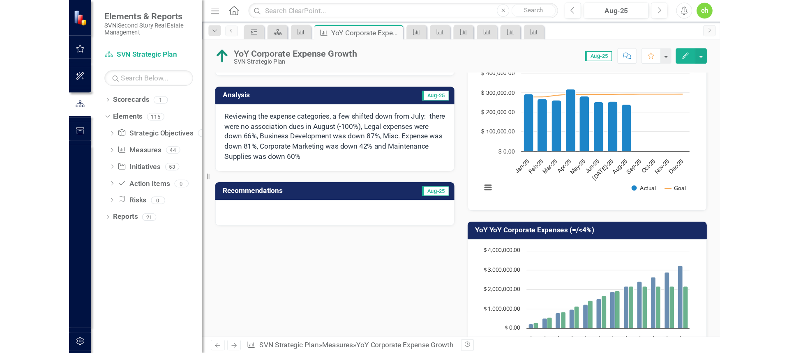
scroll to position [0, 0]
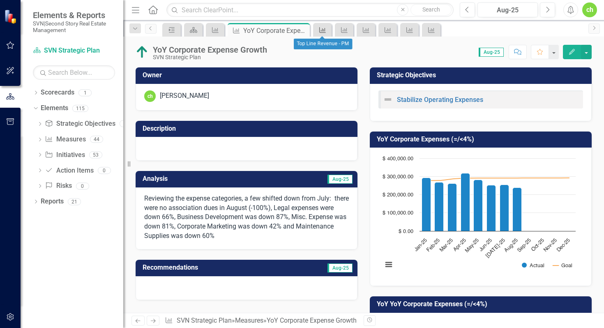
click at [323, 32] on icon "Measure" at bounding box center [322, 30] width 8 height 7
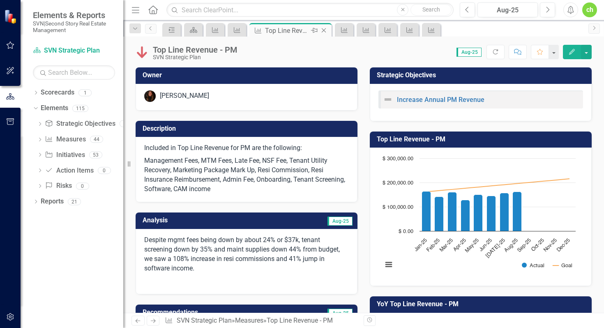
click at [326, 29] on icon "Close" at bounding box center [324, 30] width 8 height 7
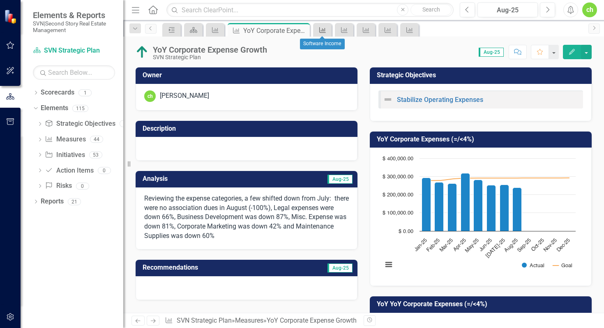
click at [327, 28] on link "Measure" at bounding box center [322, 30] width 14 height 10
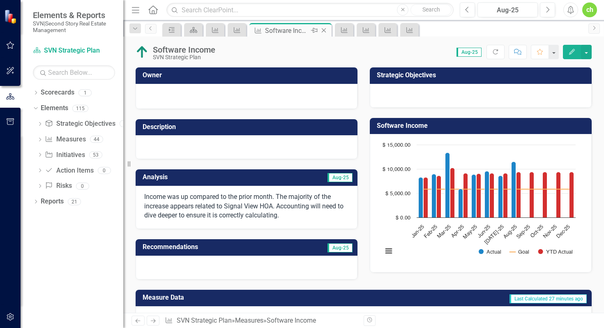
click at [327, 29] on icon "Close" at bounding box center [324, 30] width 8 height 7
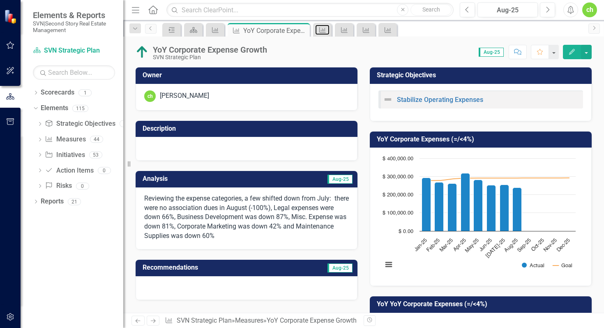
click at [327, 29] on link "Measure" at bounding box center [322, 30] width 14 height 10
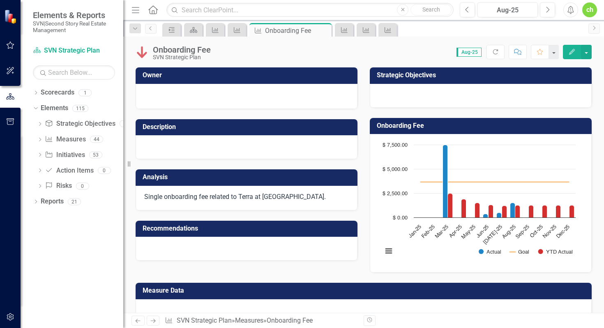
click at [0, 0] on icon "Close" at bounding box center [0, 0] width 0 height 0
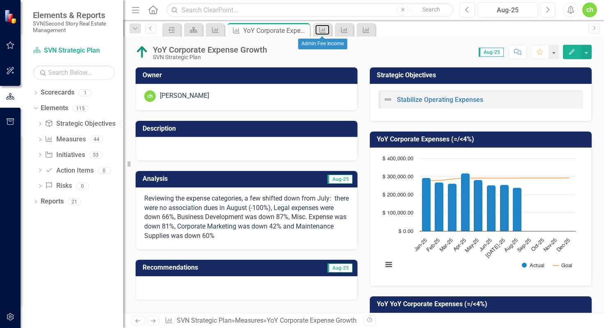
click at [327, 29] on link "Measure" at bounding box center [322, 30] width 14 height 10
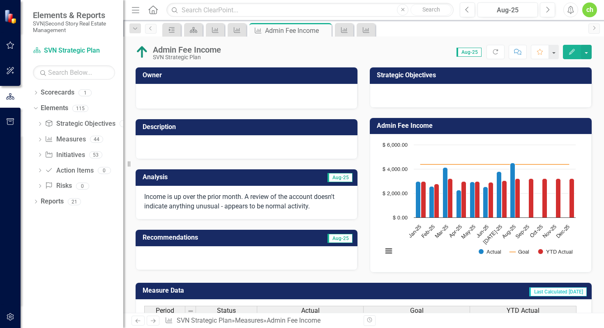
click at [0, 0] on icon "Close" at bounding box center [0, 0] width 0 height 0
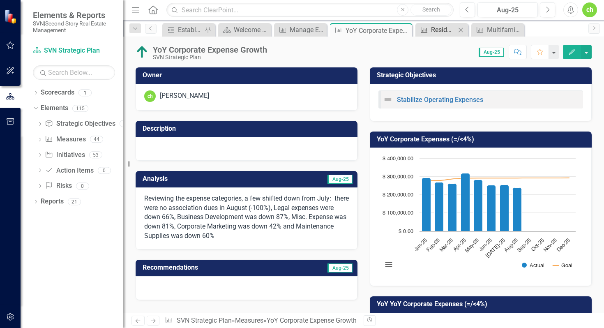
click at [442, 30] on div "Residential Commission Income" at bounding box center [443, 30] width 25 height 10
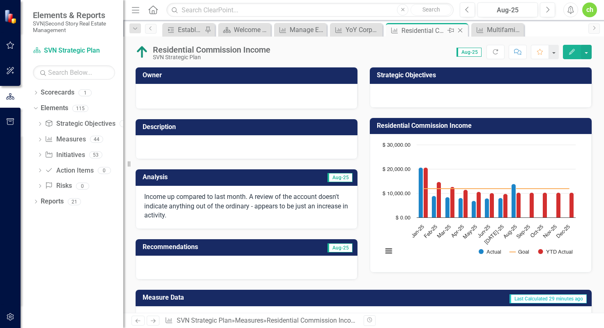
click at [461, 29] on icon "Close" at bounding box center [460, 30] width 8 height 7
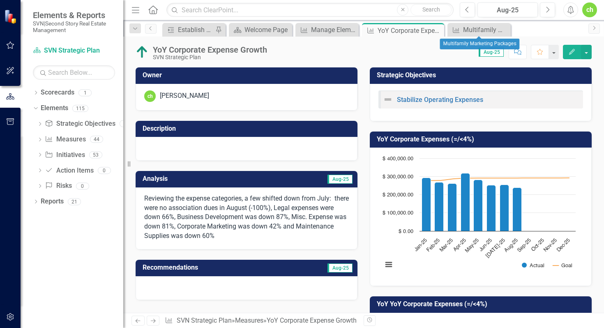
click at [0, 0] on icon "Close" at bounding box center [0, 0] width 0 height 0
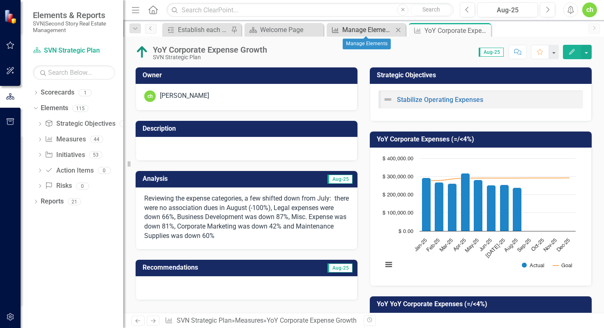
click at [362, 32] on div "Manage Elements" at bounding box center [367, 30] width 51 height 10
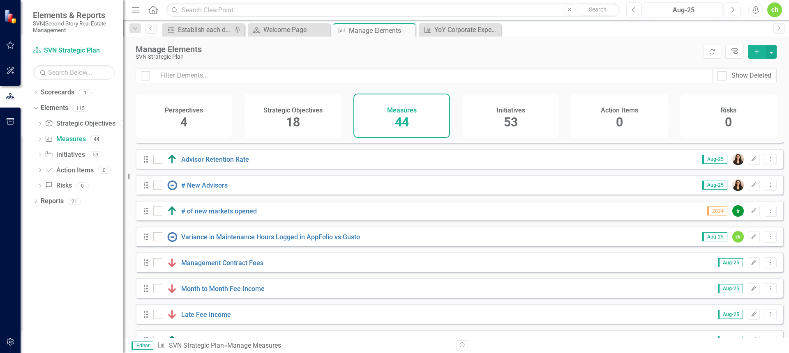
scroll to position [331, 0]
click at [316, 240] on link "Variance in Maintenance Hours Logged in AppFolio vs Gusto" at bounding box center [270, 236] width 179 height 8
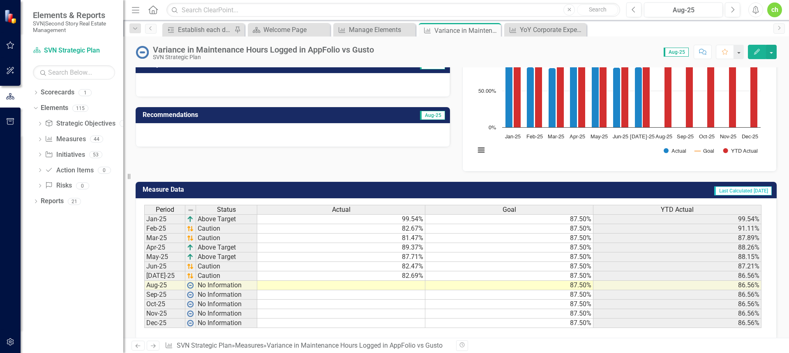
scroll to position [125, 0]
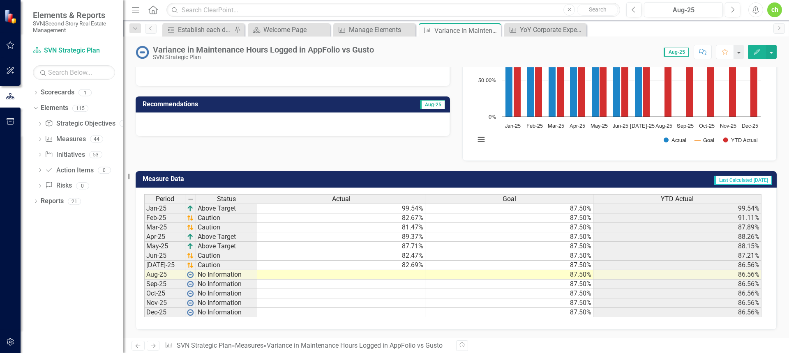
click at [392, 274] on td at bounding box center [341, 274] width 168 height 9
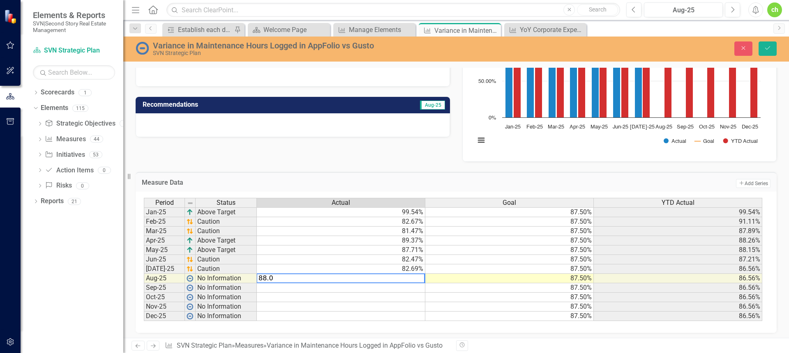
type textarea "88.02"
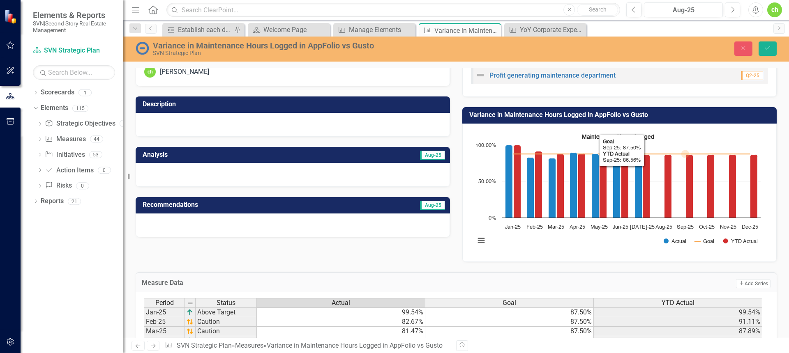
scroll to position [19, 0]
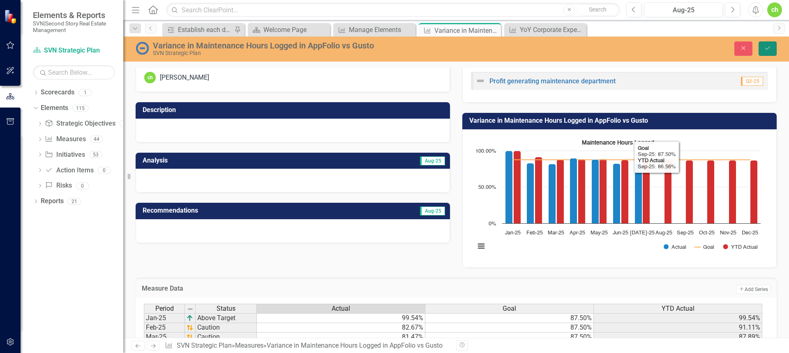
click at [768, 48] on icon "submit" at bounding box center [767, 47] width 5 height 3
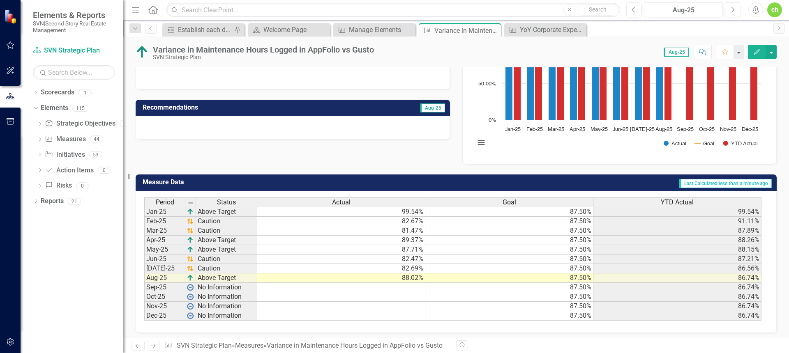
scroll to position [125, 0]
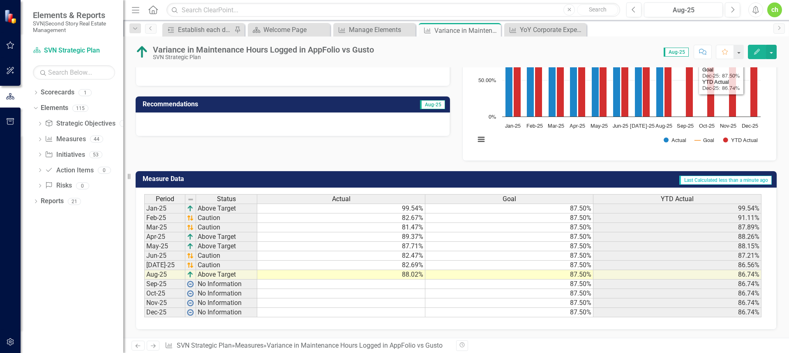
click at [757, 50] on icon "Edit" at bounding box center [756, 52] width 7 height 6
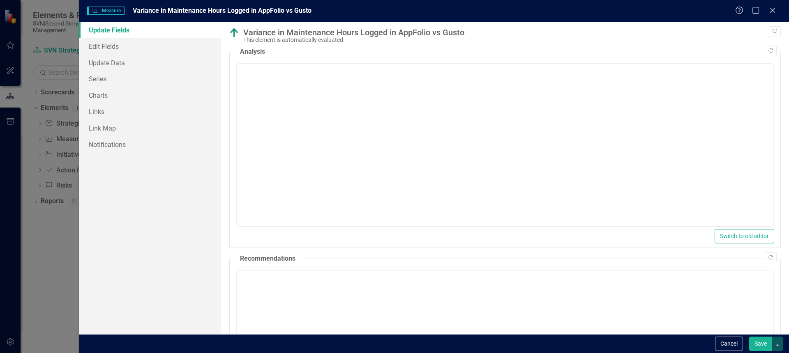
scroll to position [0, 0]
click at [307, 118] on body "Rich Text Area. Press ALT-0 for help." at bounding box center [504, 144] width 537 height 123
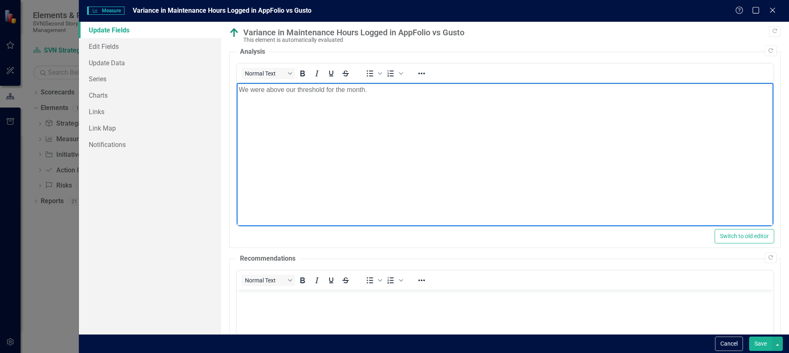
click at [383, 92] on p "We were above our threshold for the month." at bounding box center [504, 90] width 532 height 10
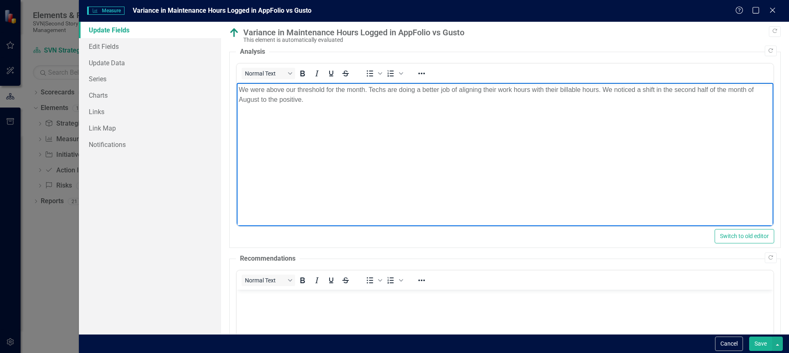
click at [759, 343] on button "Save" at bounding box center [760, 344] width 23 height 14
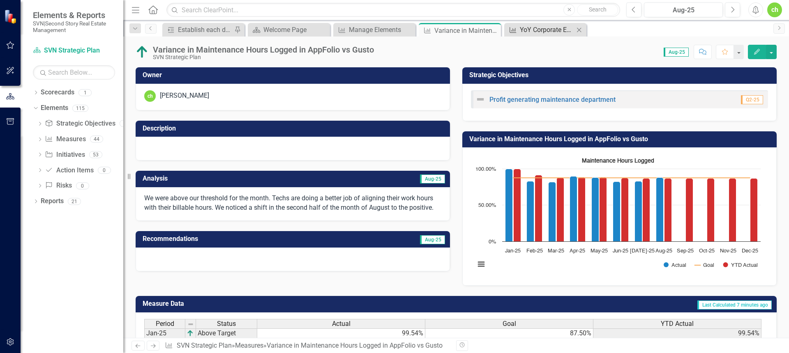
click at [535, 35] on div "YoY Corporate Expense Growth" at bounding box center [547, 30] width 54 height 10
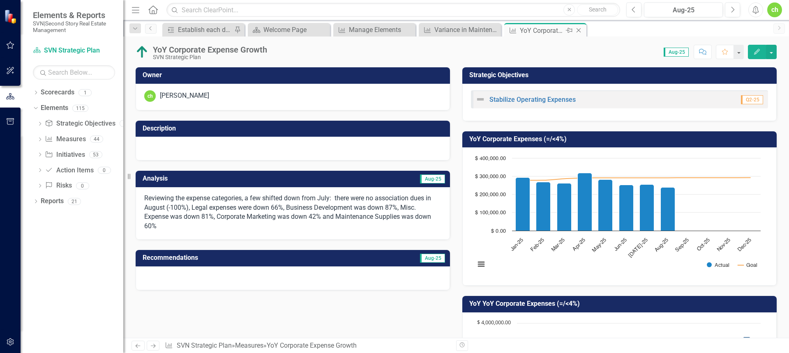
click at [580, 29] on icon at bounding box center [578, 30] width 5 height 5
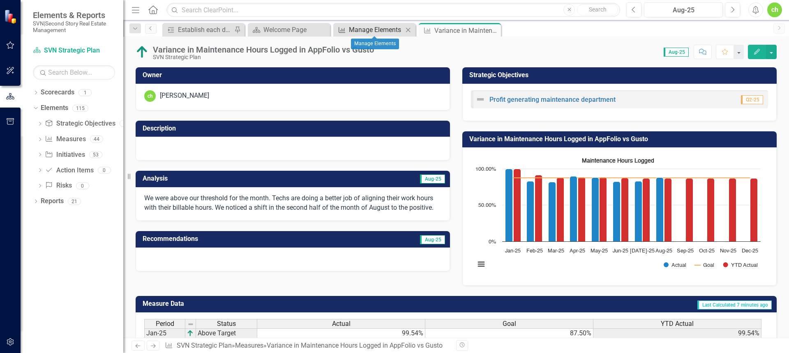
click at [355, 28] on div "Manage Elements" at bounding box center [376, 30] width 54 height 10
